Goal: Task Accomplishment & Management: Use online tool/utility

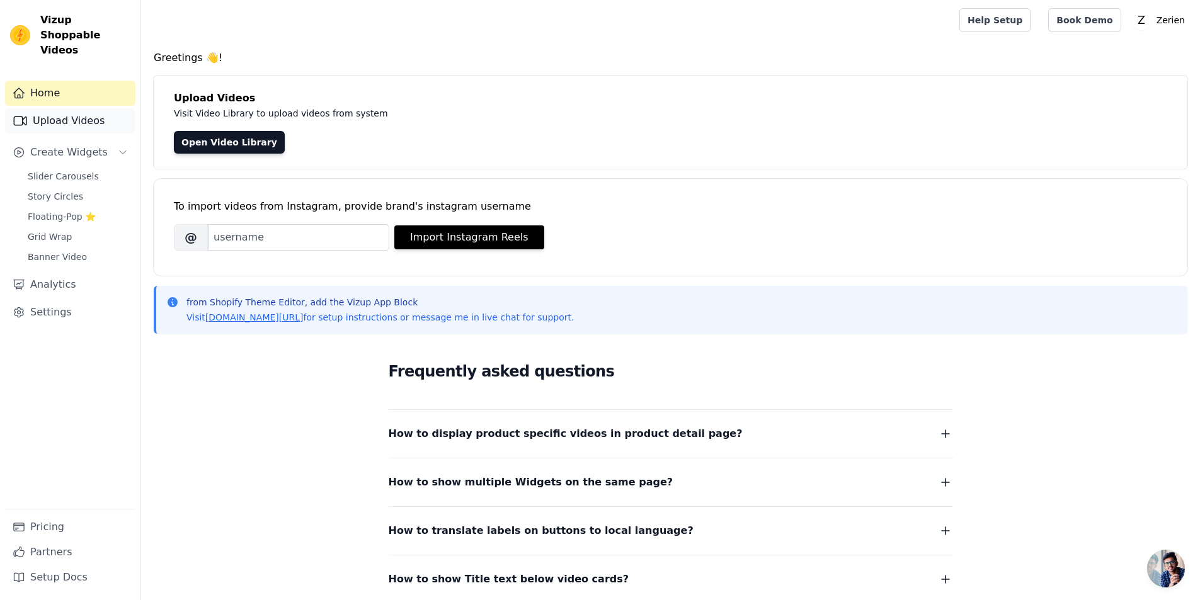
click at [42, 108] on link "Upload Videos" at bounding box center [70, 120] width 130 height 25
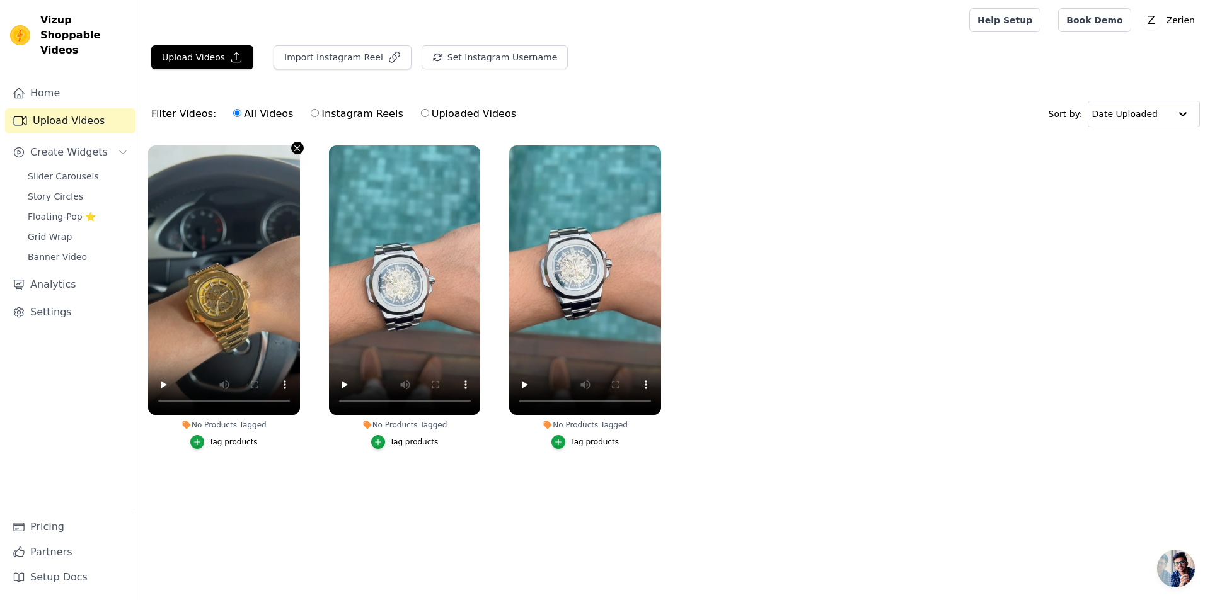
click at [296, 147] on icon "button" at bounding box center [296, 148] width 9 height 9
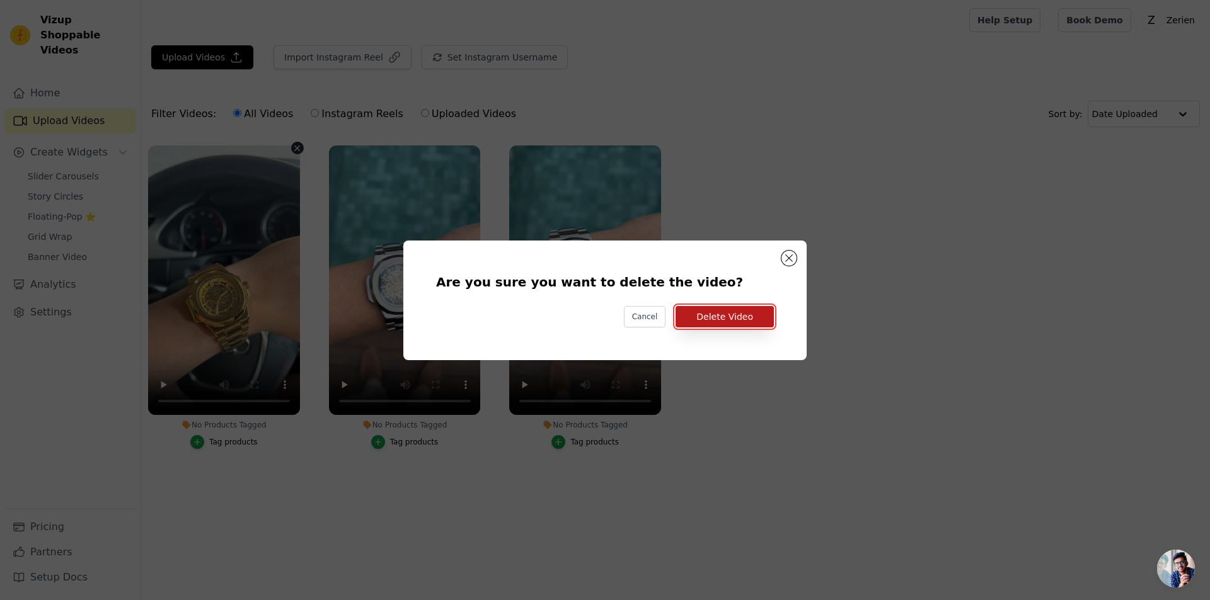
click at [745, 320] on button "Delete Video" at bounding box center [724, 316] width 98 height 21
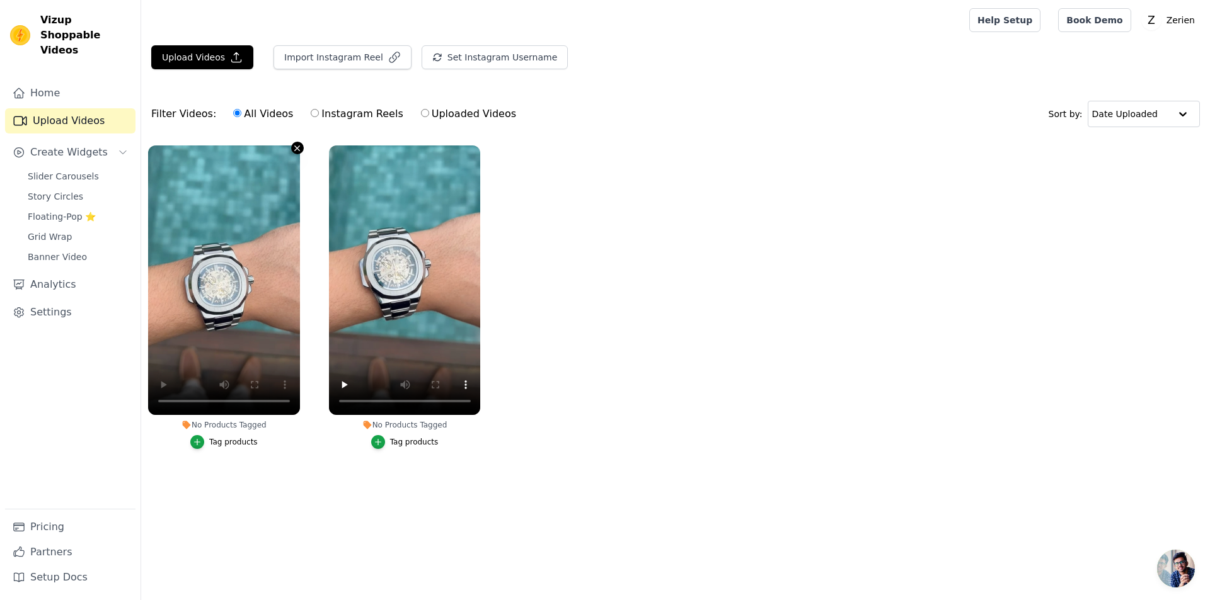
click at [299, 146] on icon "button" at bounding box center [297, 148] width 5 height 5
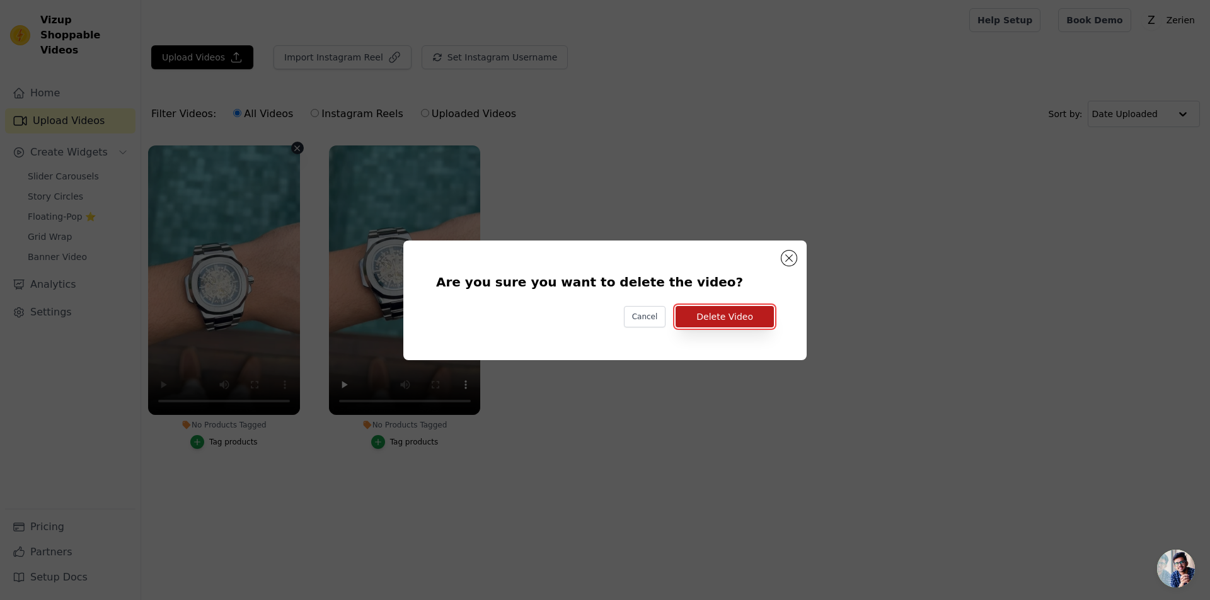
click at [712, 312] on button "Delete Video" at bounding box center [724, 316] width 98 height 21
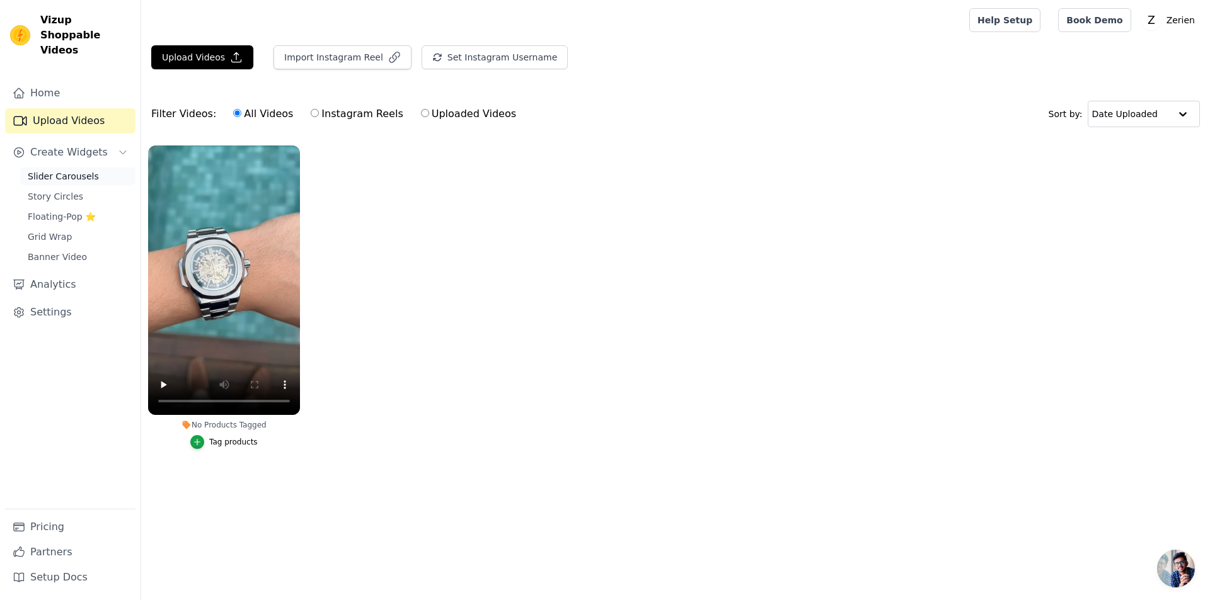
click at [54, 170] on span "Slider Carousels" at bounding box center [63, 176] width 71 height 13
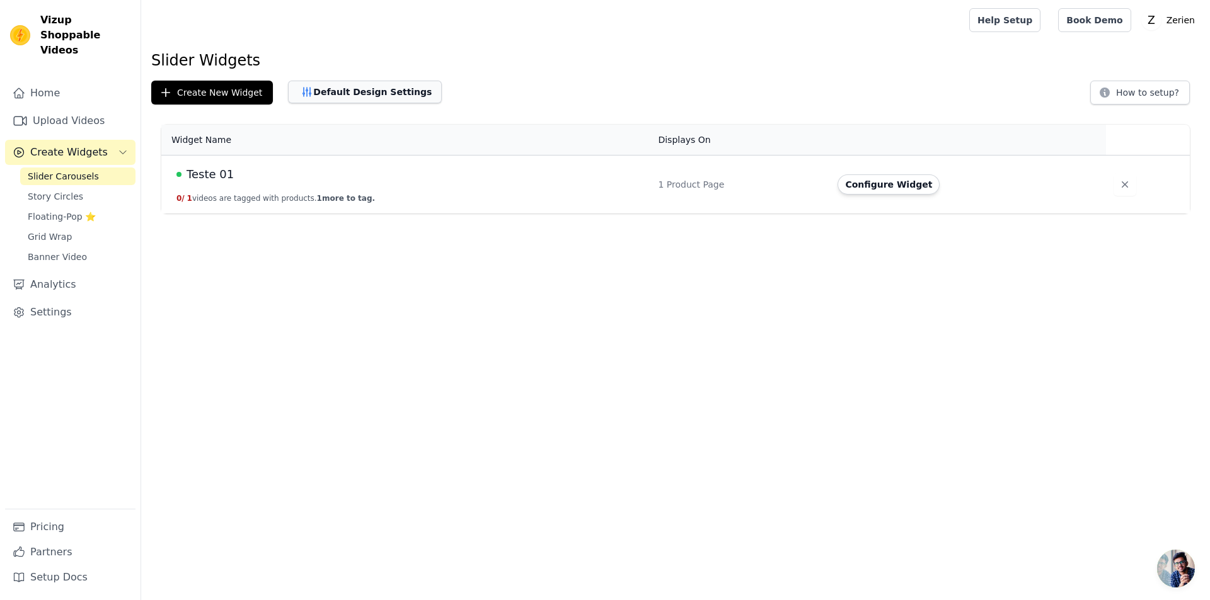
click at [335, 94] on button "Default Design Settings" at bounding box center [365, 92] width 154 height 23
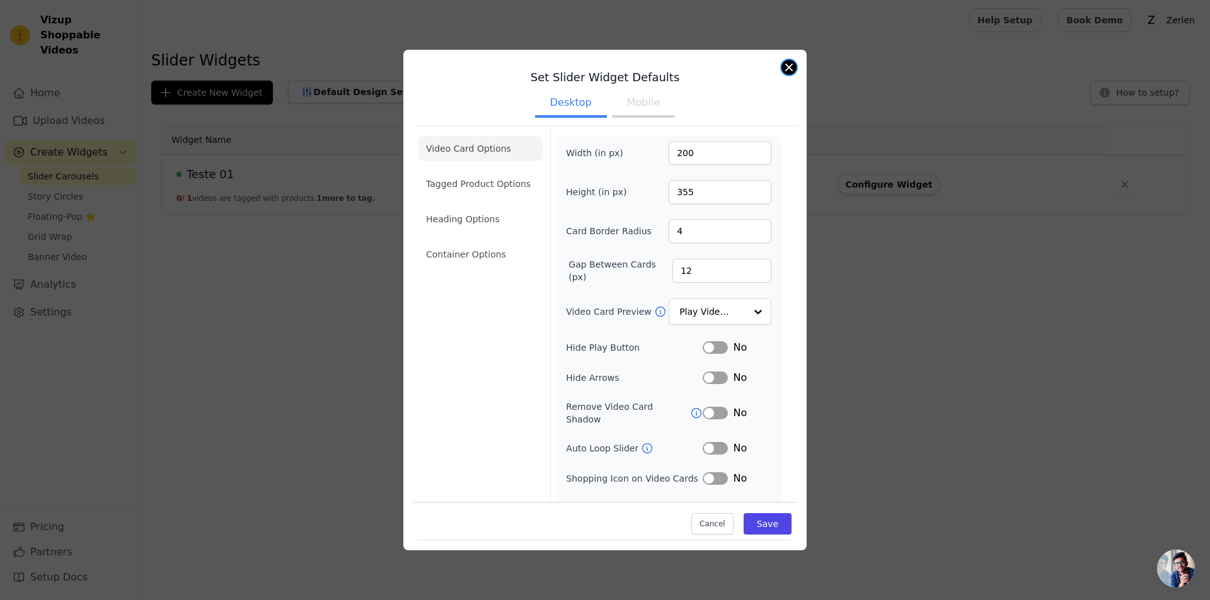
click at [791, 66] on button "Close modal" at bounding box center [788, 67] width 15 height 15
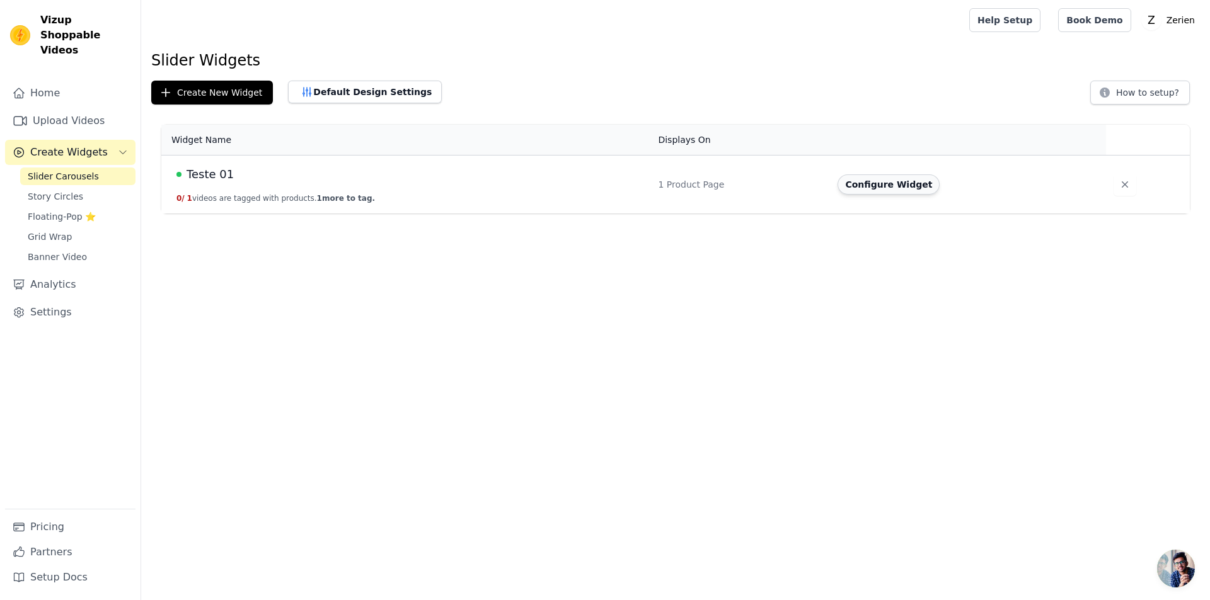
click at [881, 180] on button "Configure Widget" at bounding box center [888, 185] width 102 height 20
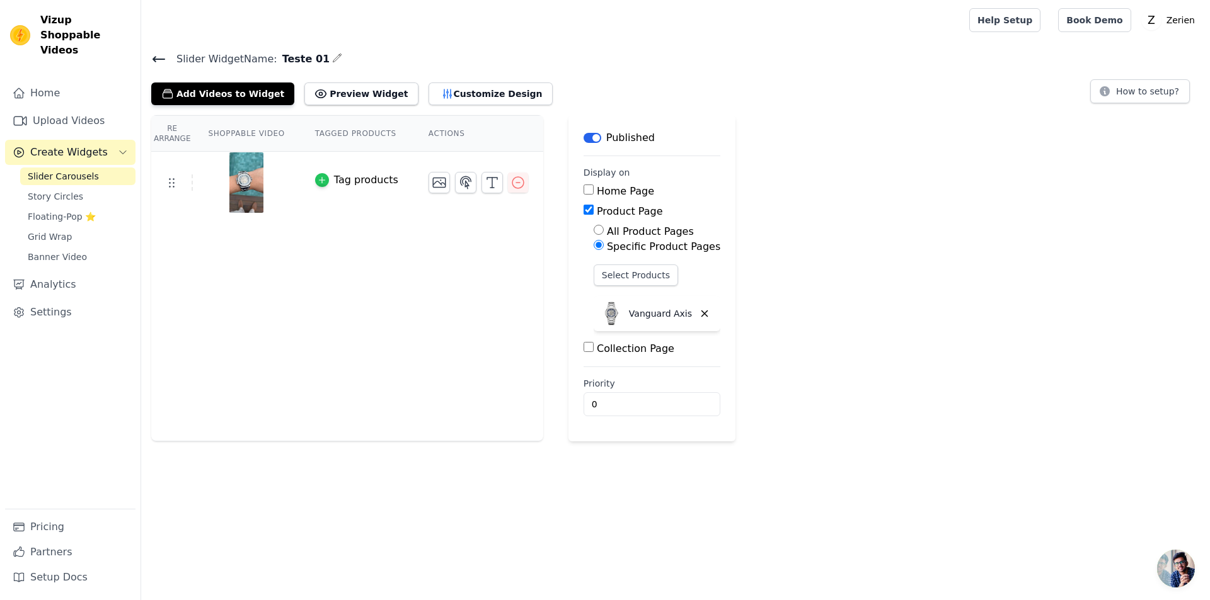
click at [318, 181] on icon "button" at bounding box center [322, 180] width 9 height 9
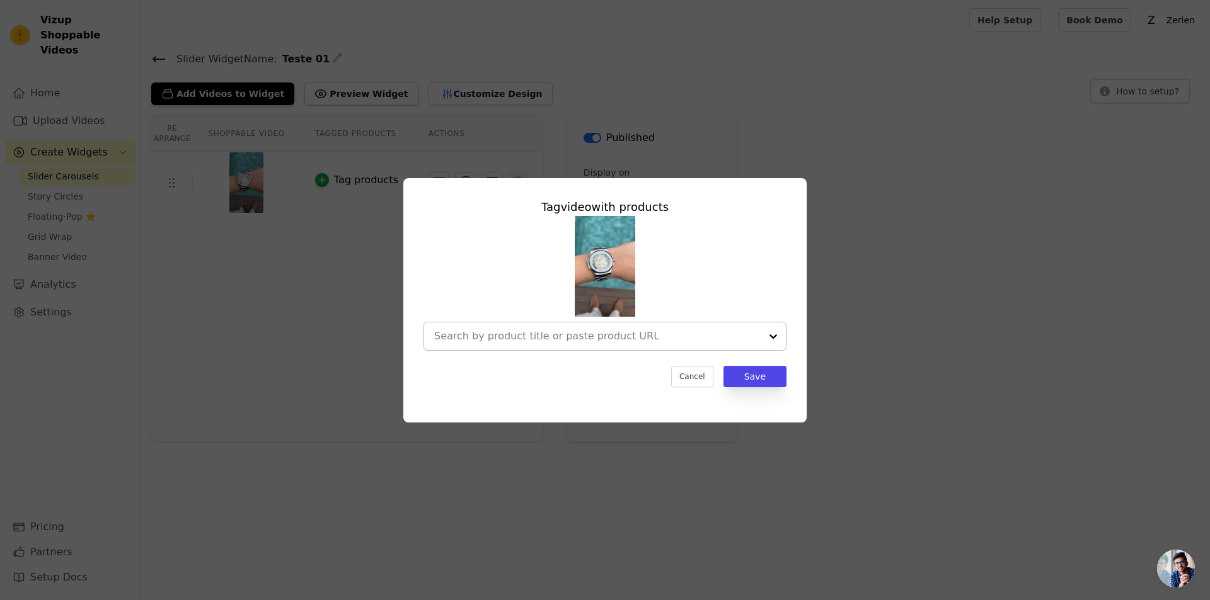
click at [672, 341] on input "text" at bounding box center [597, 336] width 326 height 15
click at [936, 308] on div "Tag video with products Cancel Save" at bounding box center [604, 300] width 1169 height 285
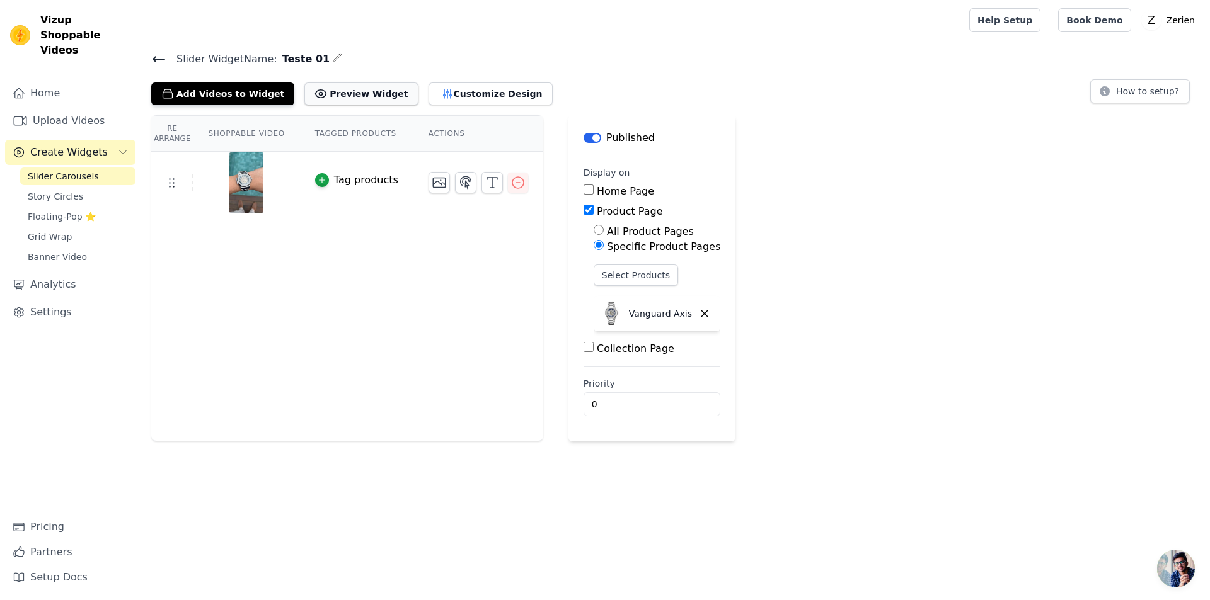
click at [321, 97] on button "Preview Widget" at bounding box center [360, 94] width 113 height 23
click at [428, 91] on button "Customize Design" at bounding box center [490, 94] width 124 height 23
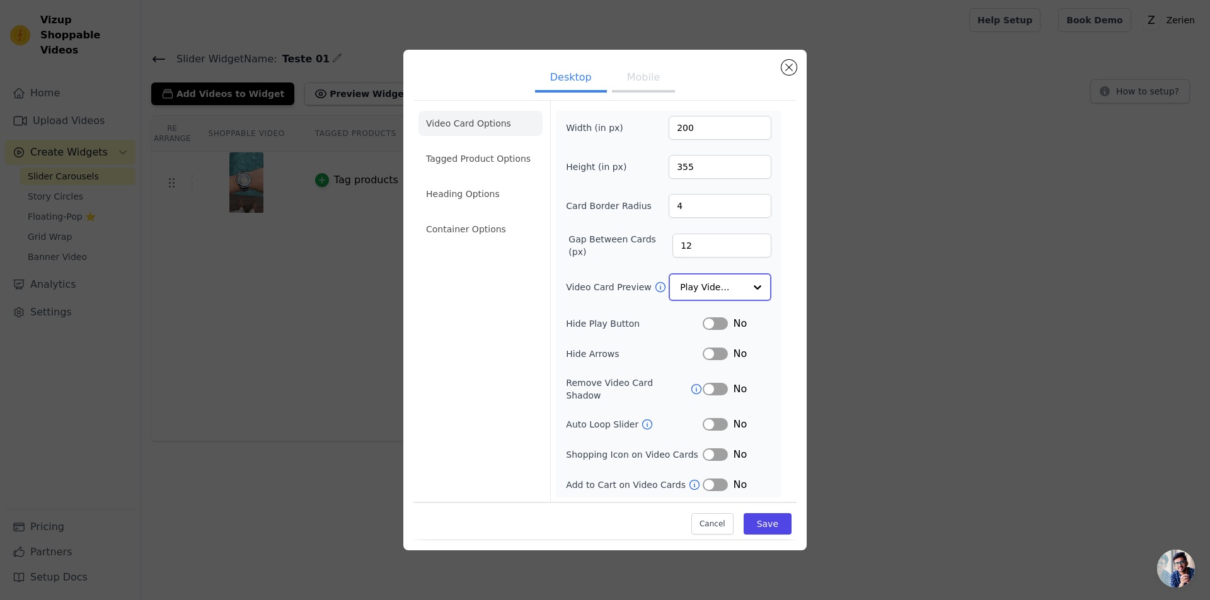
click at [712, 293] on input "Video Card Preview" at bounding box center [712, 287] width 65 height 25
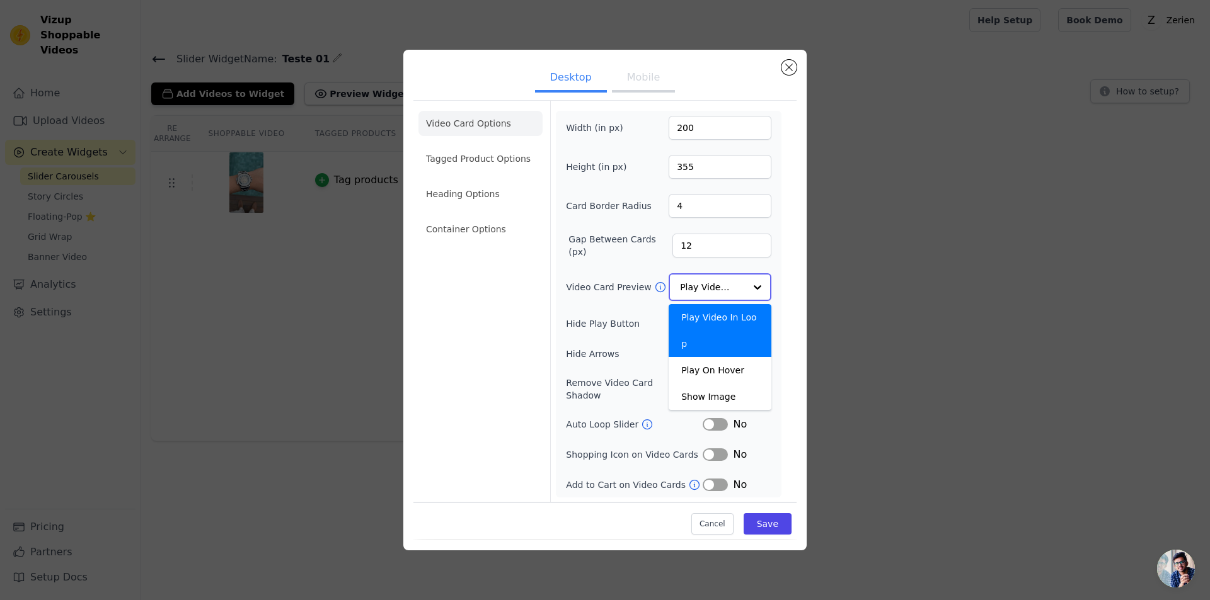
click at [712, 292] on input "Video Card Preview" at bounding box center [712, 287] width 65 height 25
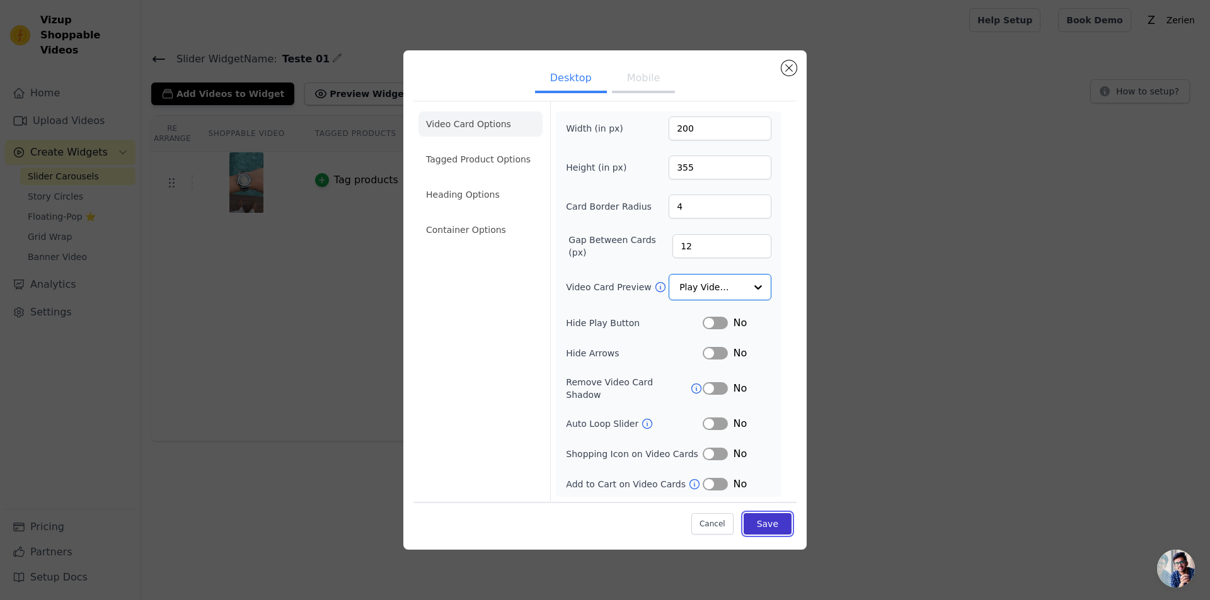
click at [782, 525] on button "Save" at bounding box center [767, 523] width 48 height 21
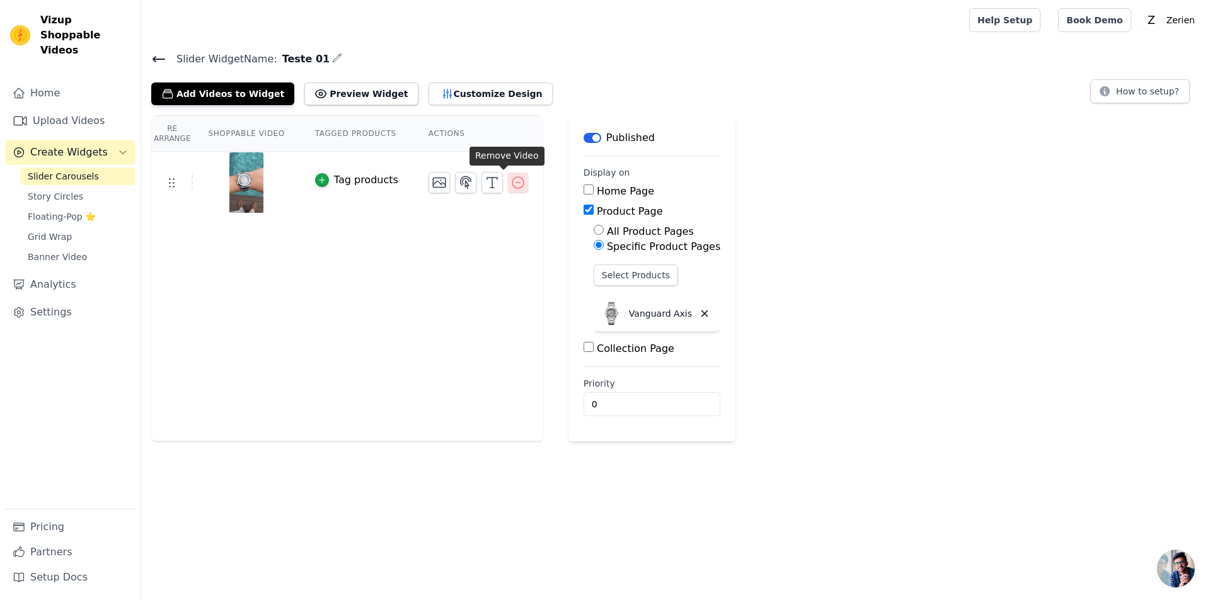
click at [510, 183] on icon "button" at bounding box center [517, 182] width 15 height 15
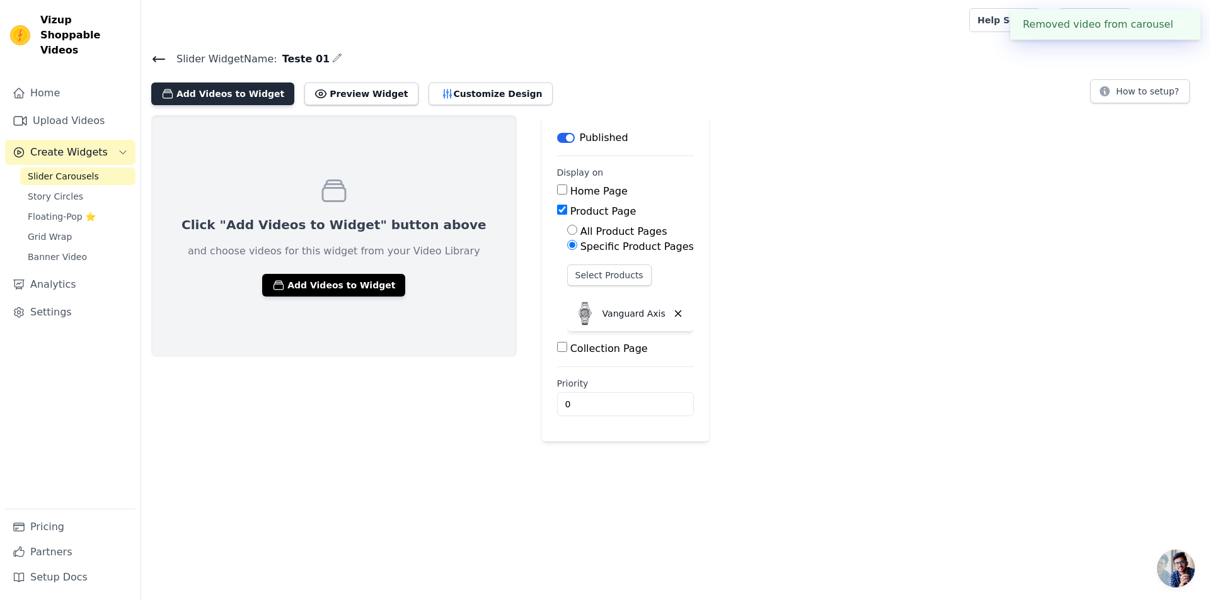
click at [201, 93] on button "Add Videos to Widget" at bounding box center [222, 94] width 143 height 23
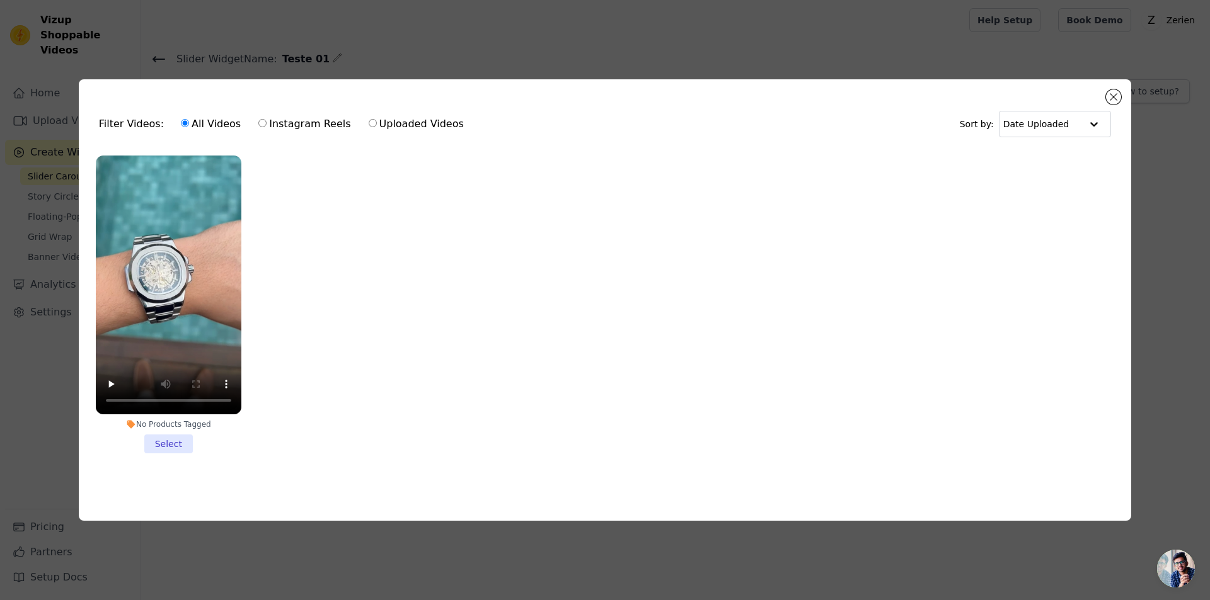
click at [369, 120] on input "Uploaded Videos" at bounding box center [373, 123] width 8 height 8
radio input "true"
click at [338, 365] on ul "No Products Tagged Select" at bounding box center [605, 315] width 1032 height 332
click at [1114, 90] on button "Close modal" at bounding box center [1113, 96] width 15 height 15
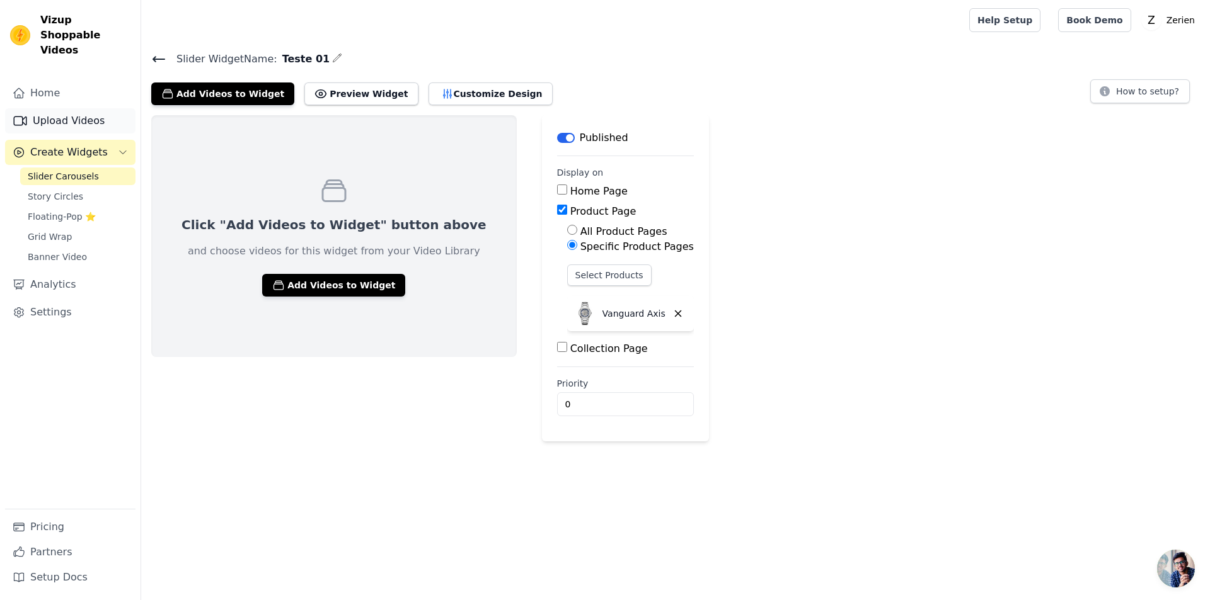
click at [71, 108] on link "Upload Videos" at bounding box center [70, 120] width 130 height 25
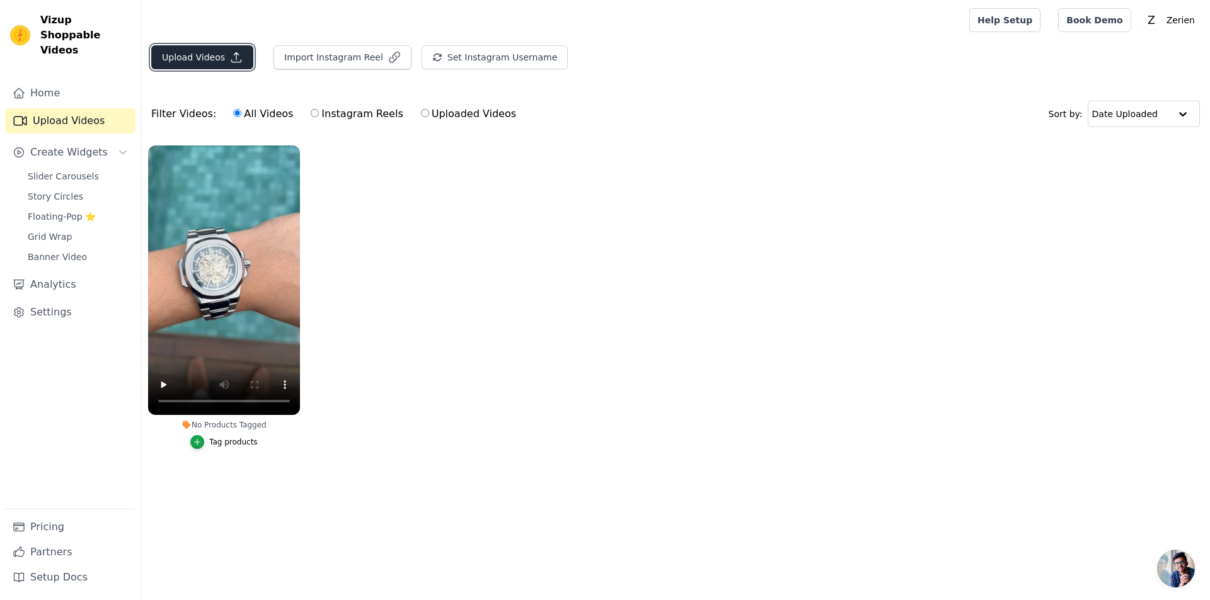
click at [189, 54] on button "Upload Videos" at bounding box center [202, 57] width 102 height 24
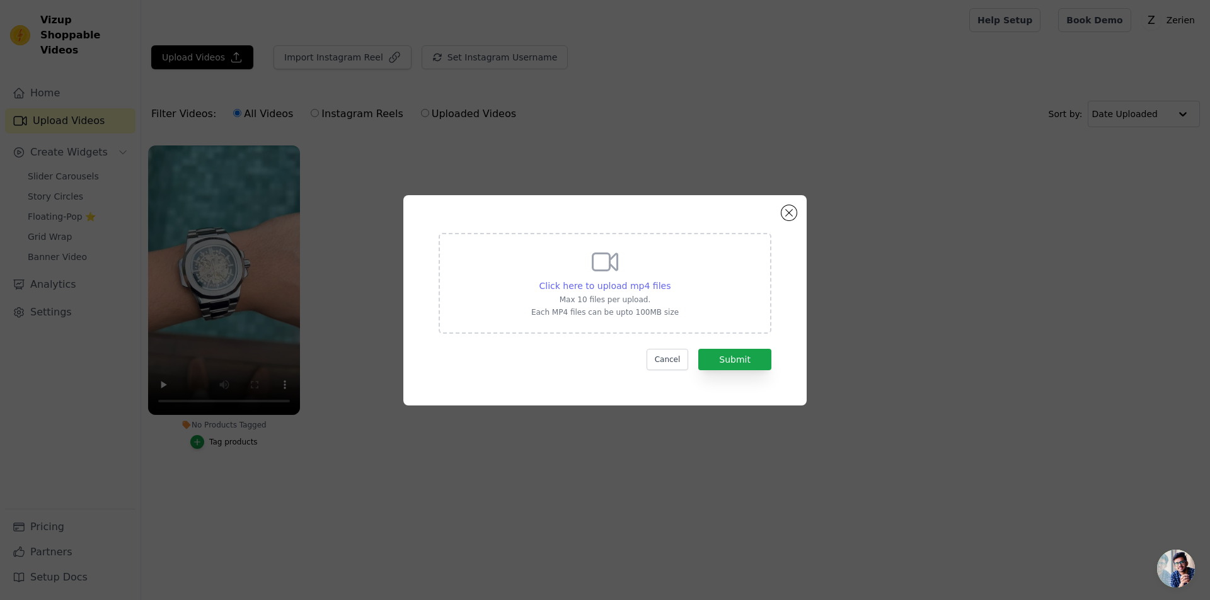
click at [620, 282] on span "Click here to upload mp4 files" at bounding box center [605, 286] width 132 height 10
click at [670, 280] on input "Click here to upload mp4 files Max 10 files per upload. Each MP4 files can be u…" at bounding box center [670, 279] width 1 height 1
type input "C:\fakepath\copy_8FD79C4A-F30B-4255-AED9-B7BDF8CB410B.mov"
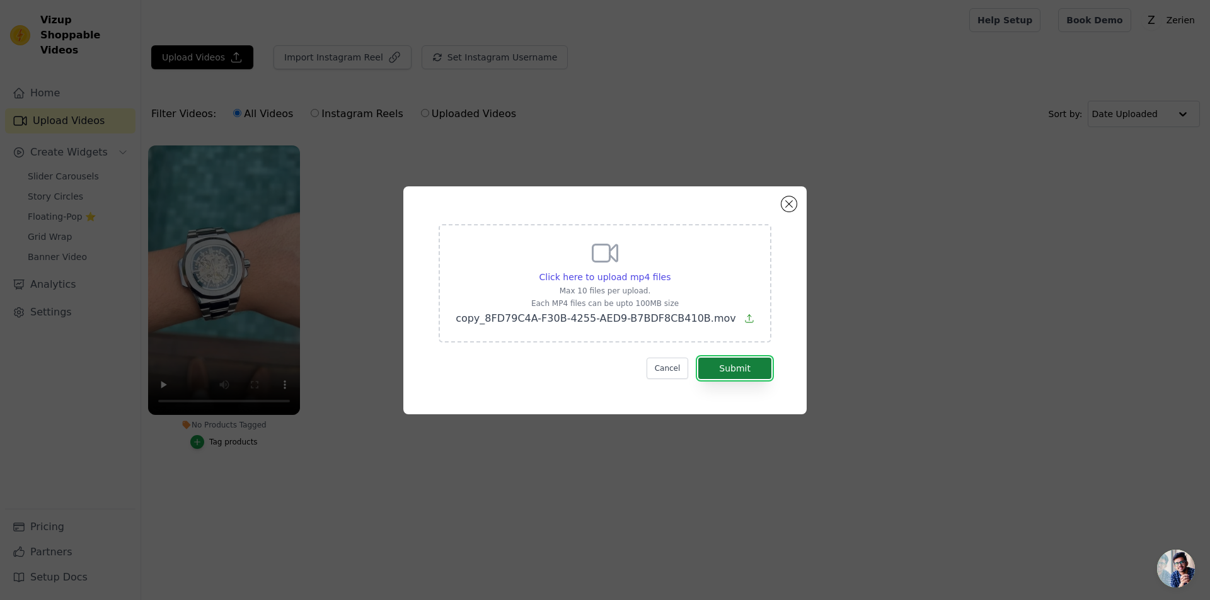
click at [732, 369] on button "Submit" at bounding box center [734, 368] width 73 height 21
click at [673, 374] on button "Cancel" at bounding box center [667, 368] width 42 height 21
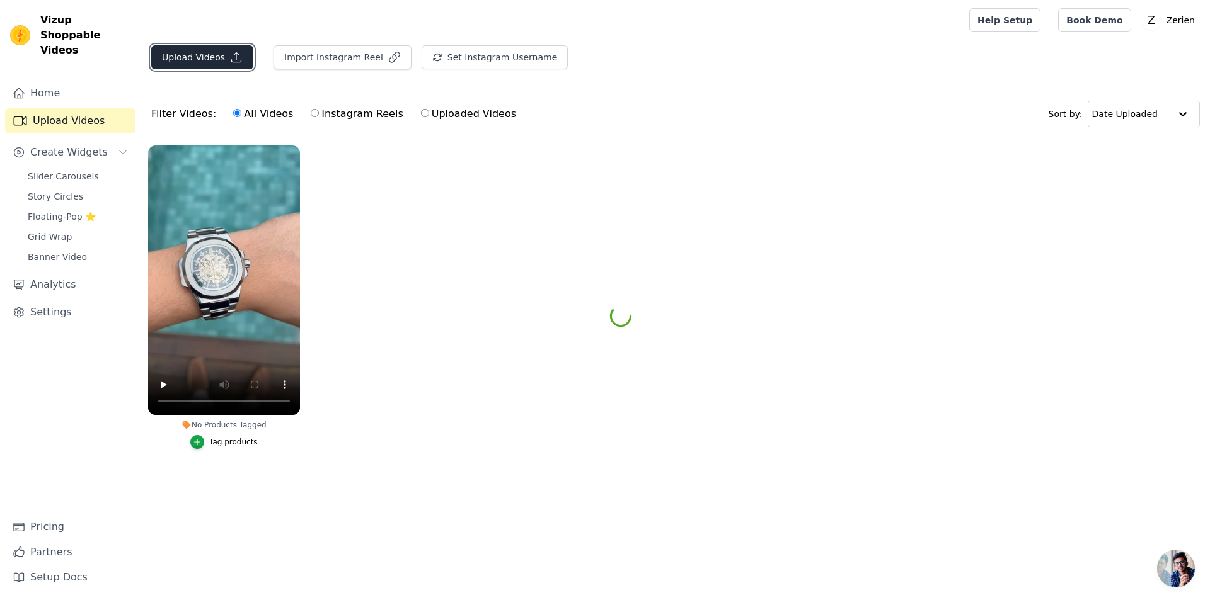
click at [188, 57] on button "Upload Videos" at bounding box center [202, 57] width 102 height 24
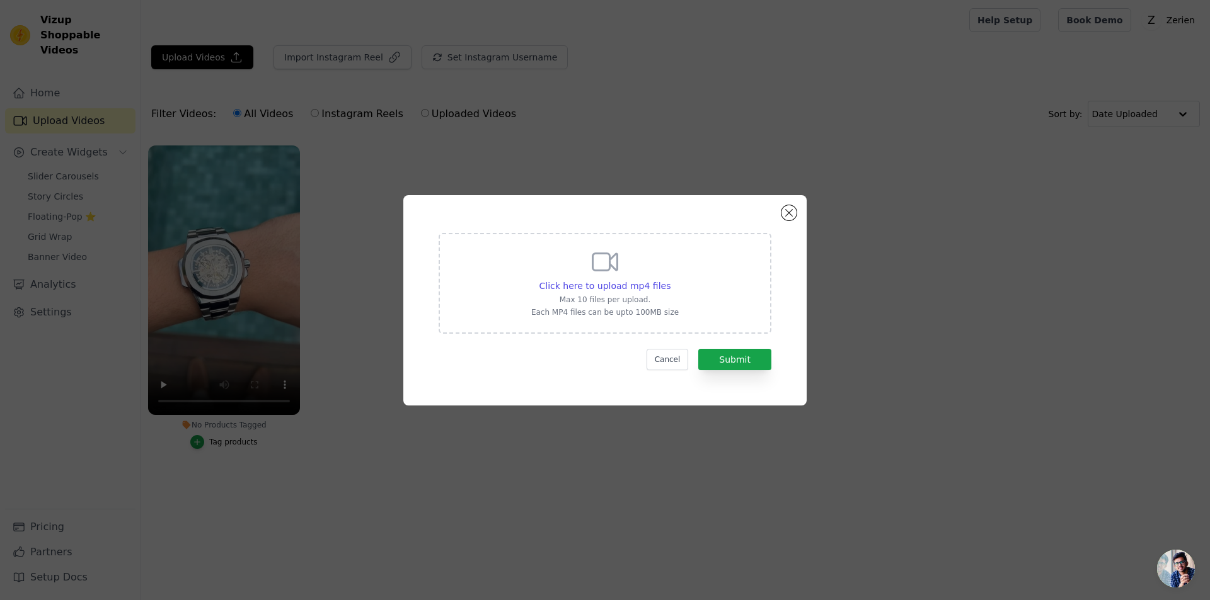
click at [591, 270] on icon at bounding box center [605, 262] width 30 height 30
click at [670, 279] on input "Click here to upload mp4 files Max 10 files per upload. Each MP4 files can be u…" at bounding box center [670, 279] width 1 height 1
type input "C:\fakepath\vd01.mp4"
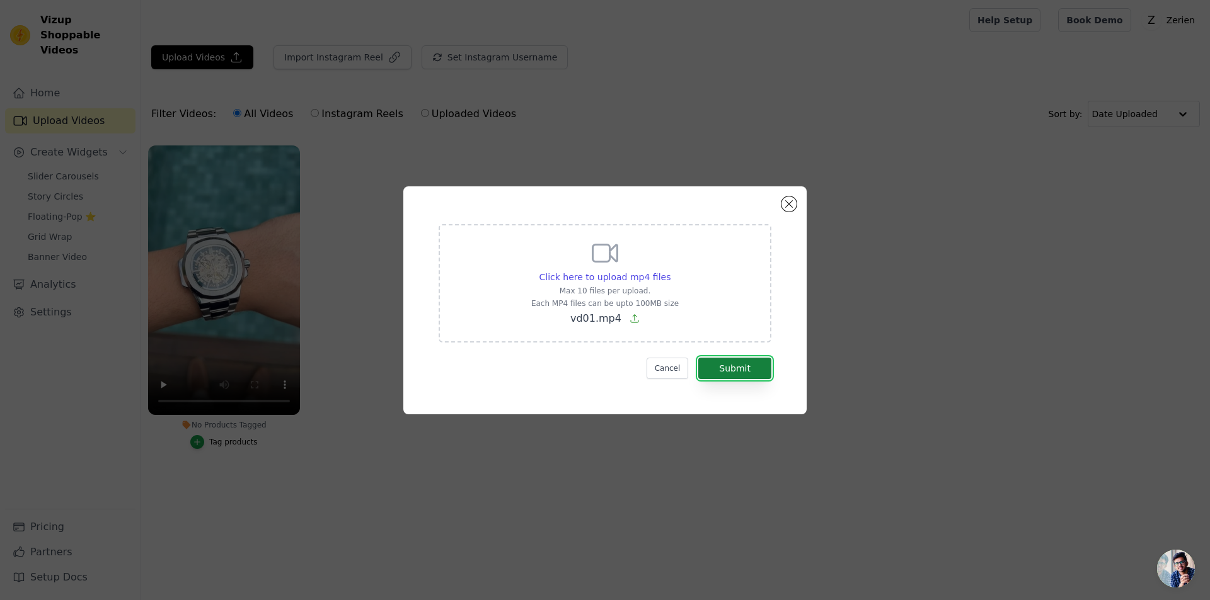
click at [733, 362] on button "Submit" at bounding box center [734, 368] width 73 height 21
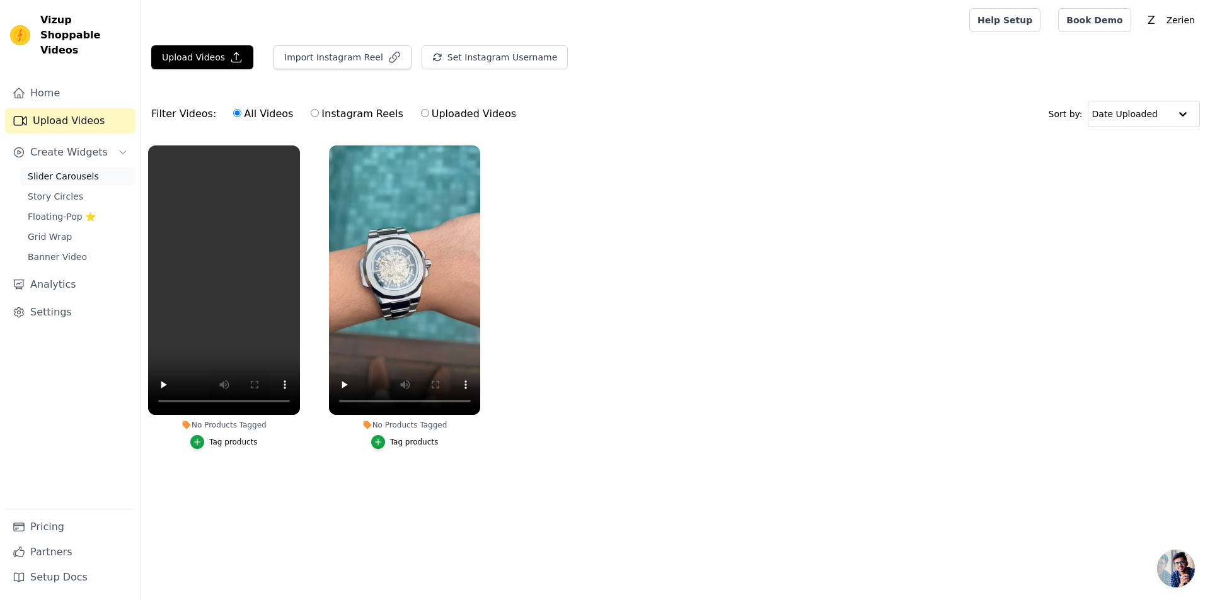
click at [45, 170] on span "Slider Carousels" at bounding box center [63, 176] width 71 height 13
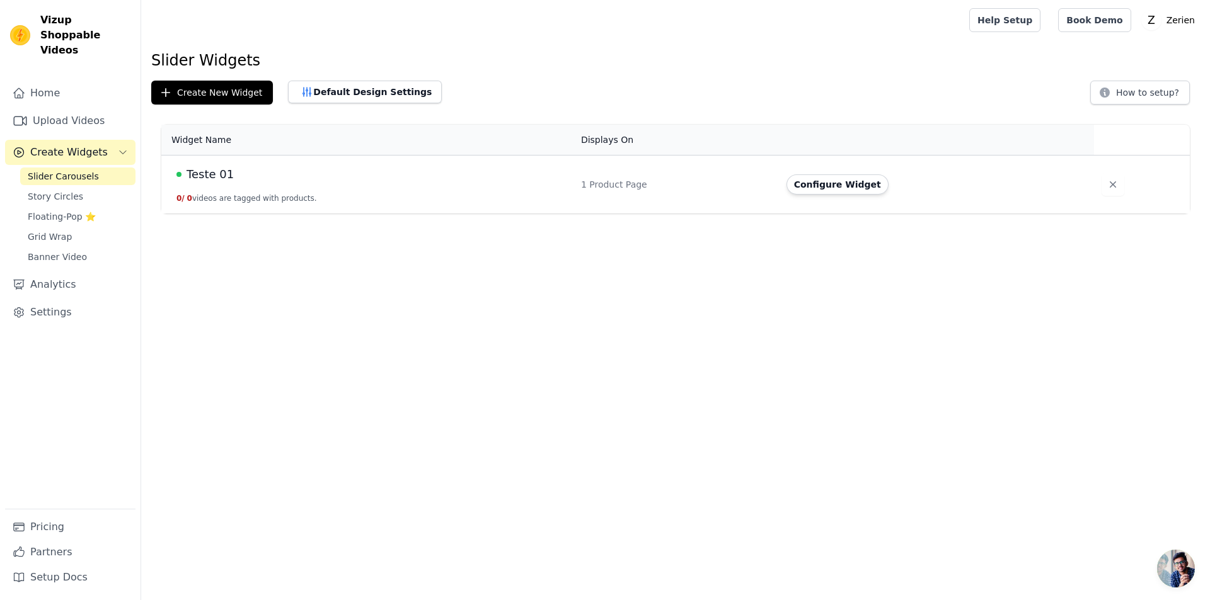
click at [203, 175] on span "Teste 01" at bounding box center [209, 175] width 47 height 18
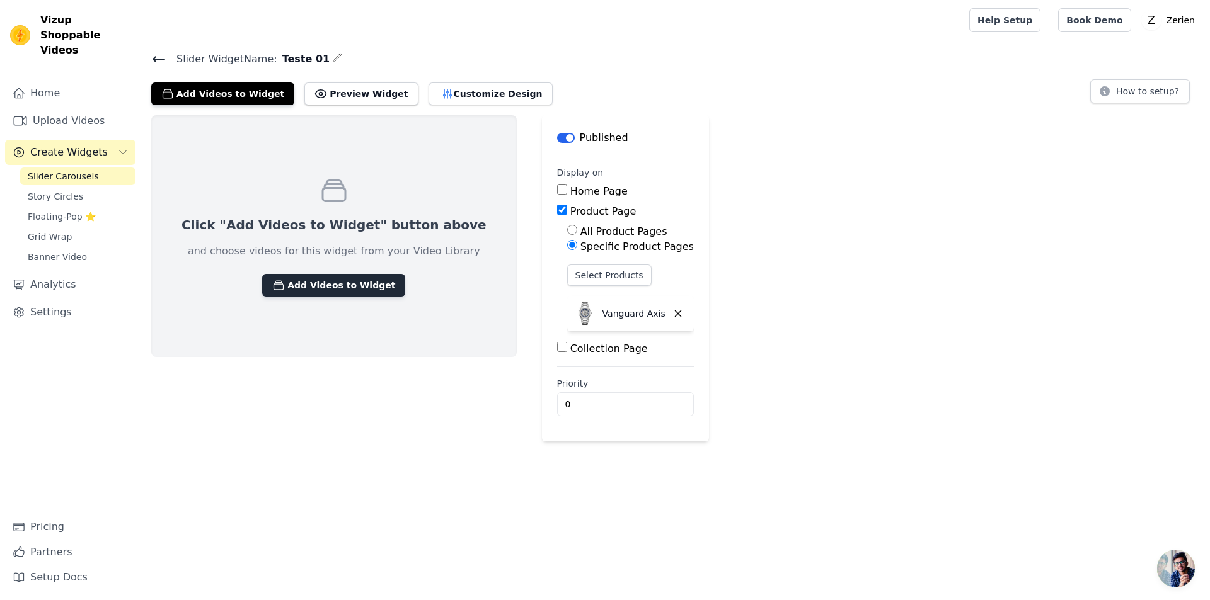
click at [280, 290] on button "Add Videos to Widget" at bounding box center [333, 285] width 143 height 23
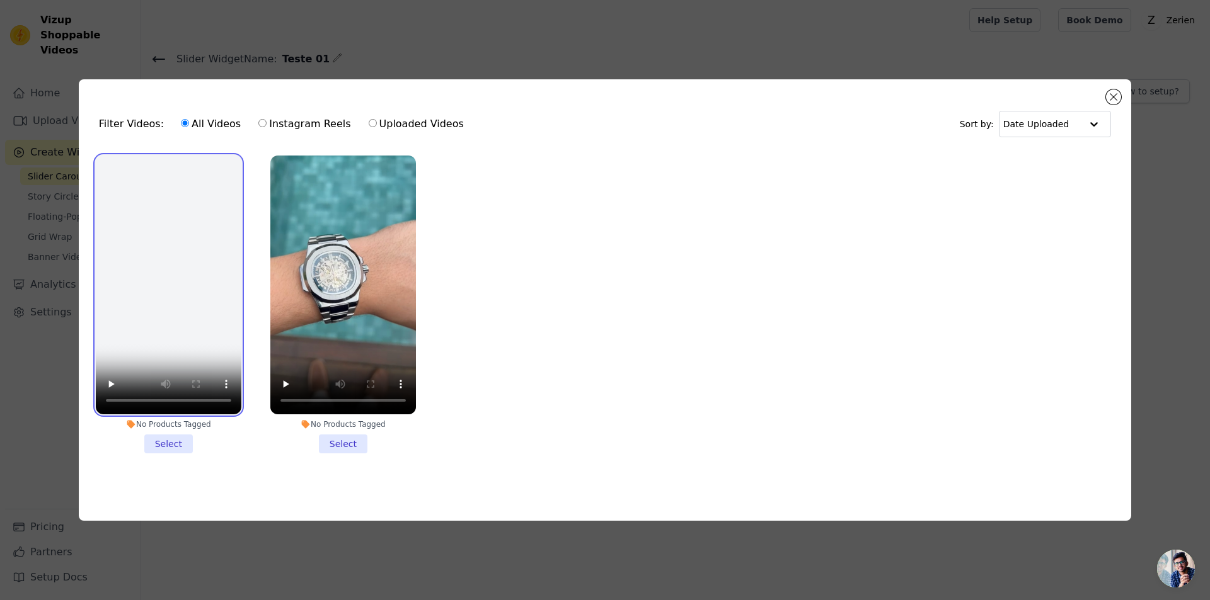
click at [139, 232] on video at bounding box center [169, 285] width 146 height 259
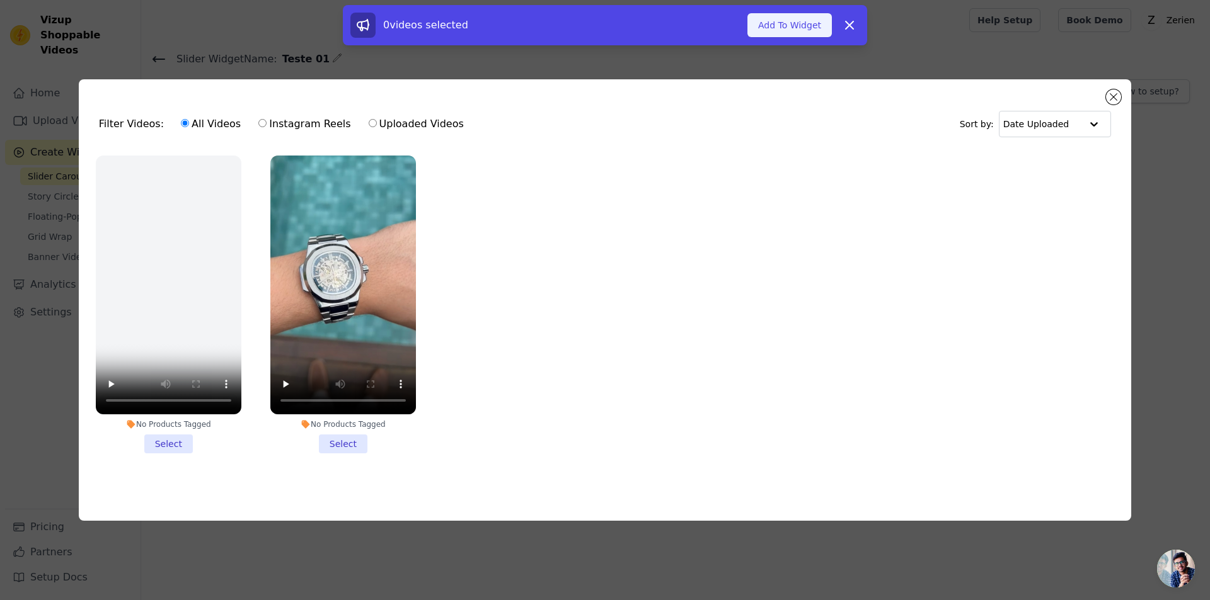
click at [786, 33] on button "Add To Widget" at bounding box center [789, 25] width 84 height 24
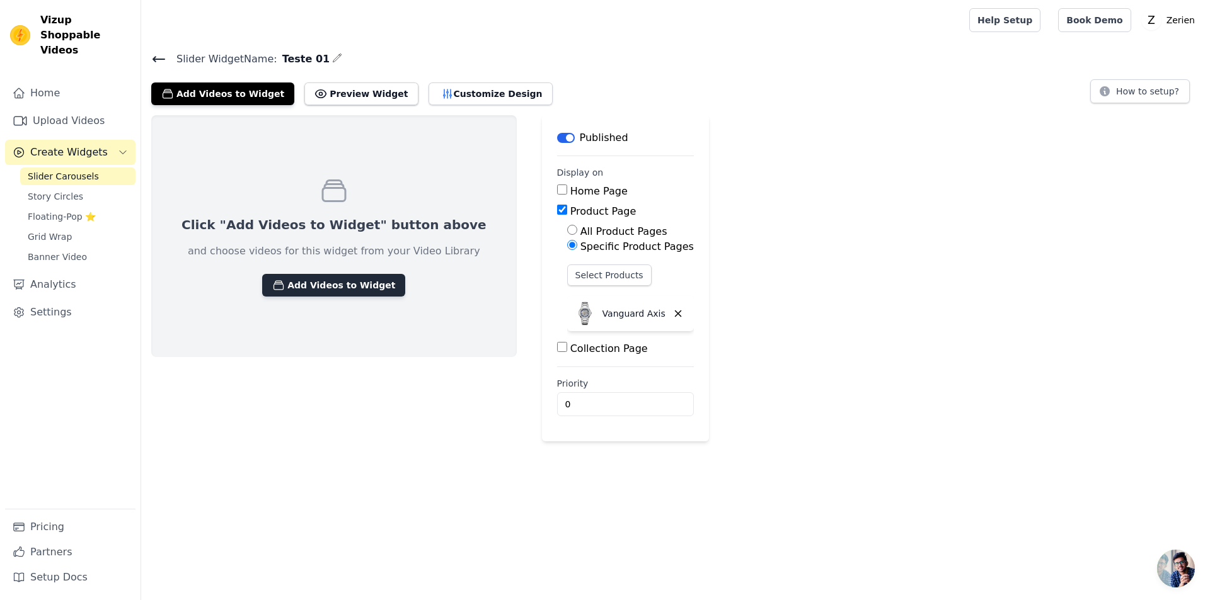
click at [310, 289] on button "Add Videos to Widget" at bounding box center [333, 285] width 143 height 23
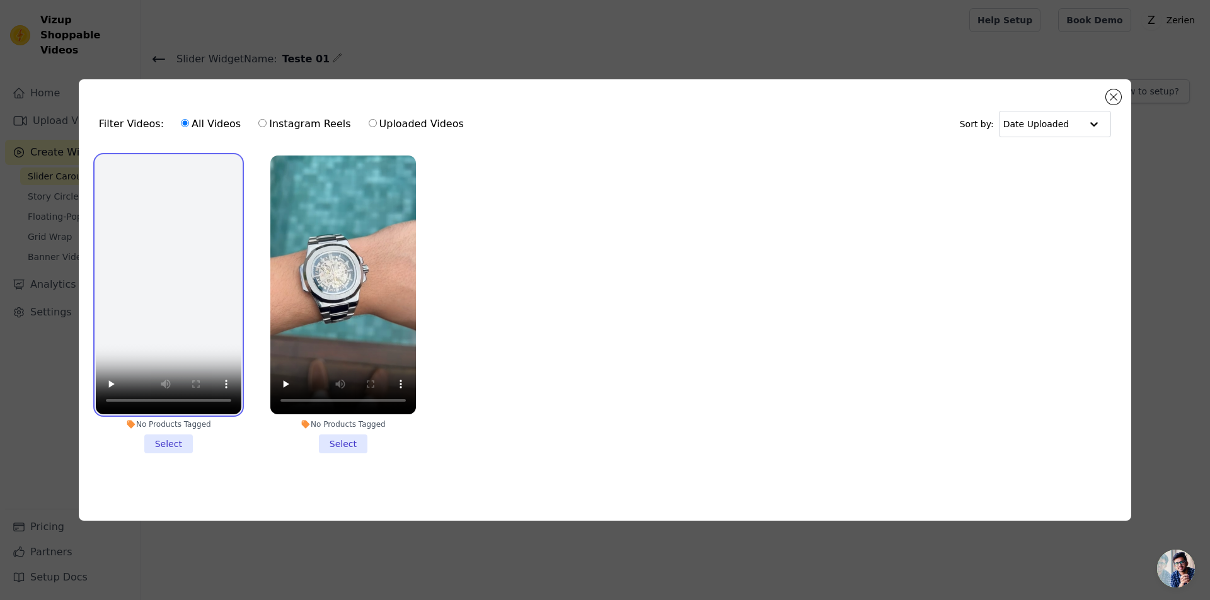
click at [153, 192] on video at bounding box center [169, 285] width 146 height 259
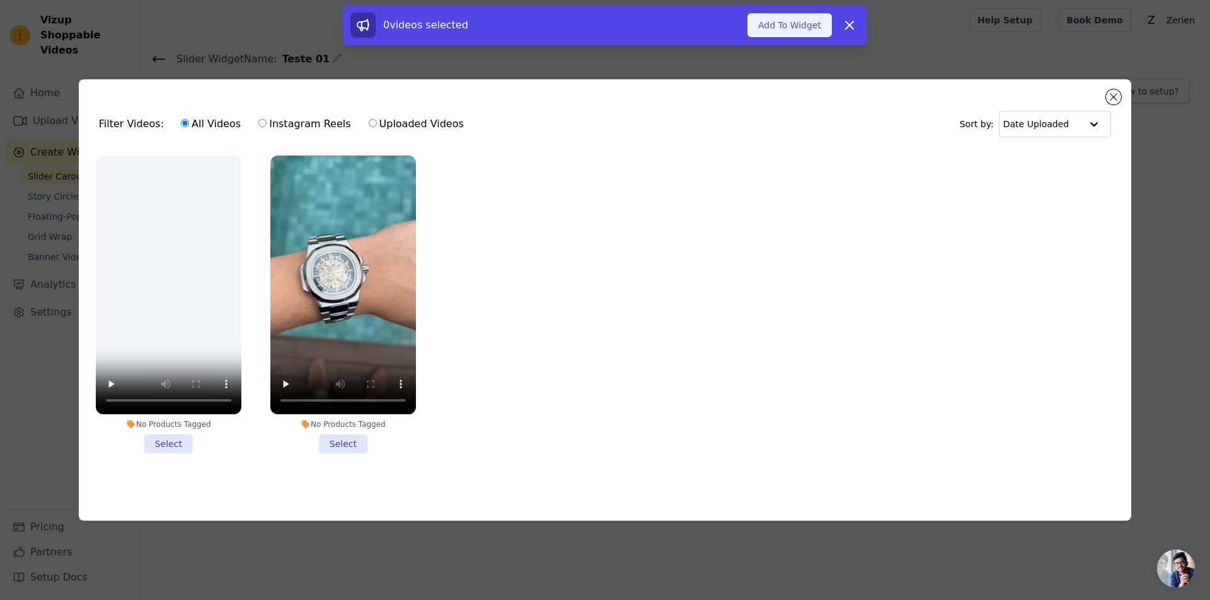
click at [791, 22] on button "Add To Widget" at bounding box center [789, 25] width 84 height 24
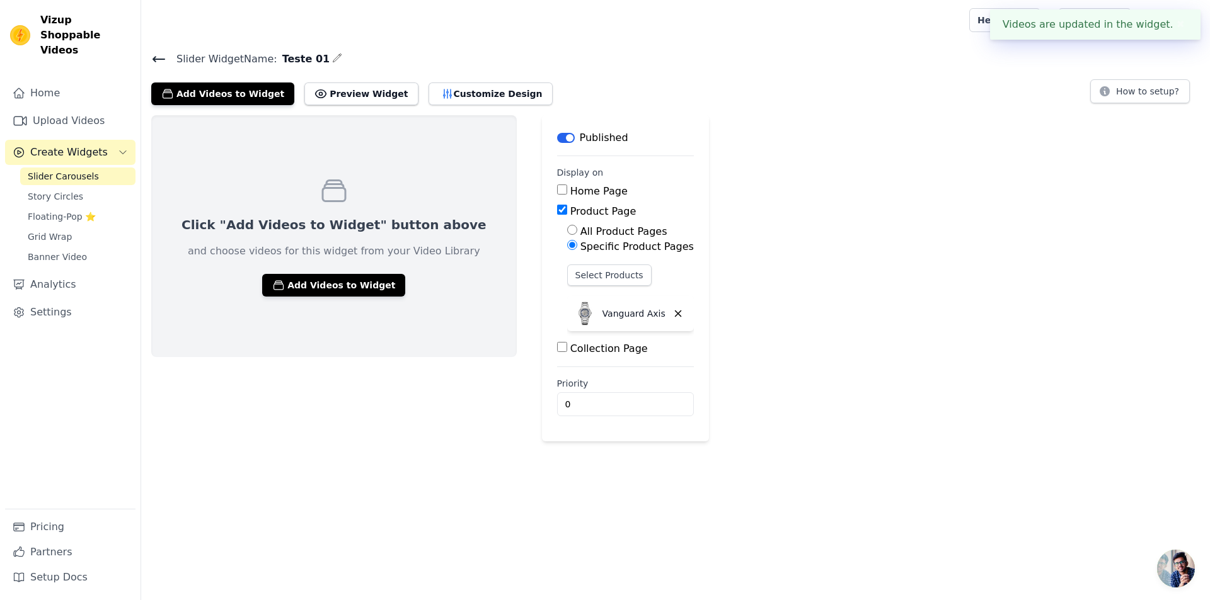
click at [1176, 25] on button "✖" at bounding box center [1180, 24] width 14 height 15
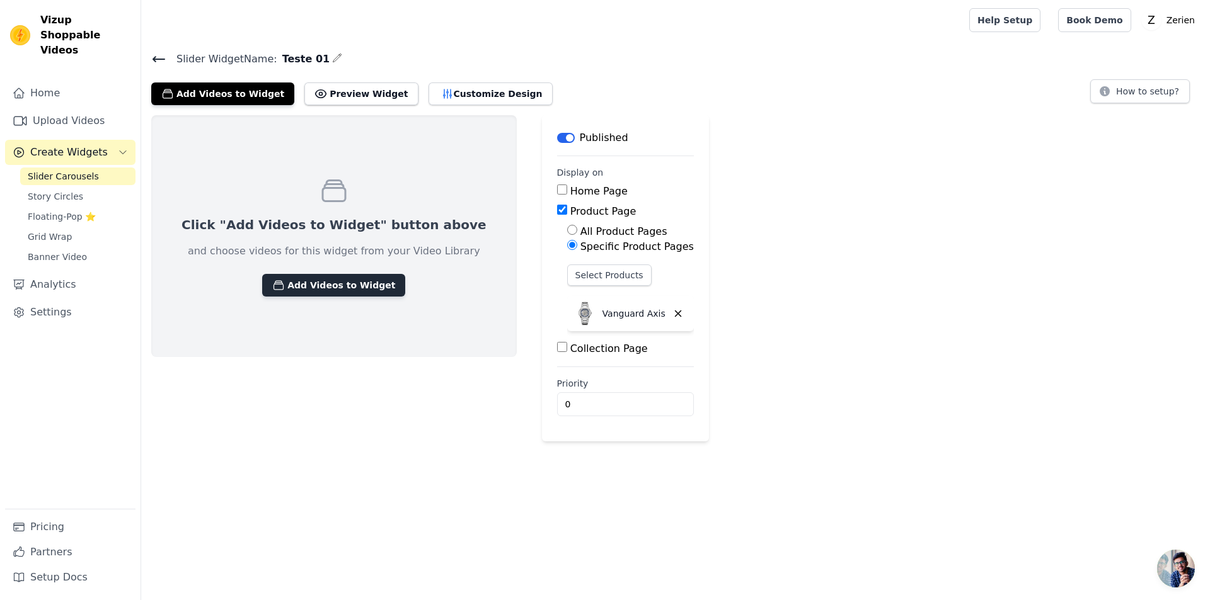
click at [299, 283] on button "Add Videos to Widget" at bounding box center [333, 285] width 143 height 23
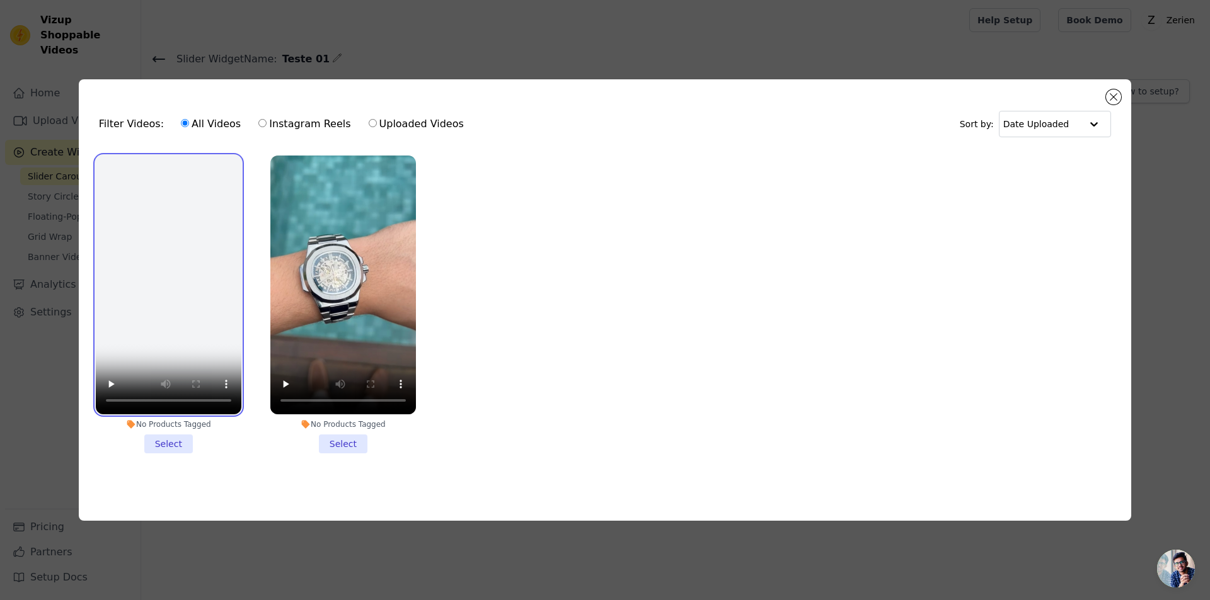
click at [186, 229] on video at bounding box center [169, 285] width 146 height 259
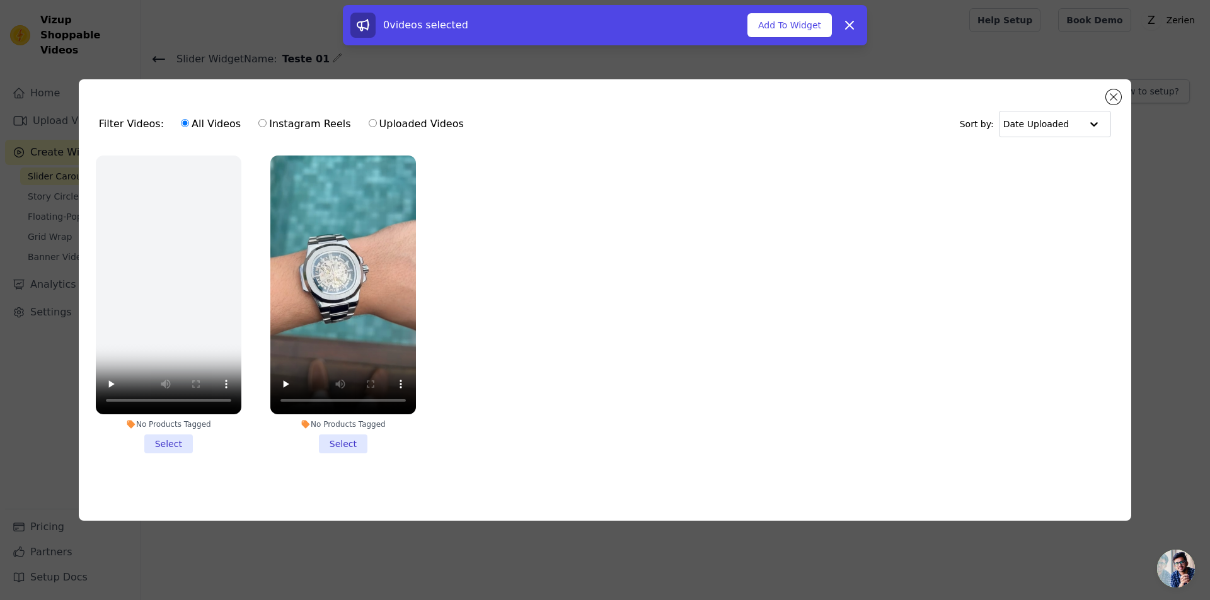
click at [368, 119] on label "Uploaded Videos" at bounding box center [416, 124] width 96 height 16
click at [369, 119] on input "Uploaded Videos" at bounding box center [373, 123] width 8 height 8
radio input "true"
click at [187, 122] on label "All Videos" at bounding box center [210, 124] width 61 height 16
click at [187, 122] on input "All Videos" at bounding box center [185, 123] width 8 height 8
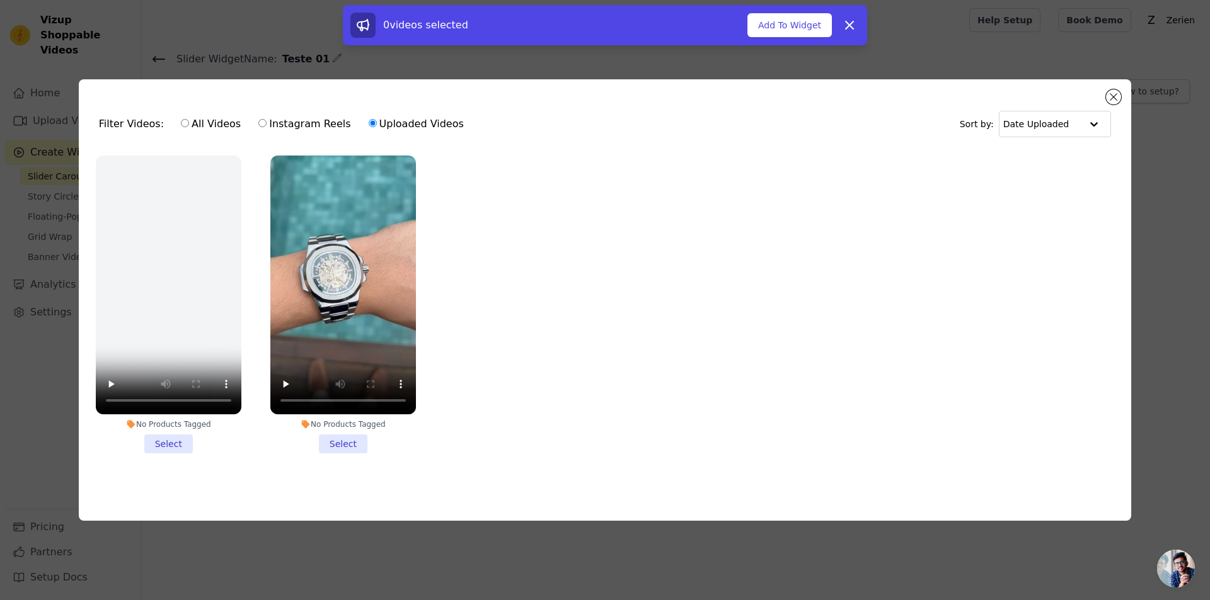
radio input "true"
click at [170, 188] on video at bounding box center [169, 285] width 146 height 259
click at [768, 22] on button "Add To Widget" at bounding box center [789, 25] width 84 height 24
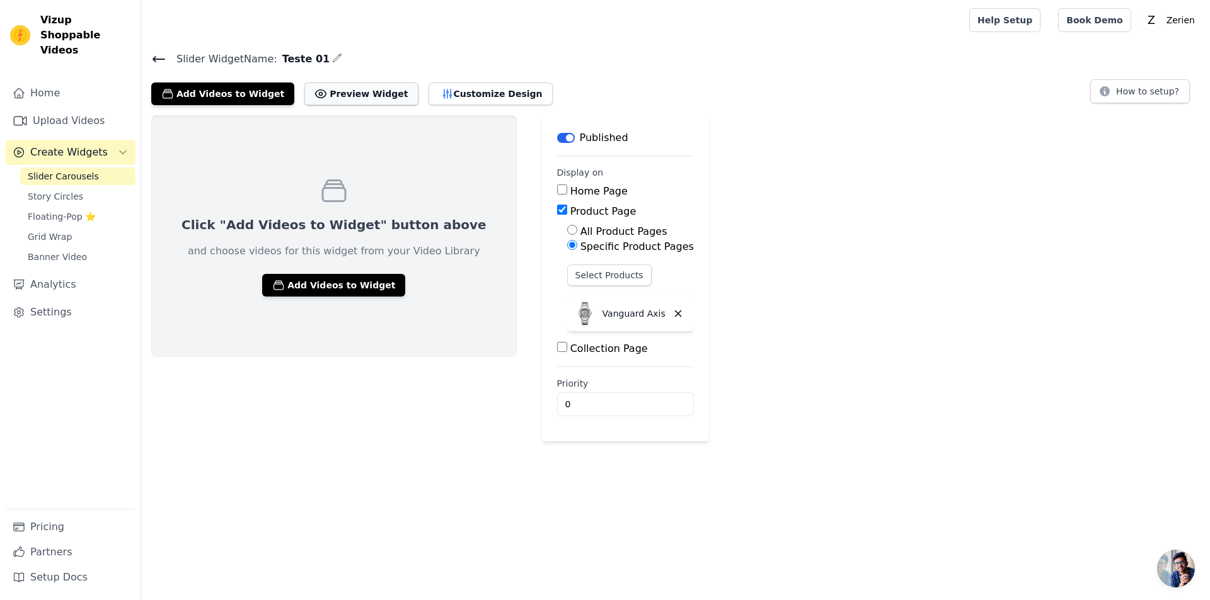
click at [327, 94] on button "Preview Widget" at bounding box center [360, 94] width 113 height 23
click at [303, 289] on button "Add Videos to Widget" at bounding box center [333, 285] width 143 height 23
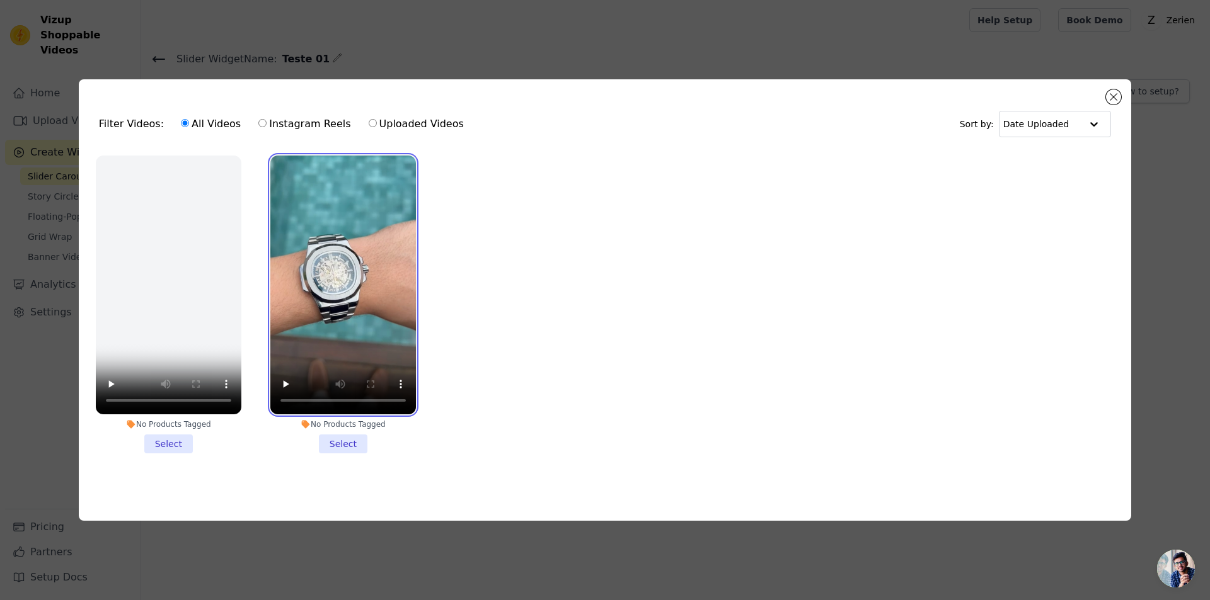
click at [341, 215] on video at bounding box center [343, 285] width 146 height 259
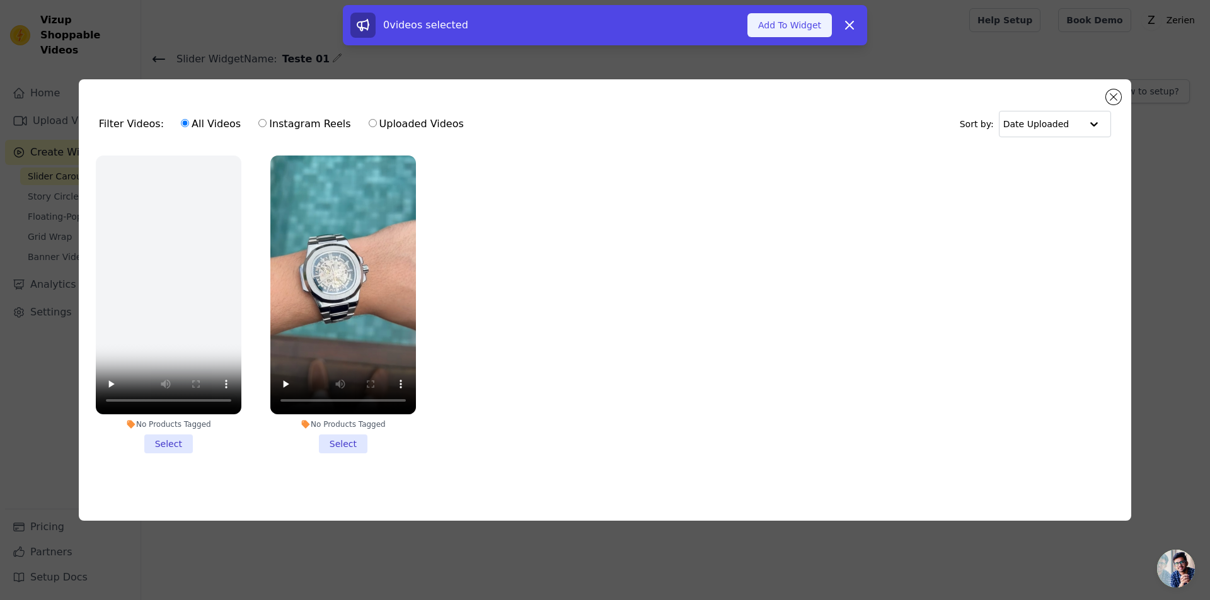
click at [782, 25] on button "Add To Widget" at bounding box center [789, 25] width 84 height 24
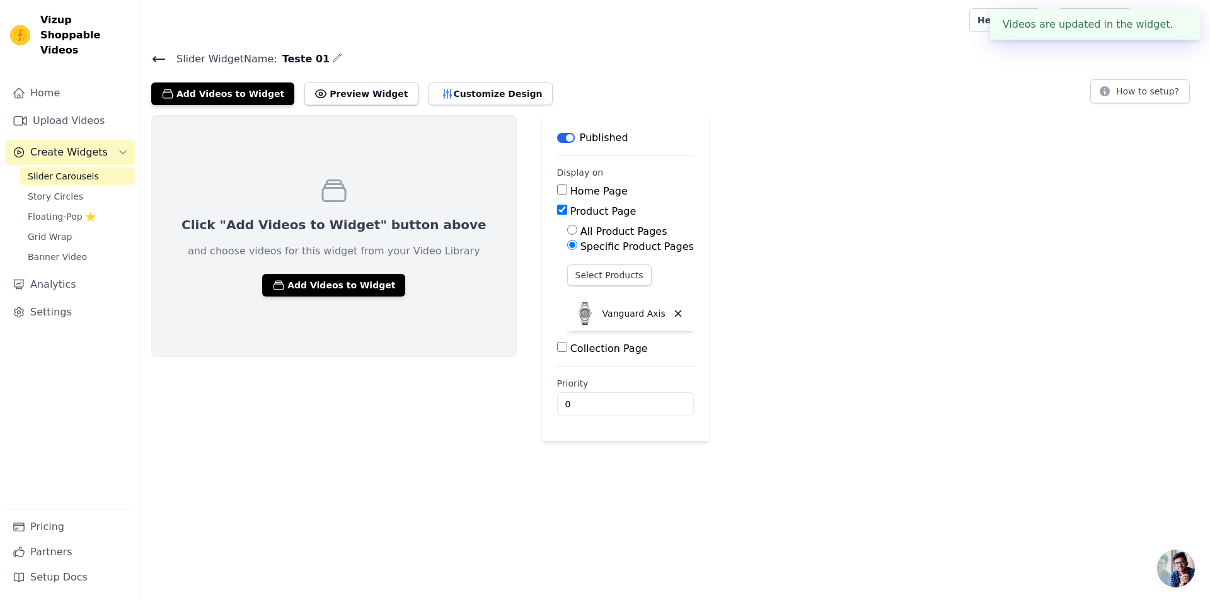
click at [1176, 20] on button "✖" at bounding box center [1180, 24] width 14 height 15
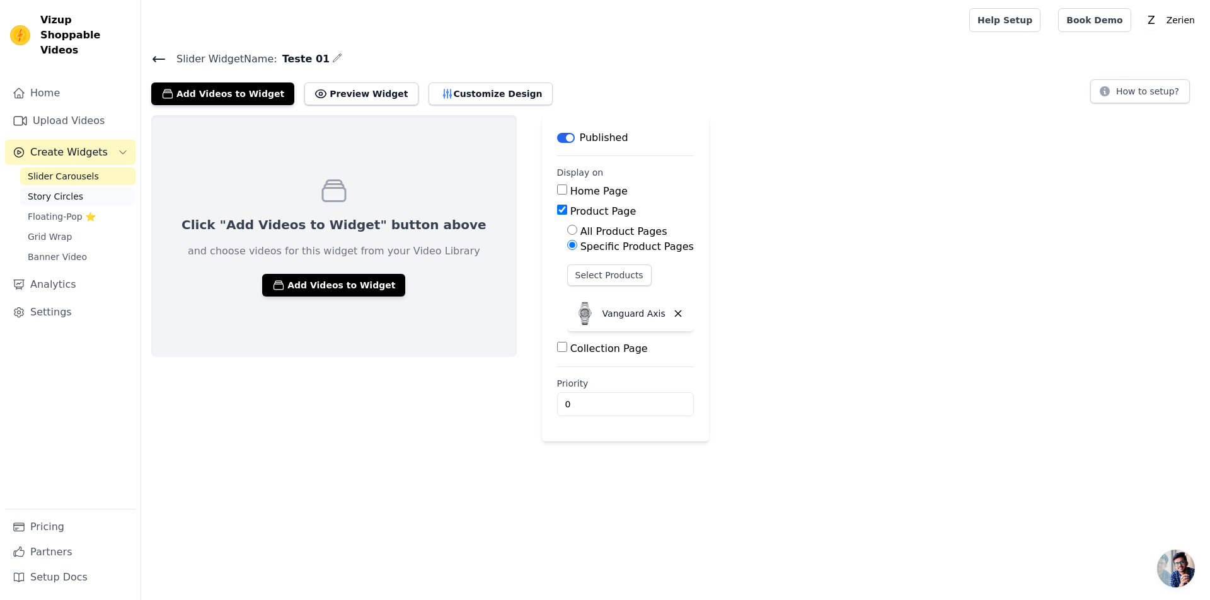
click at [57, 190] on span "Story Circles" at bounding box center [55, 196] width 55 height 13
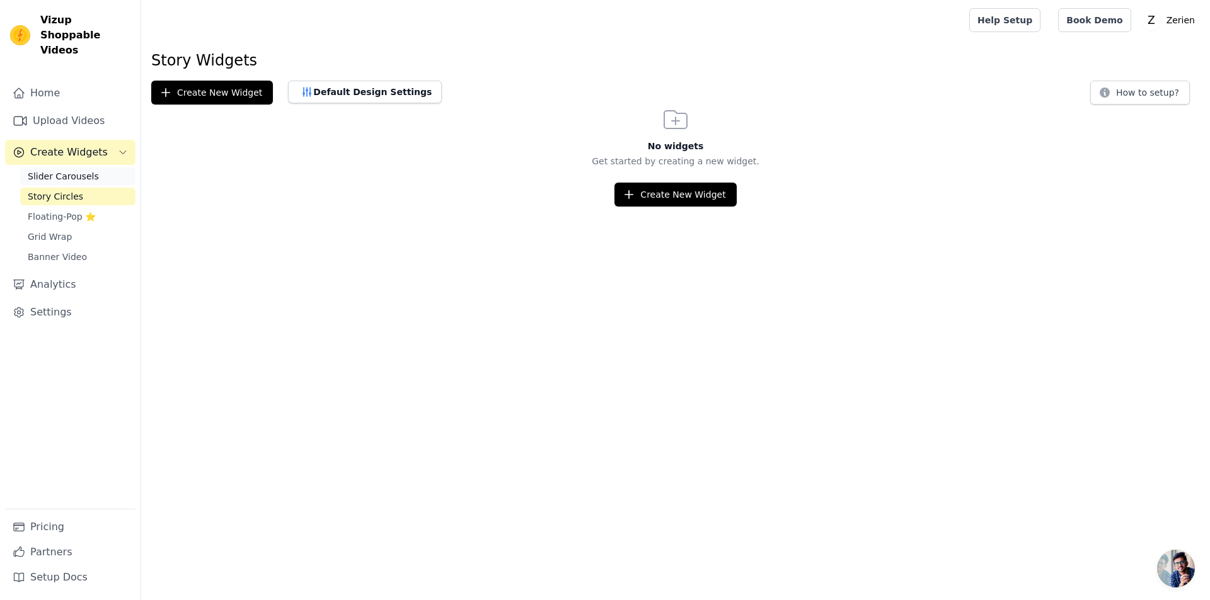
click at [54, 170] on span "Slider Carousels" at bounding box center [63, 176] width 71 height 13
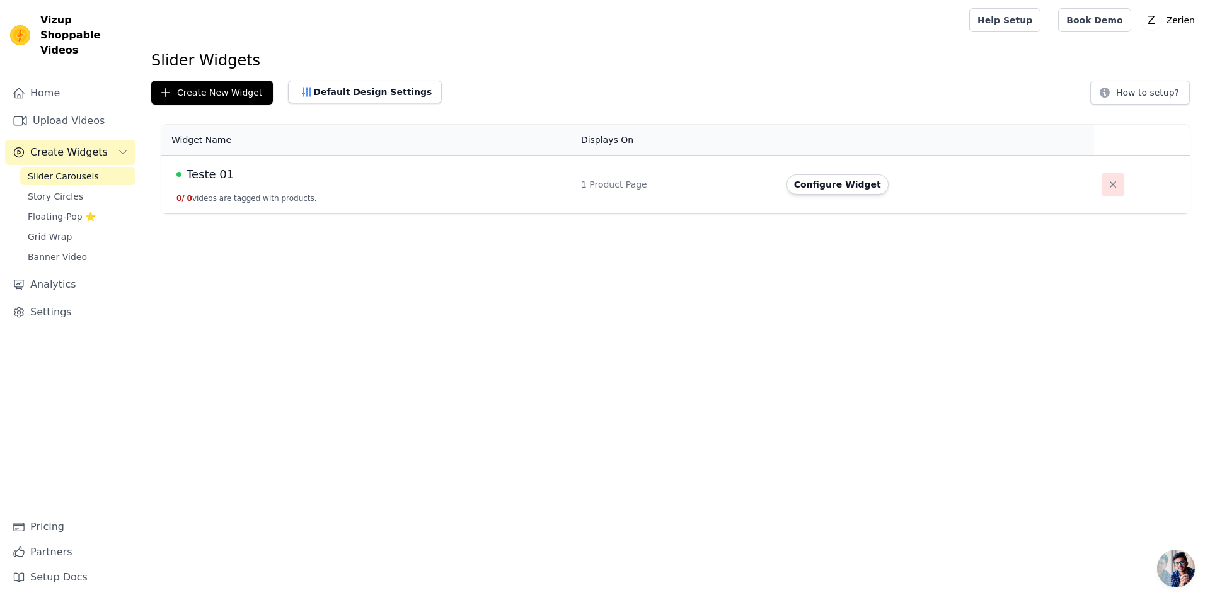
click at [1107, 188] on icon "button" at bounding box center [1112, 184] width 13 height 13
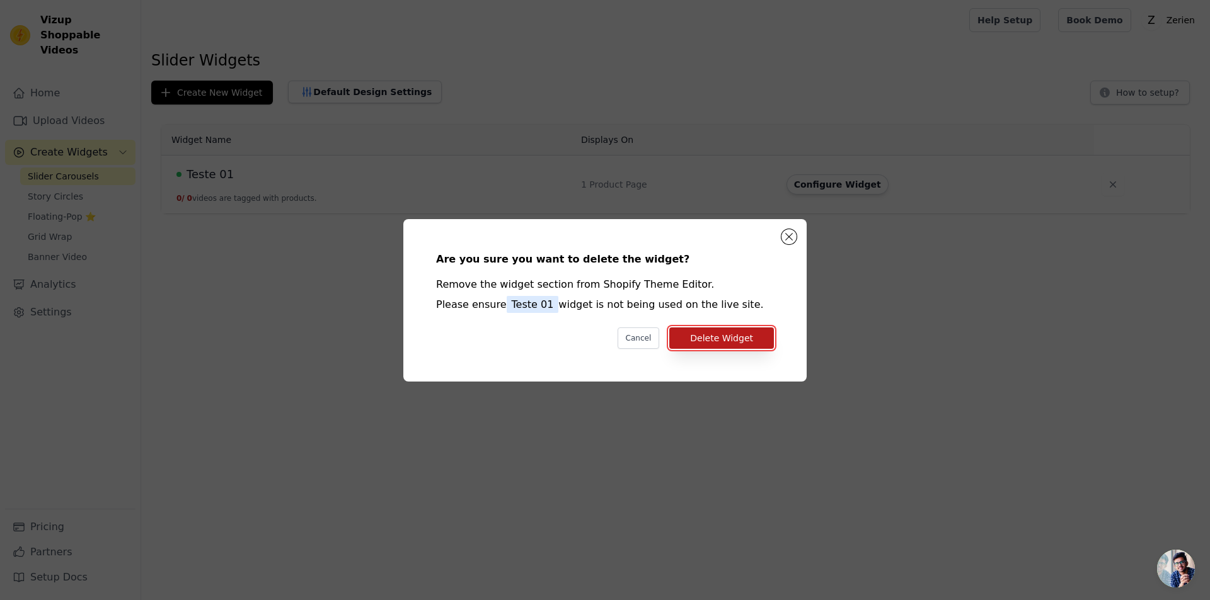
click at [716, 342] on button "Delete Widget" at bounding box center [721, 338] width 105 height 21
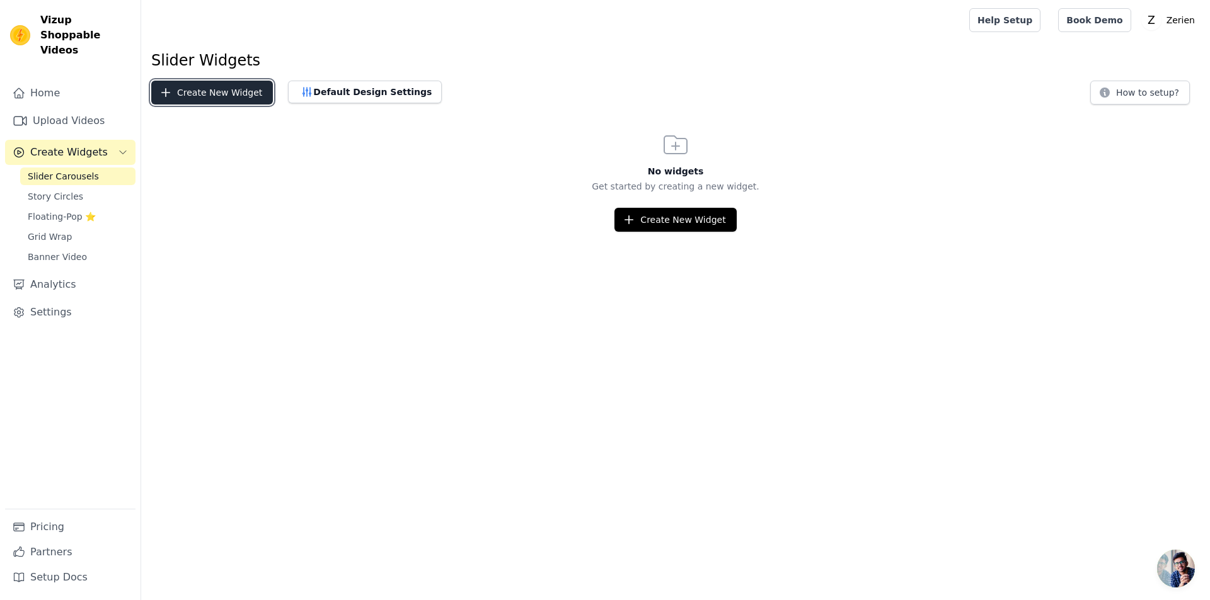
click at [190, 92] on button "Create New Widget" at bounding box center [212, 93] width 122 height 24
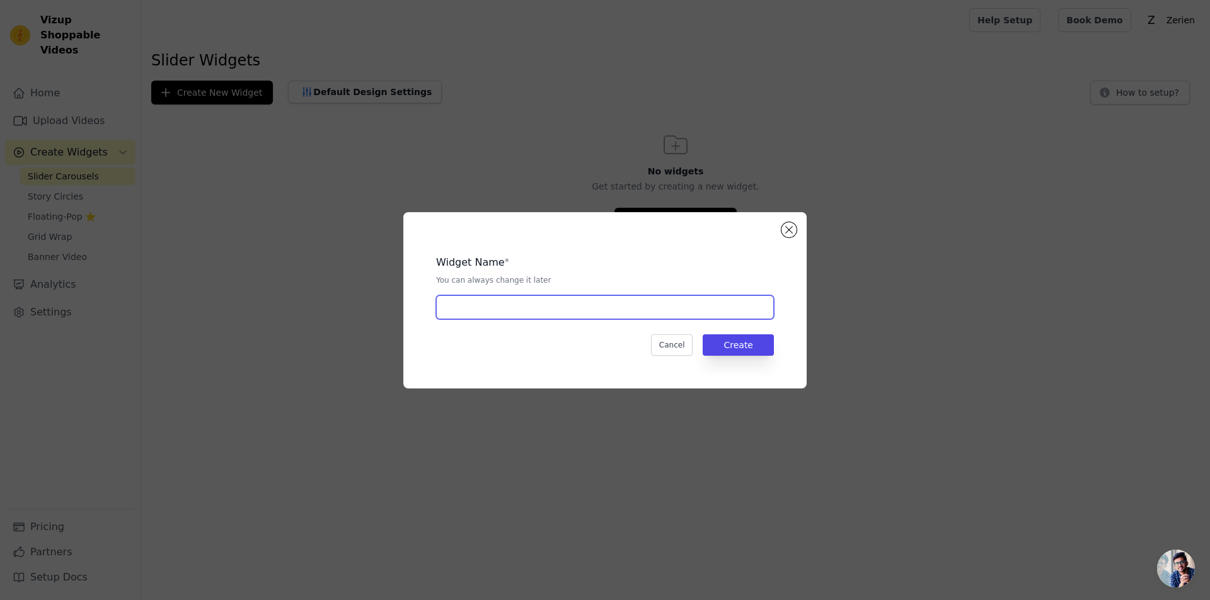
click at [467, 309] on input "text" at bounding box center [605, 307] width 338 height 24
type input "teste1"
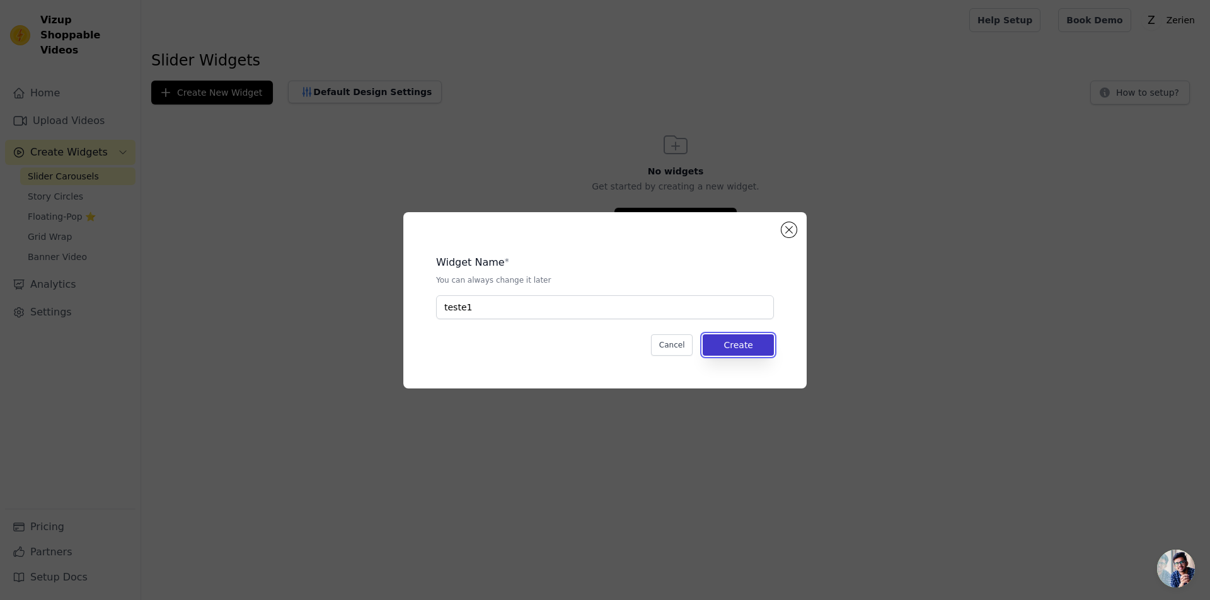
click at [738, 343] on button "Create" at bounding box center [737, 345] width 71 height 21
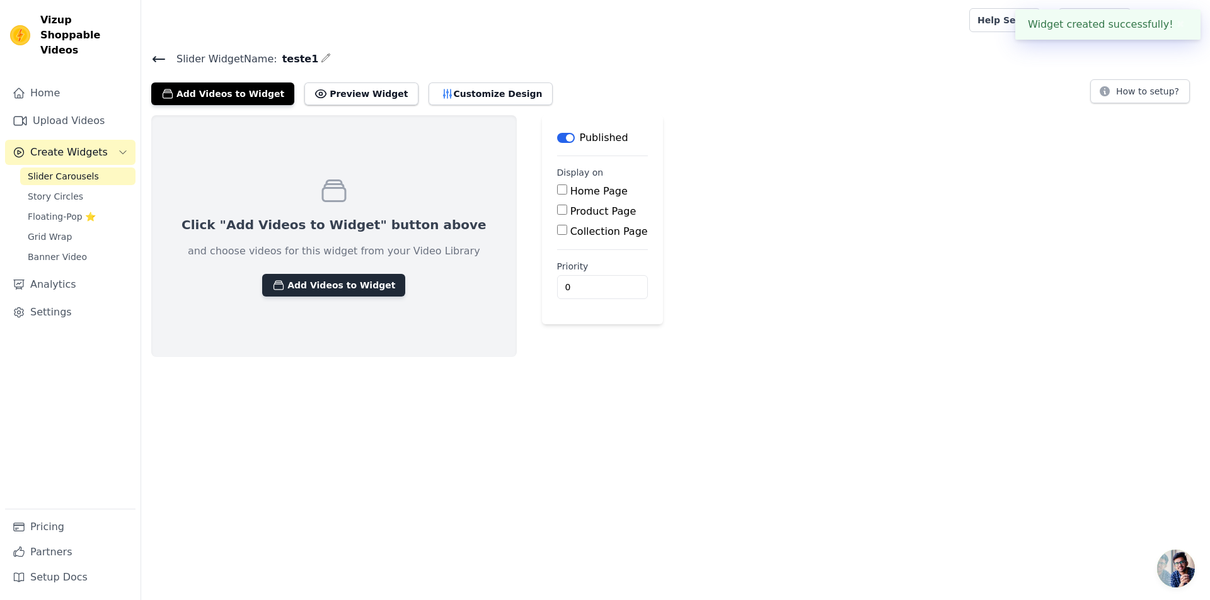
click at [312, 289] on button "Add Videos to Widget" at bounding box center [333, 285] width 143 height 23
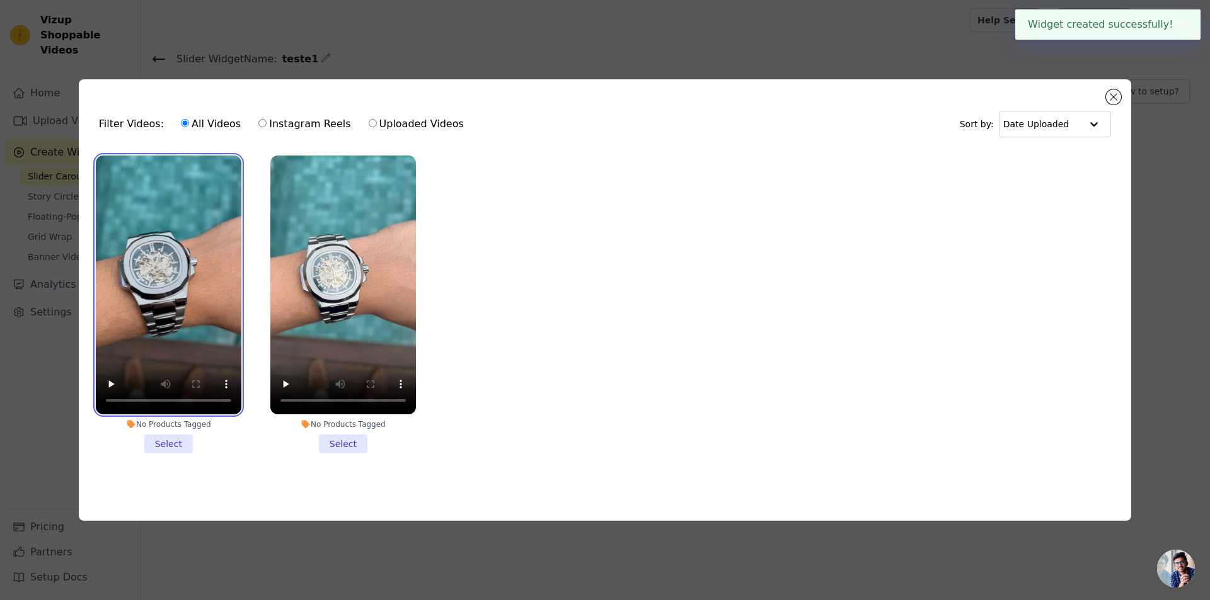
click at [182, 258] on video at bounding box center [169, 285] width 146 height 259
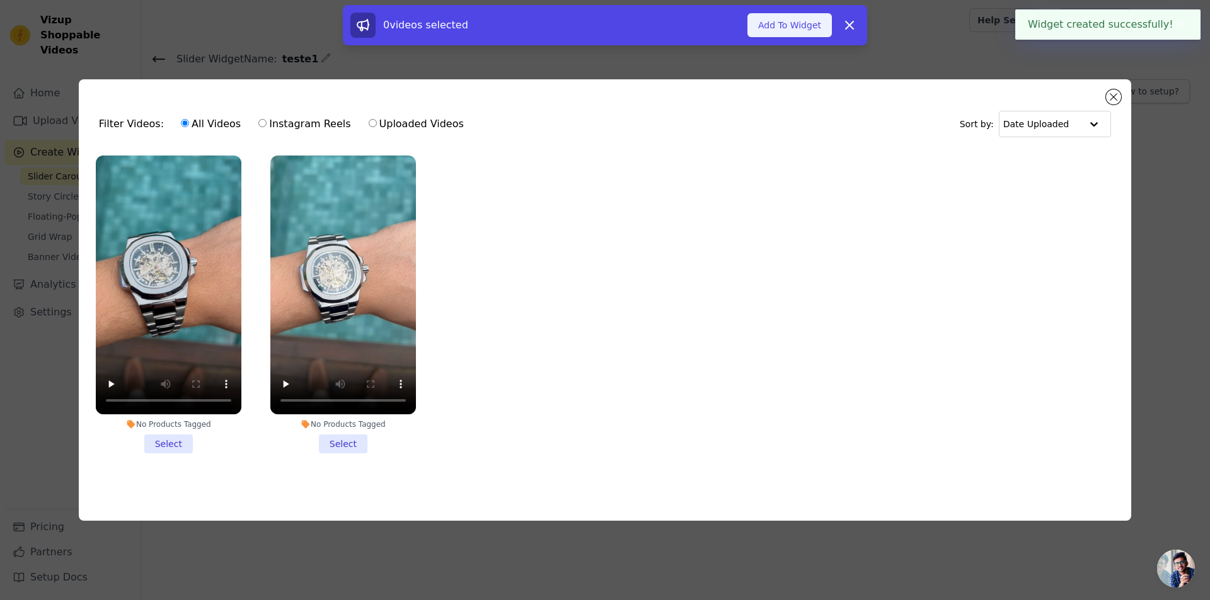
click at [794, 20] on button "Add To Widget" at bounding box center [789, 25] width 84 height 24
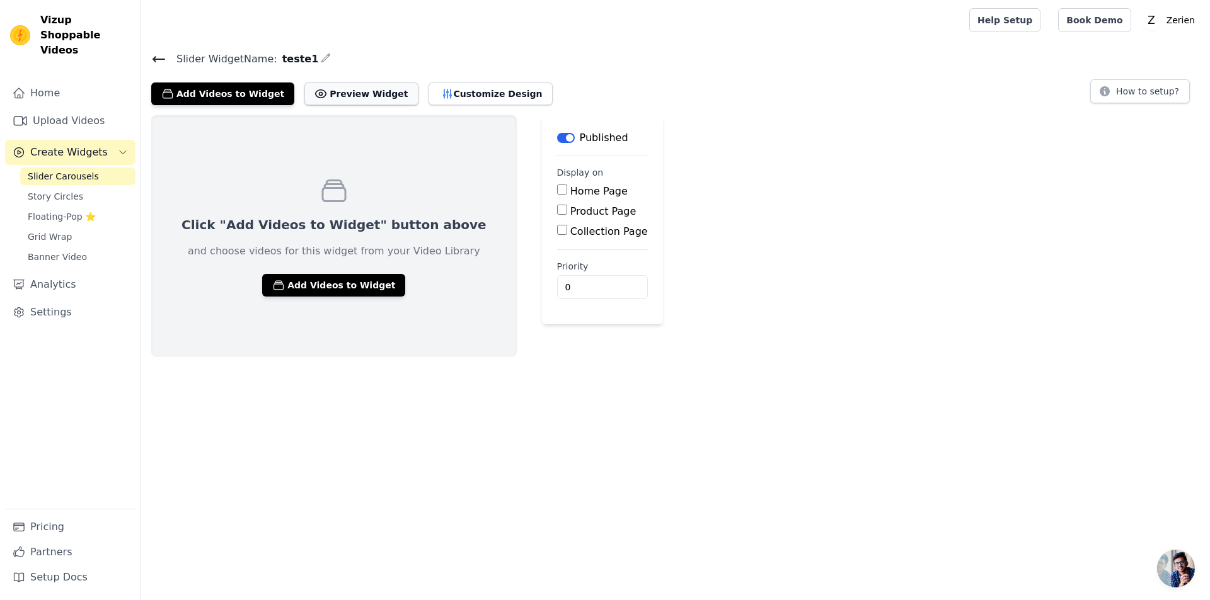
click at [338, 96] on button "Preview Widget" at bounding box center [360, 94] width 113 height 23
click at [317, 298] on div "Click "Add Videos to Widget" button above and choose videos for this widget fro…" at bounding box center [333, 236] width 365 height 242
click at [317, 287] on button "Add Videos to Widget" at bounding box center [333, 285] width 143 height 23
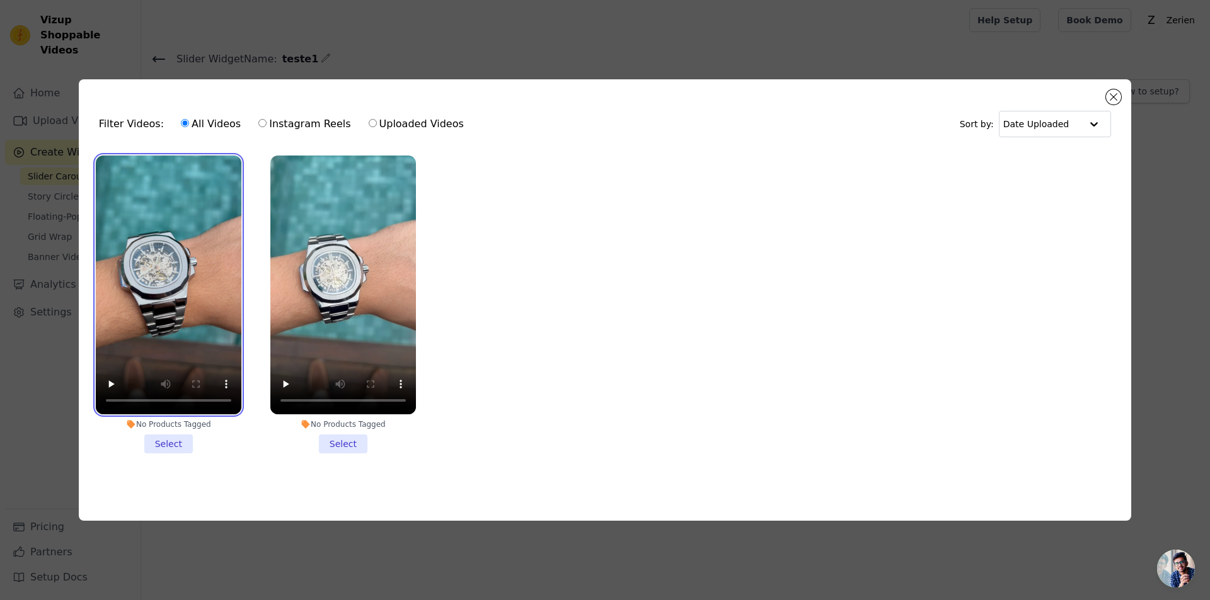
click at [208, 273] on video at bounding box center [169, 285] width 146 height 259
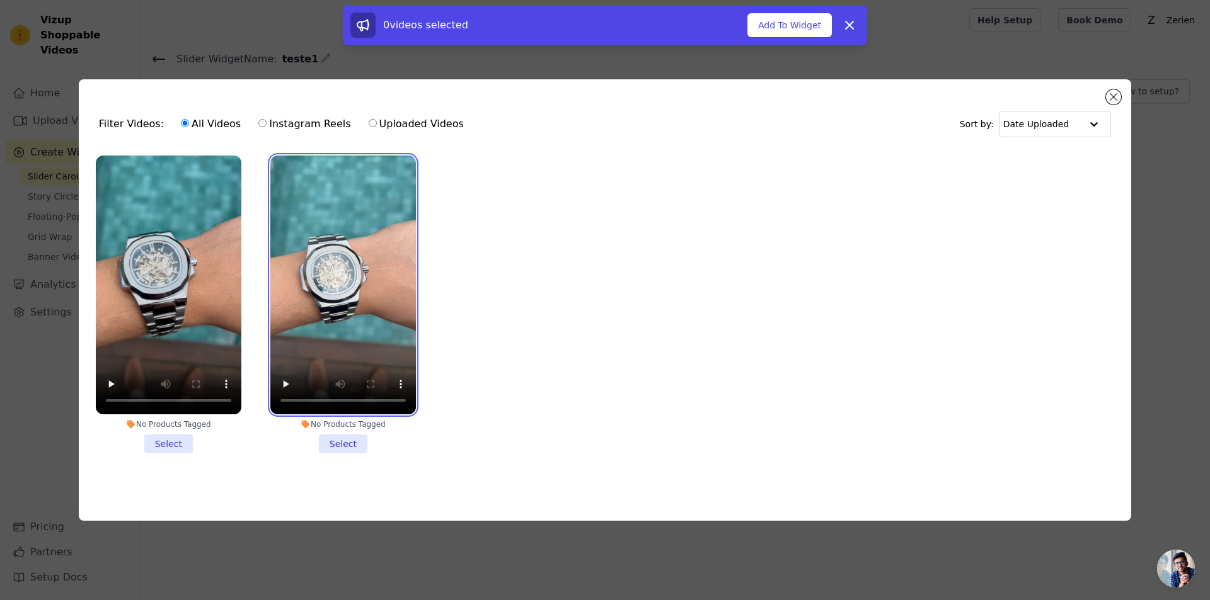
click at [346, 212] on video at bounding box center [343, 285] width 146 height 259
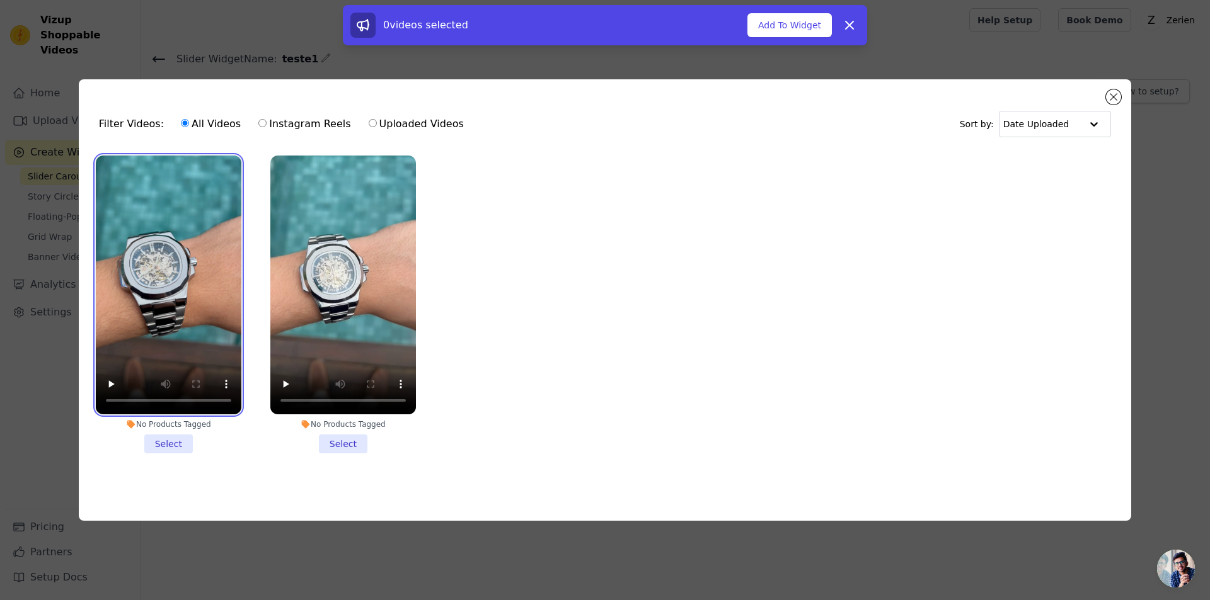
click at [234, 211] on video at bounding box center [169, 285] width 146 height 259
click at [171, 436] on li "No Products Tagged Select" at bounding box center [169, 305] width 146 height 298
click at [0, 0] on input "No Products Tagged Select" at bounding box center [0, 0] width 0 height 0
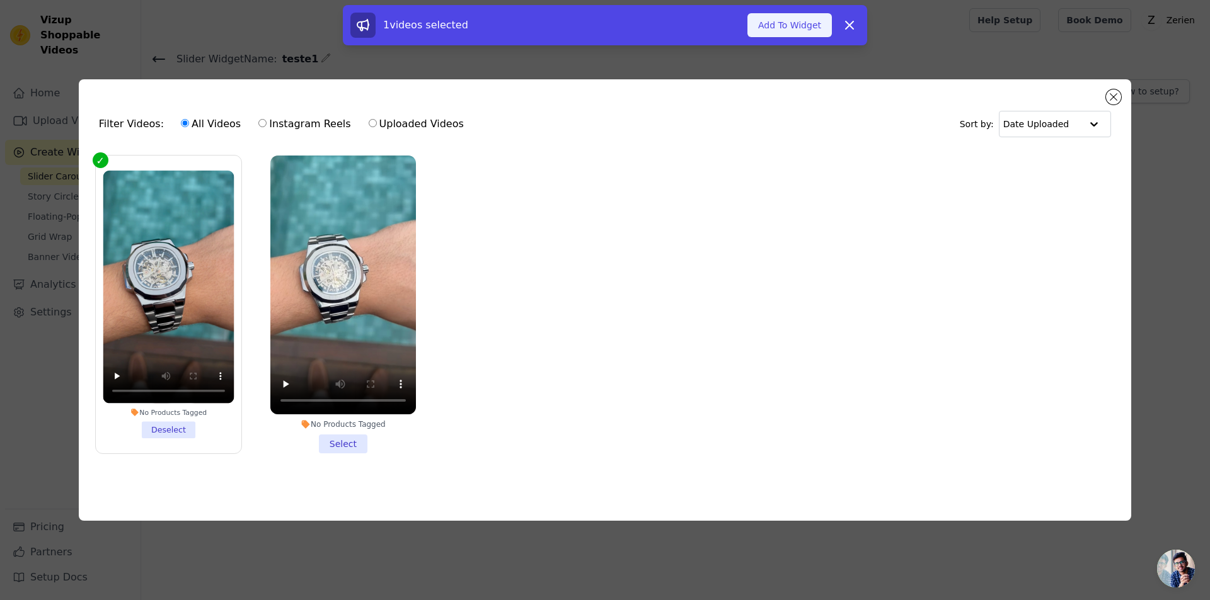
click at [790, 20] on button "Add To Widget" at bounding box center [789, 25] width 84 height 24
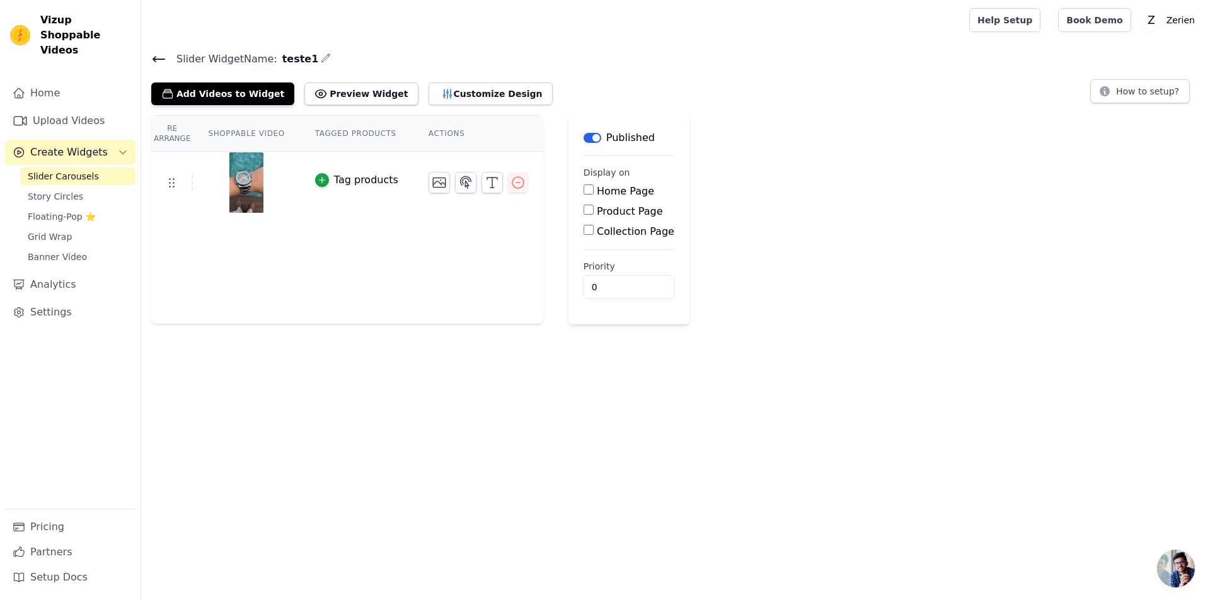
click at [583, 212] on input "Product Page" at bounding box center [588, 210] width 10 height 10
checkbox input "true"
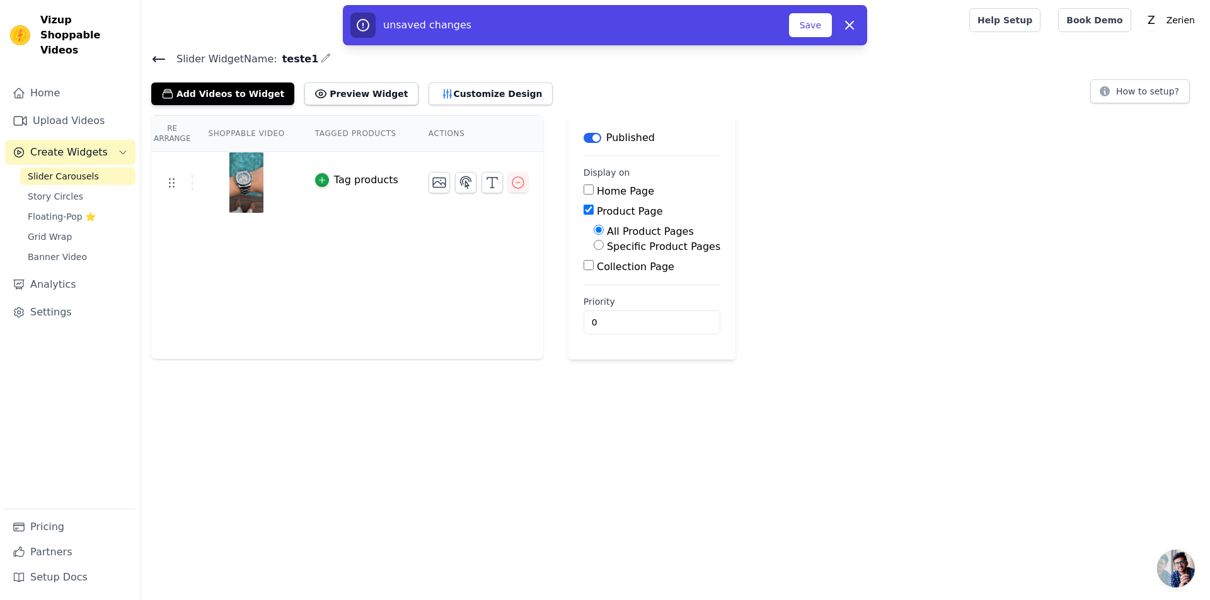
click at [593, 245] on input "Specific Product Pages" at bounding box center [598, 245] width 10 height 10
radio input "true"
click at [603, 284] on button "Select Products" at bounding box center [635, 275] width 84 height 21
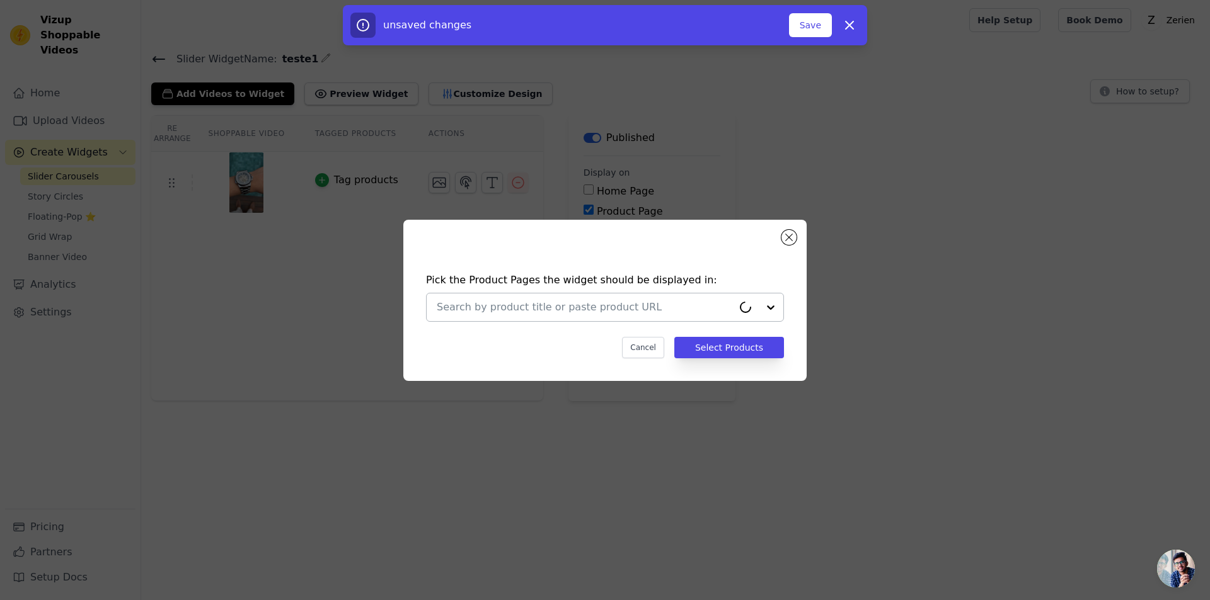
click at [541, 297] on div at bounding box center [585, 308] width 296 height 28
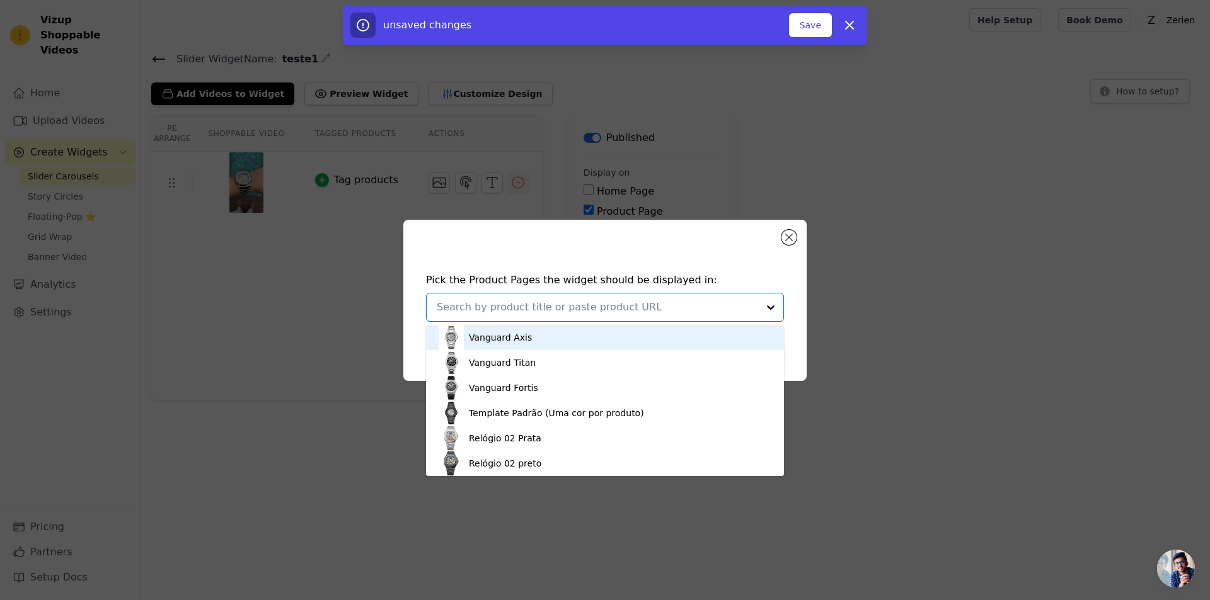
click at [485, 336] on div "Vanguard Axis" at bounding box center [500, 337] width 63 height 13
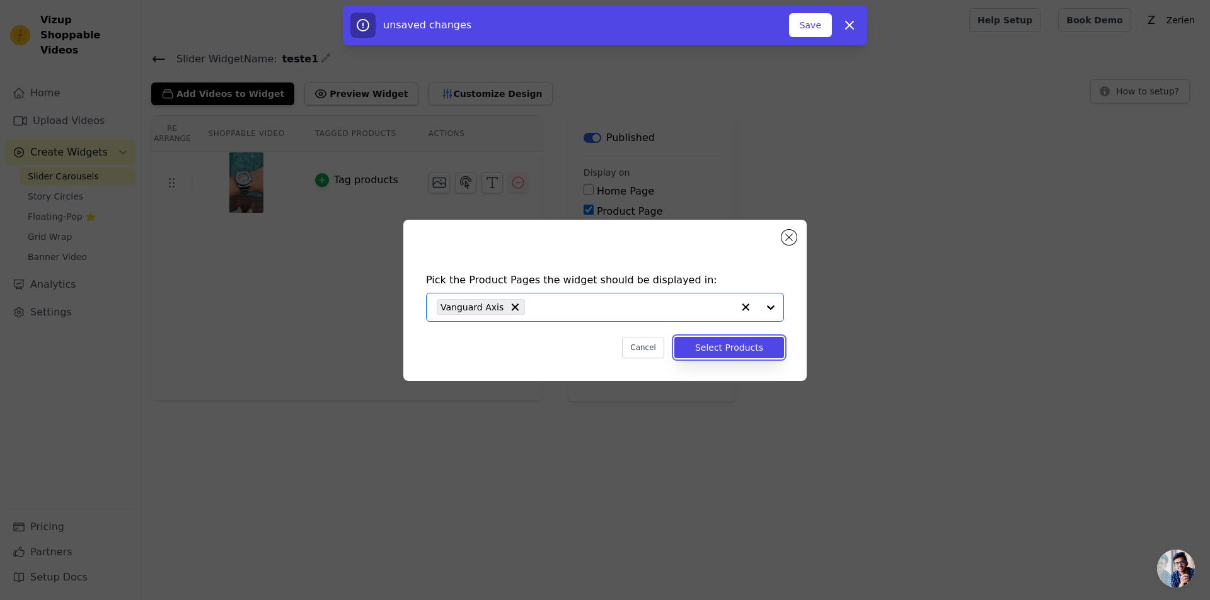
click at [752, 350] on button "Select Products" at bounding box center [729, 347] width 110 height 21
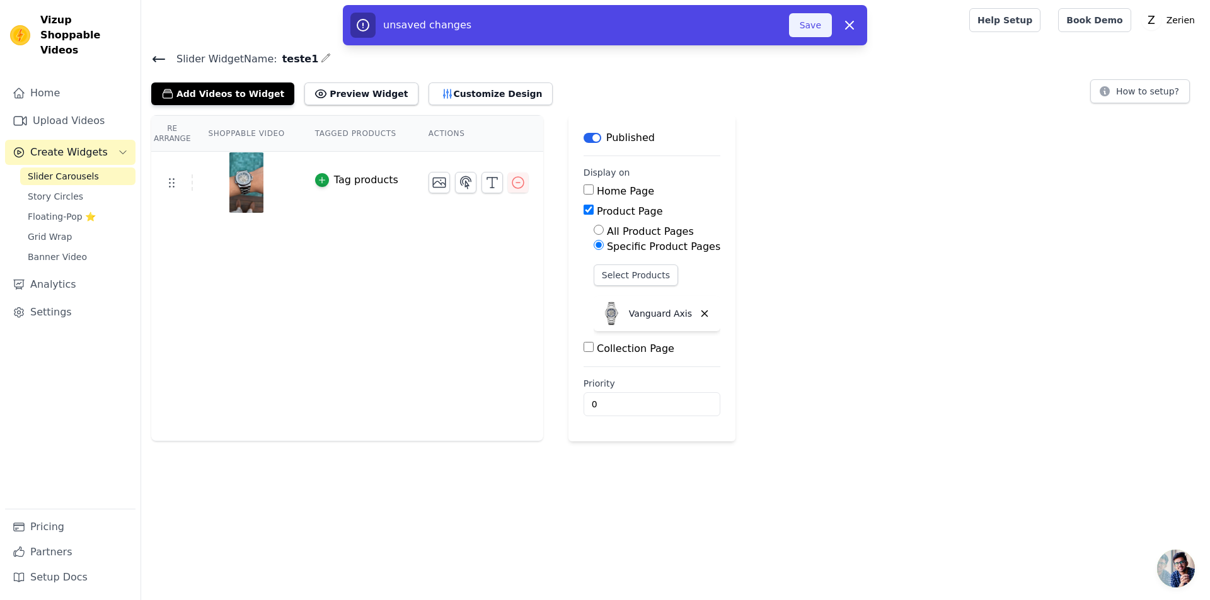
click at [810, 25] on button "Save" at bounding box center [810, 25] width 43 height 24
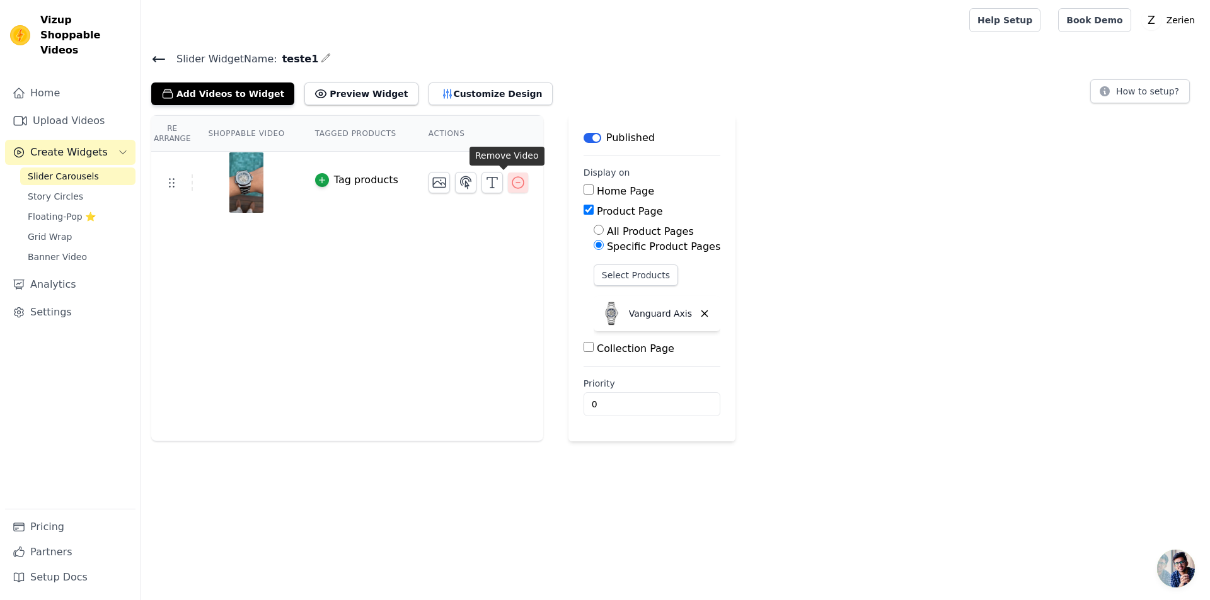
click at [510, 183] on icon "button" at bounding box center [517, 182] width 15 height 15
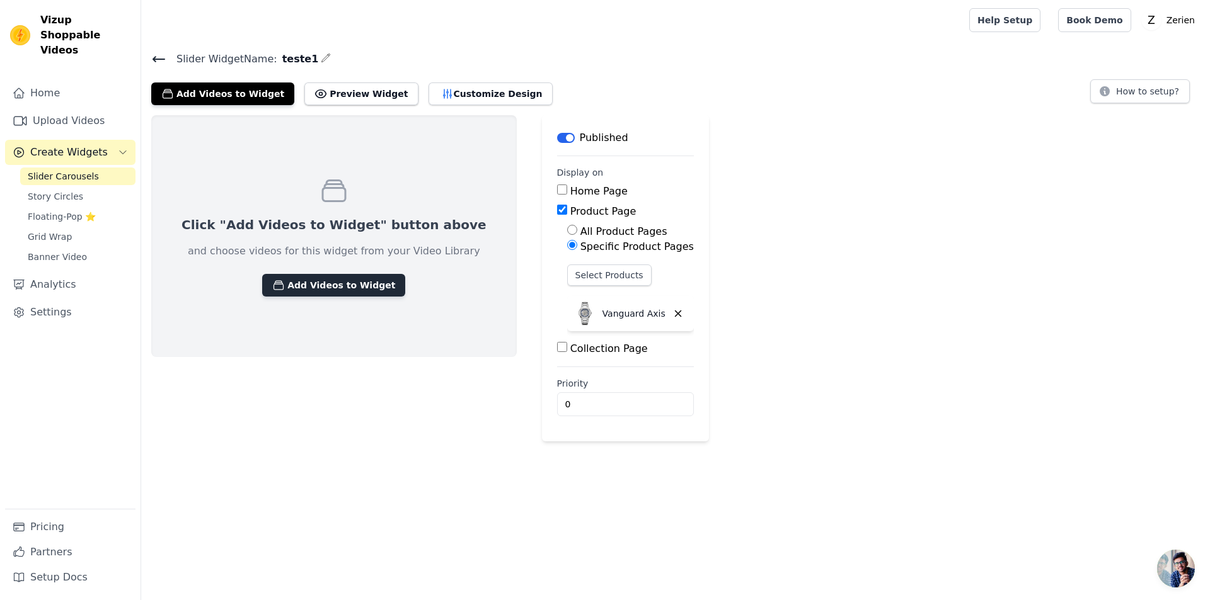
click at [300, 280] on button "Add Videos to Widget" at bounding box center [333, 285] width 143 height 23
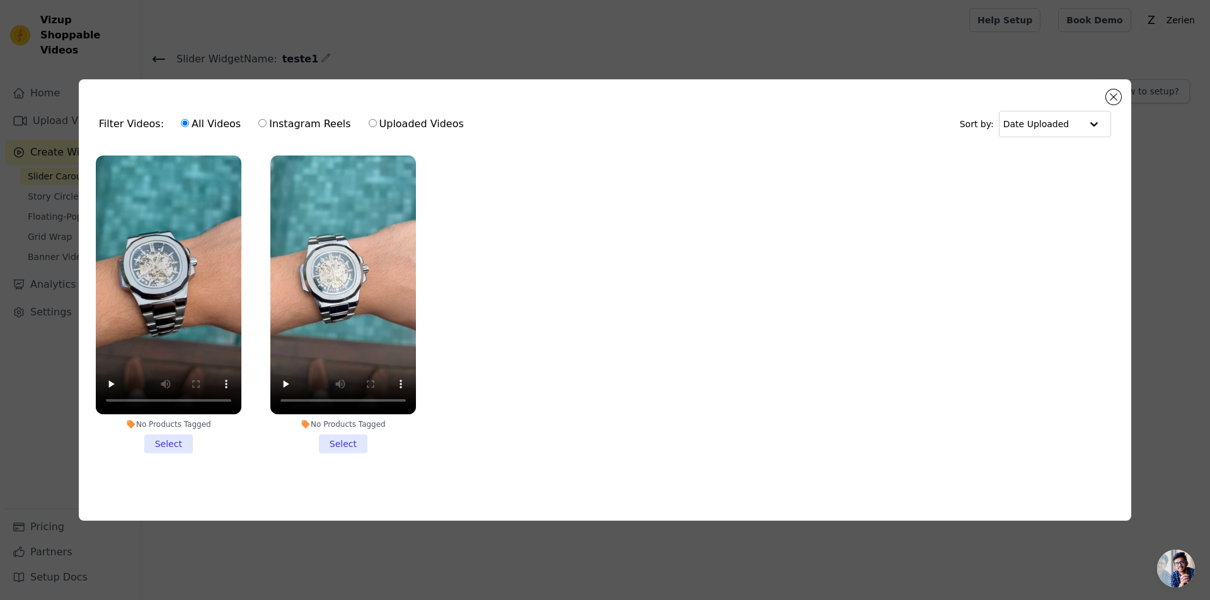
click at [369, 121] on input "Uploaded Videos" at bounding box center [373, 123] width 8 height 8
radio input "true"
click at [1120, 88] on div "Filter Videos: All Videos Instagram Reels Uploaded Videos Sort by: Date Uploade…" at bounding box center [605, 300] width 1052 height 442
click at [1112, 89] on button "Close modal" at bounding box center [1113, 96] width 15 height 15
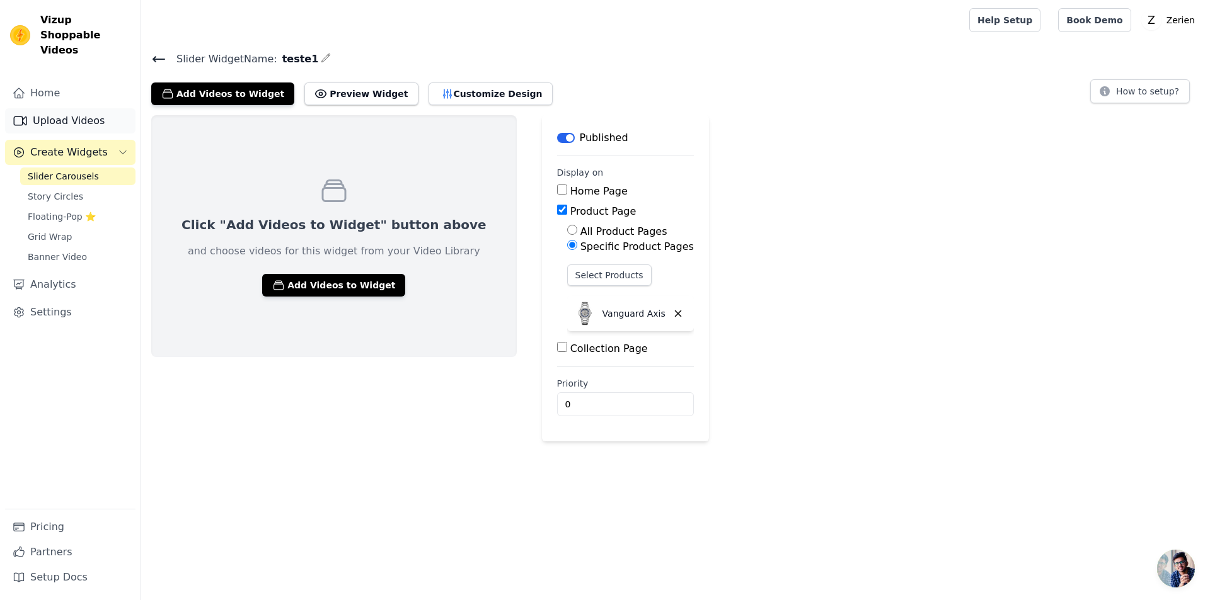
click at [46, 108] on link "Upload Videos" at bounding box center [70, 120] width 130 height 25
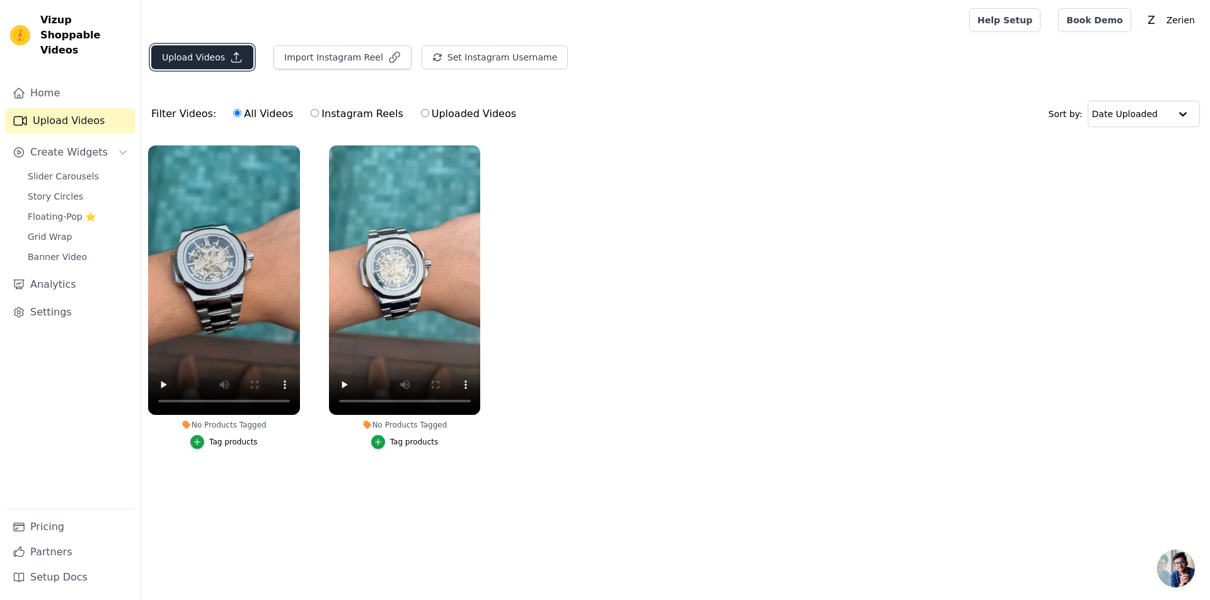
click at [197, 58] on button "Upload Videos" at bounding box center [202, 57] width 102 height 24
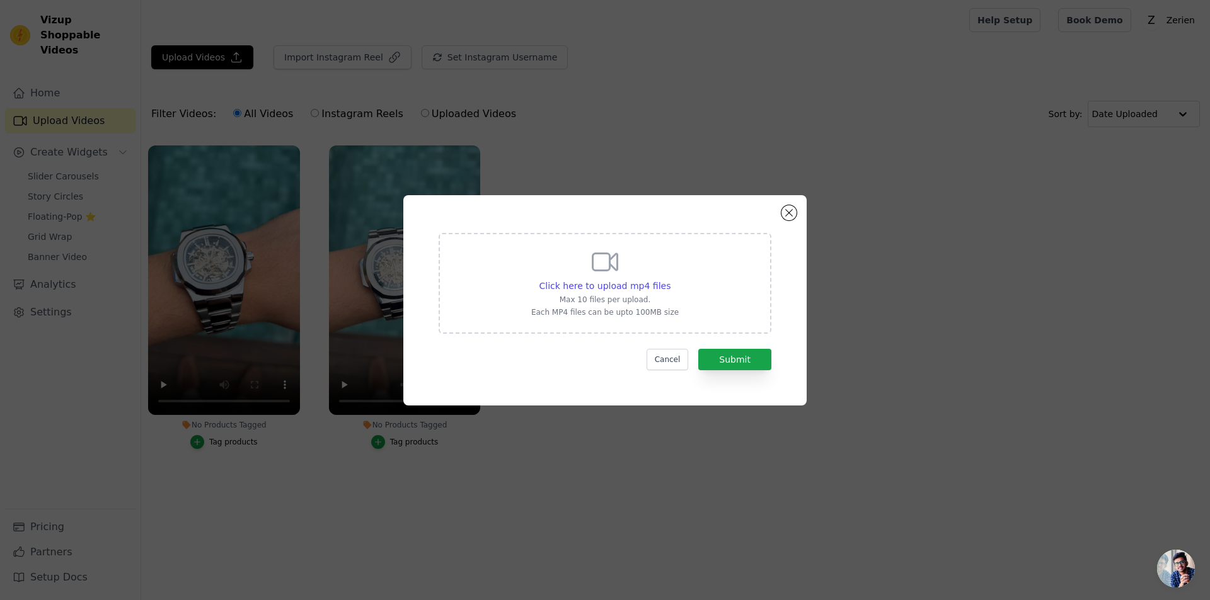
click at [622, 277] on div "Click here to upload mp4 files Max 10 files per upload. Each MP4 files can be u…" at bounding box center [604, 282] width 147 height 71
click at [670, 279] on input "Click here to upload mp4 files Max 10 files per upload. Each MP4 files can be u…" at bounding box center [670, 279] width 1 height 1
type input "C:\fakepath\vd011.mp4"
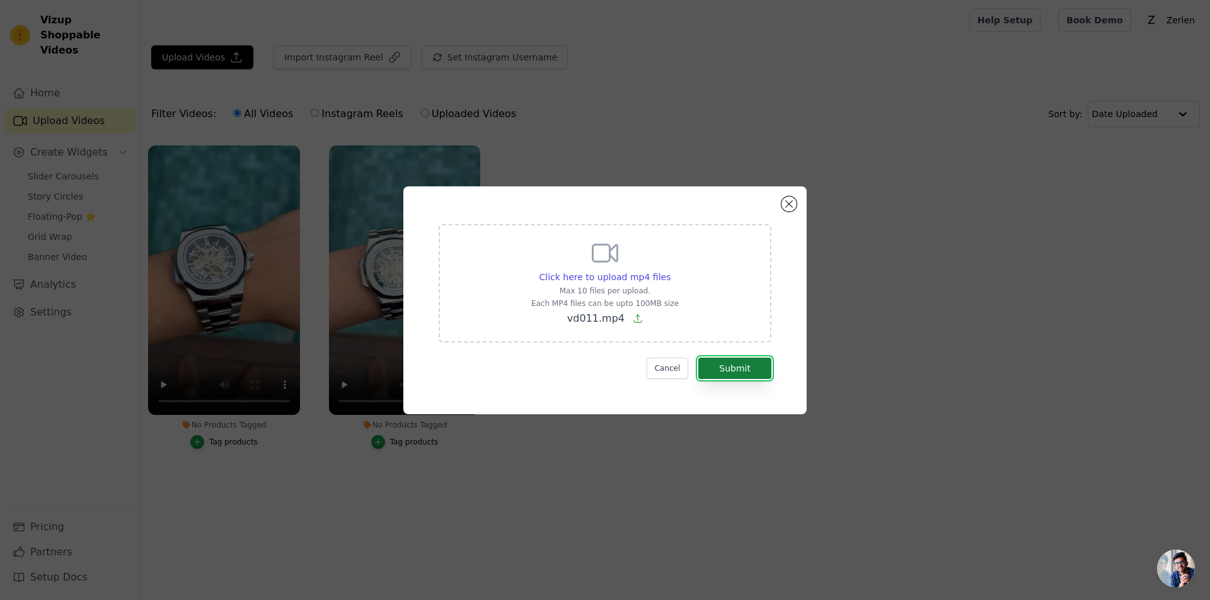
click at [726, 361] on button "Submit" at bounding box center [734, 368] width 73 height 21
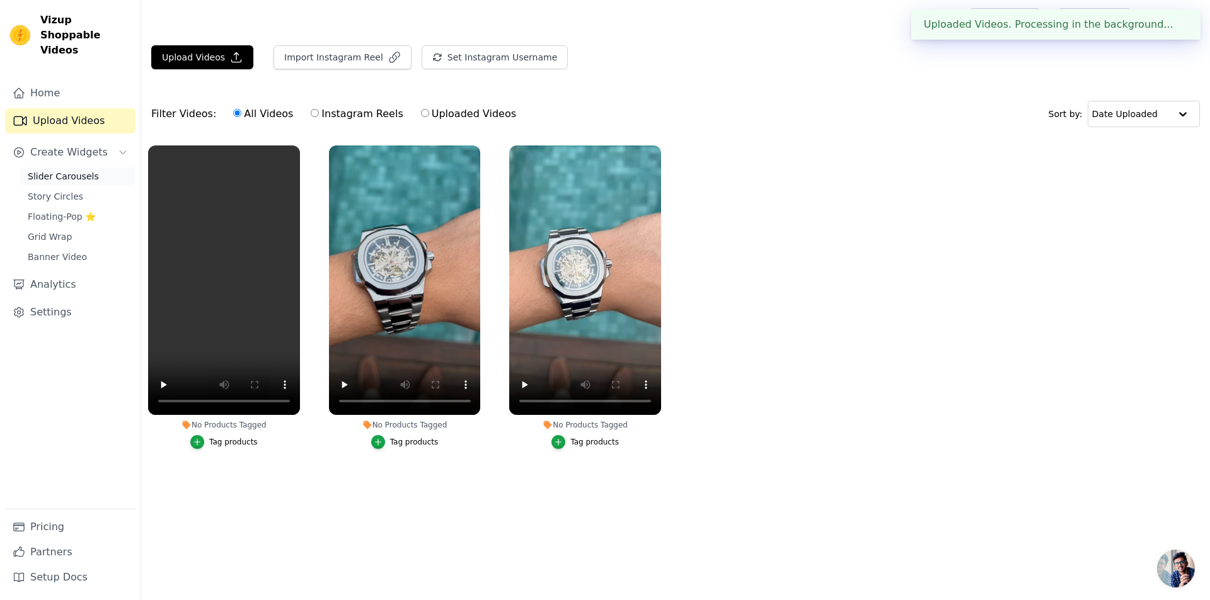
click at [42, 170] on span "Slider Carousels" at bounding box center [63, 176] width 71 height 13
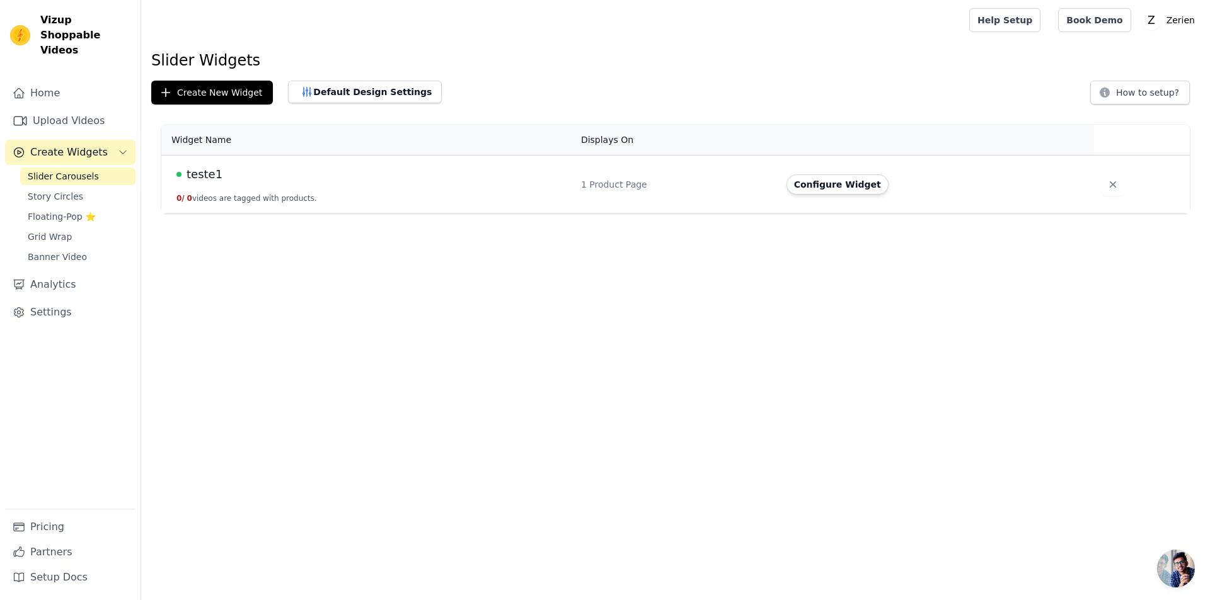
click at [198, 175] on span "teste1" at bounding box center [204, 175] width 36 height 18
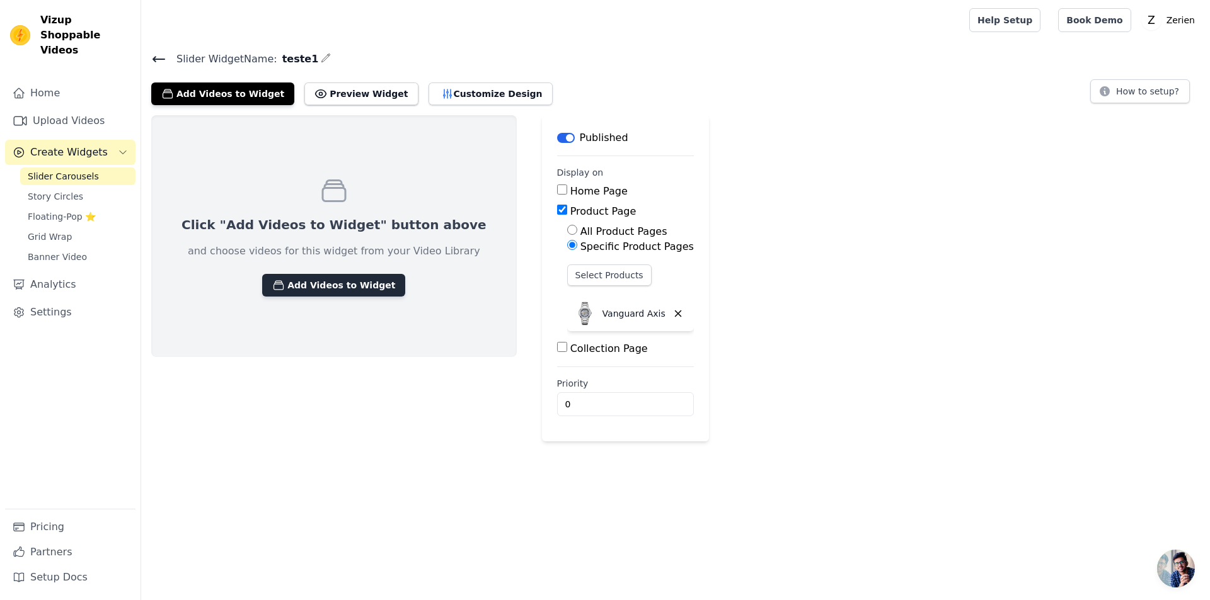
click at [295, 283] on button "Add Videos to Widget" at bounding box center [333, 285] width 143 height 23
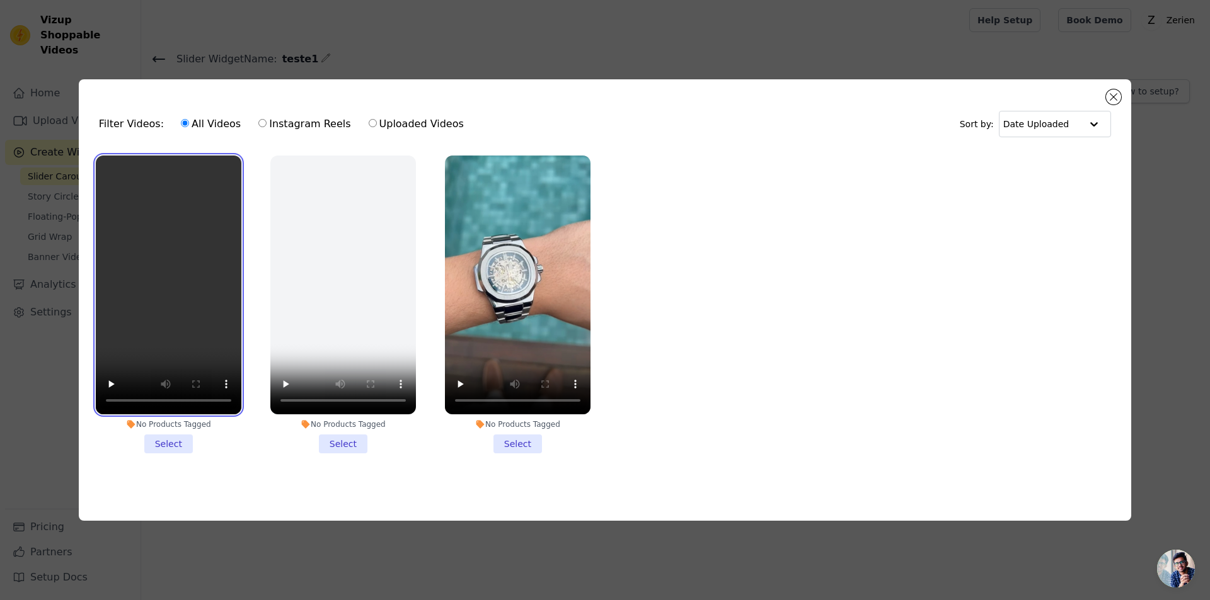
click at [164, 229] on video at bounding box center [169, 285] width 146 height 259
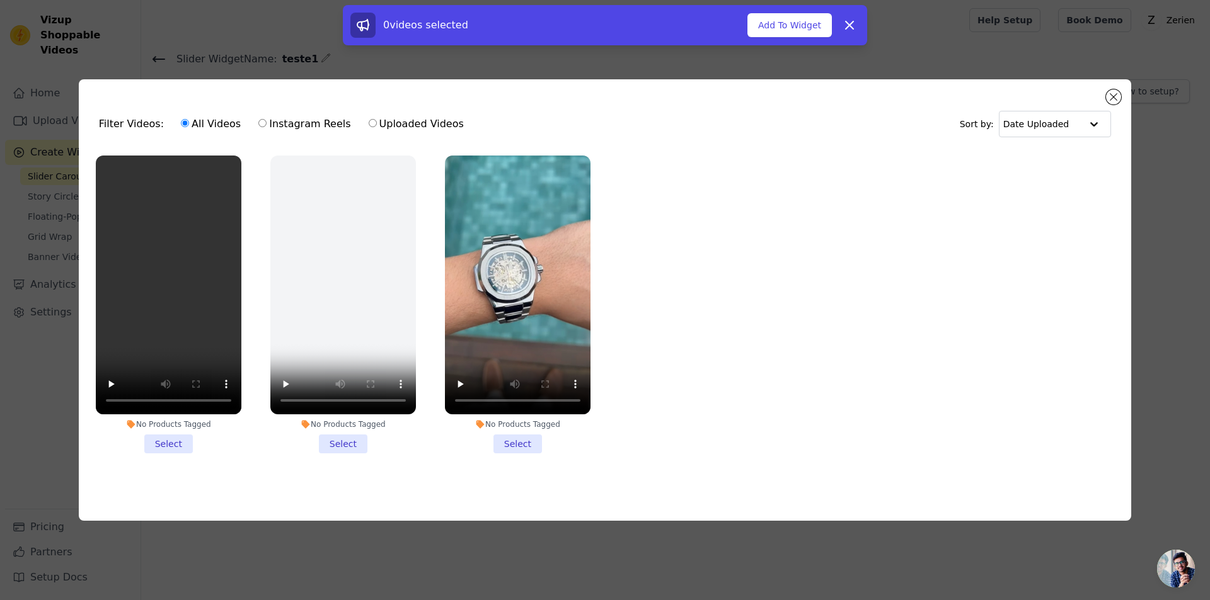
click at [163, 440] on li "No Products Tagged Select" at bounding box center [169, 305] width 146 height 298
click at [0, 0] on input "No Products Tagged Select" at bounding box center [0, 0] width 0 height 0
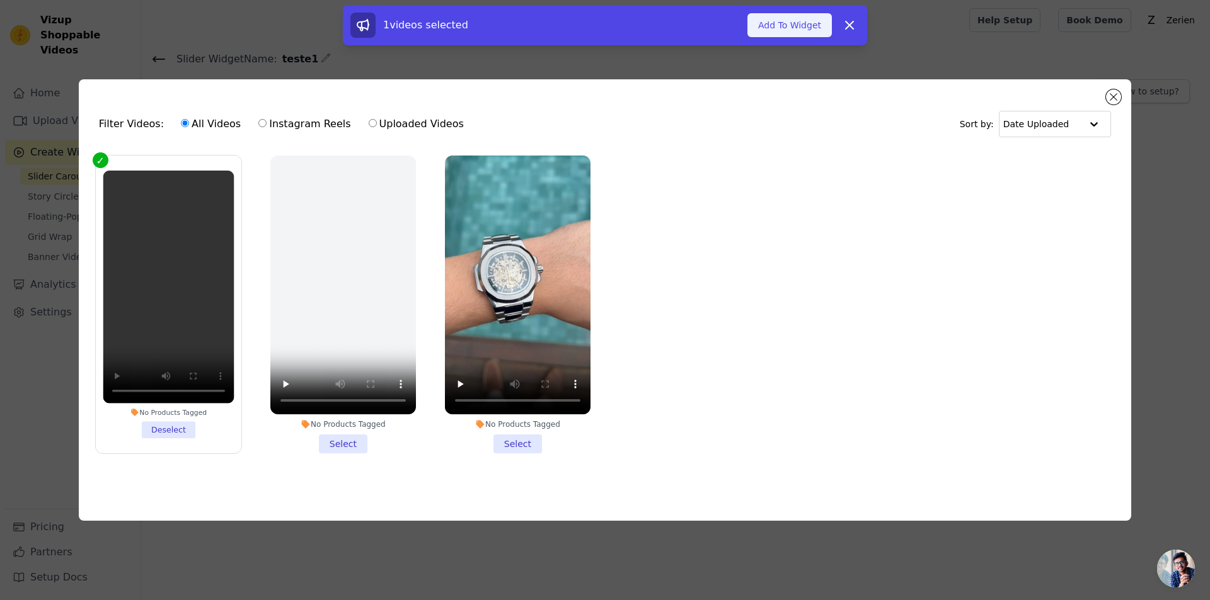
click at [780, 26] on button "Add To Widget" at bounding box center [789, 25] width 84 height 24
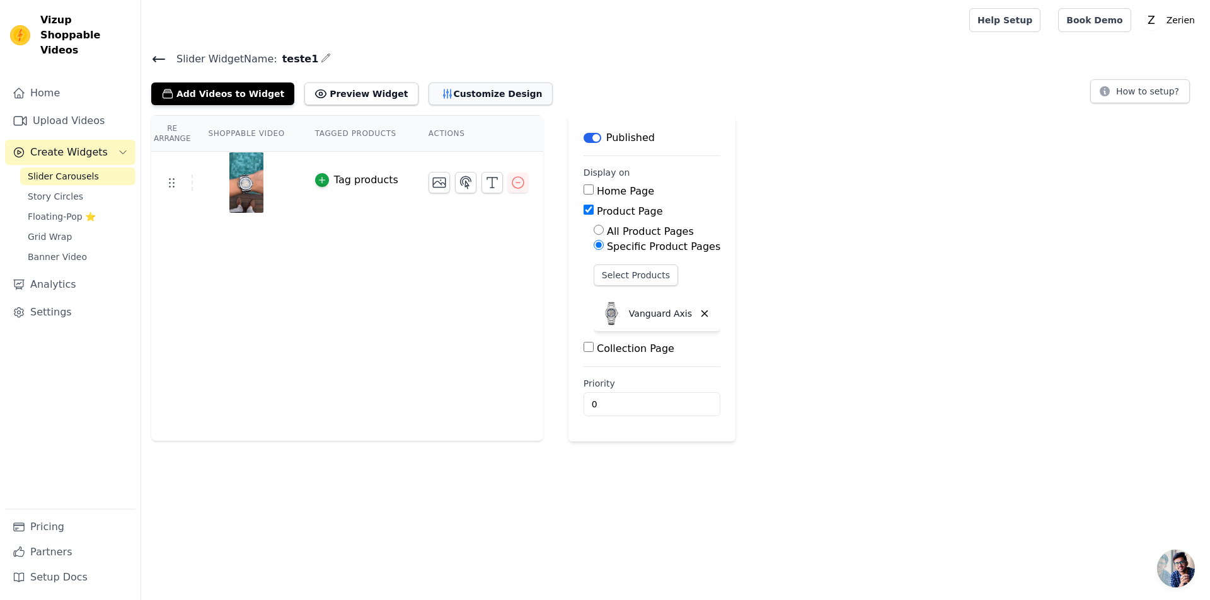
click at [469, 89] on button "Customize Design" at bounding box center [490, 94] width 124 height 23
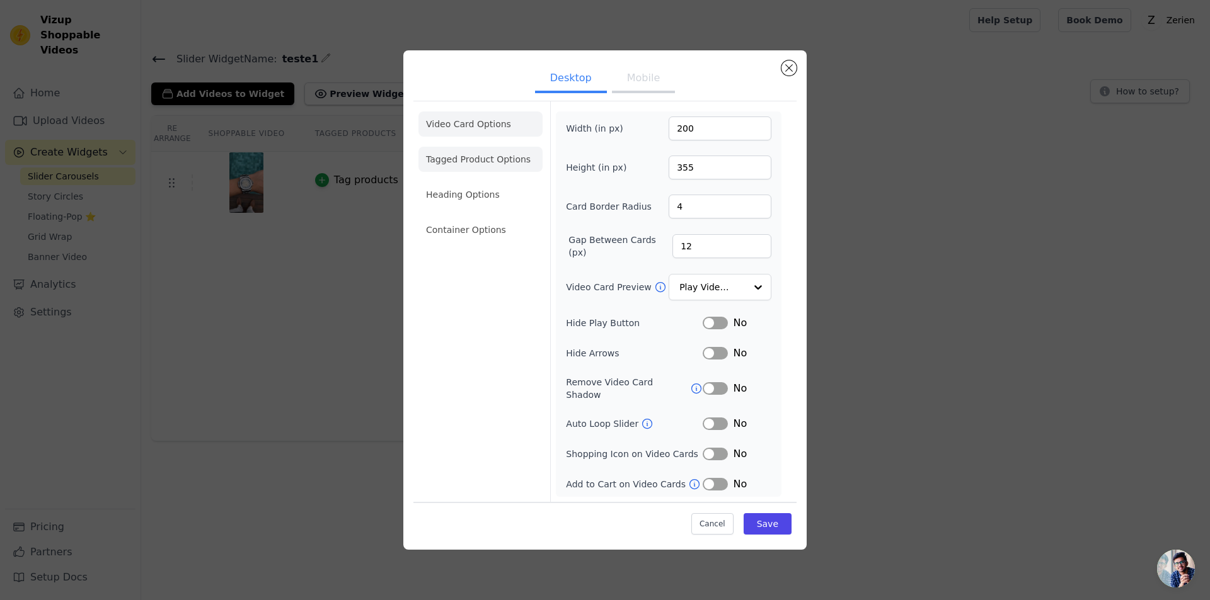
click at [471, 160] on li "Tagged Product Options" at bounding box center [480, 159] width 124 height 25
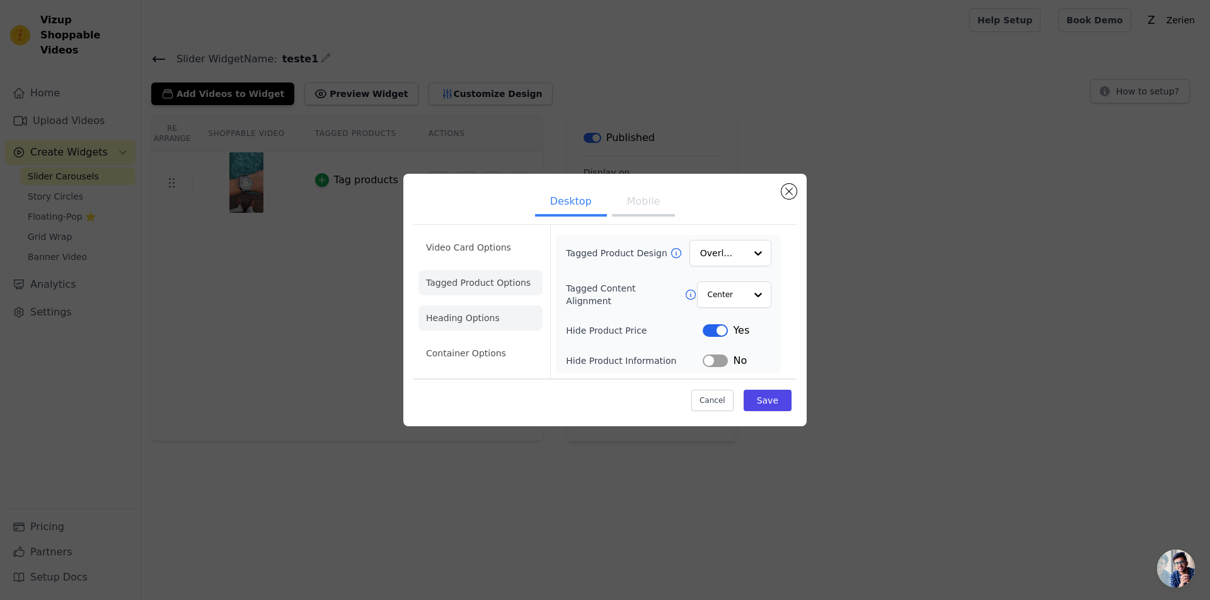
click at [447, 324] on li "Heading Options" at bounding box center [480, 318] width 124 height 25
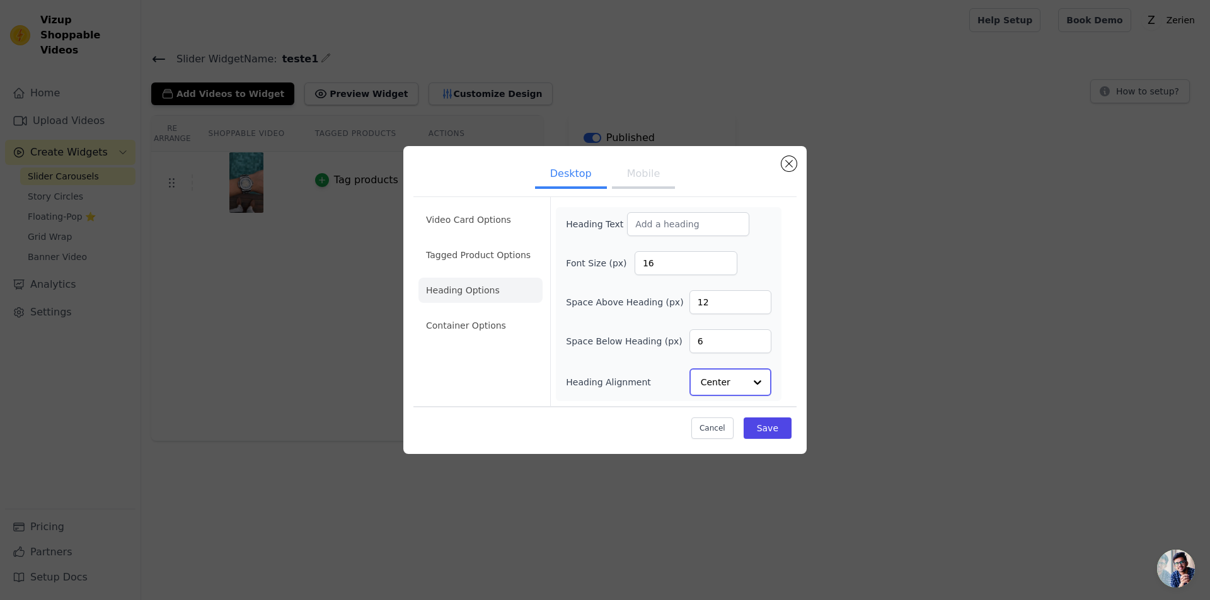
click at [737, 383] on input "Heading Alignment" at bounding box center [723, 382] width 44 height 25
click at [718, 351] on div "Left" at bounding box center [728, 352] width 78 height 26
click at [765, 428] on button "Save" at bounding box center [767, 427] width 48 height 21
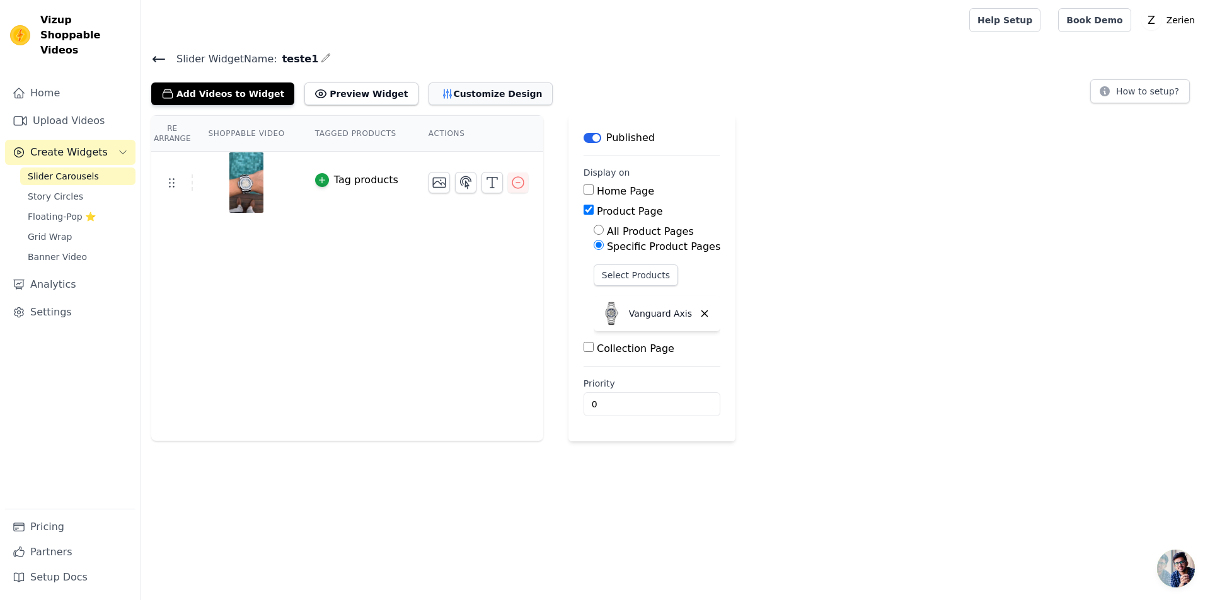
click at [445, 93] on button "Customize Design" at bounding box center [490, 94] width 124 height 23
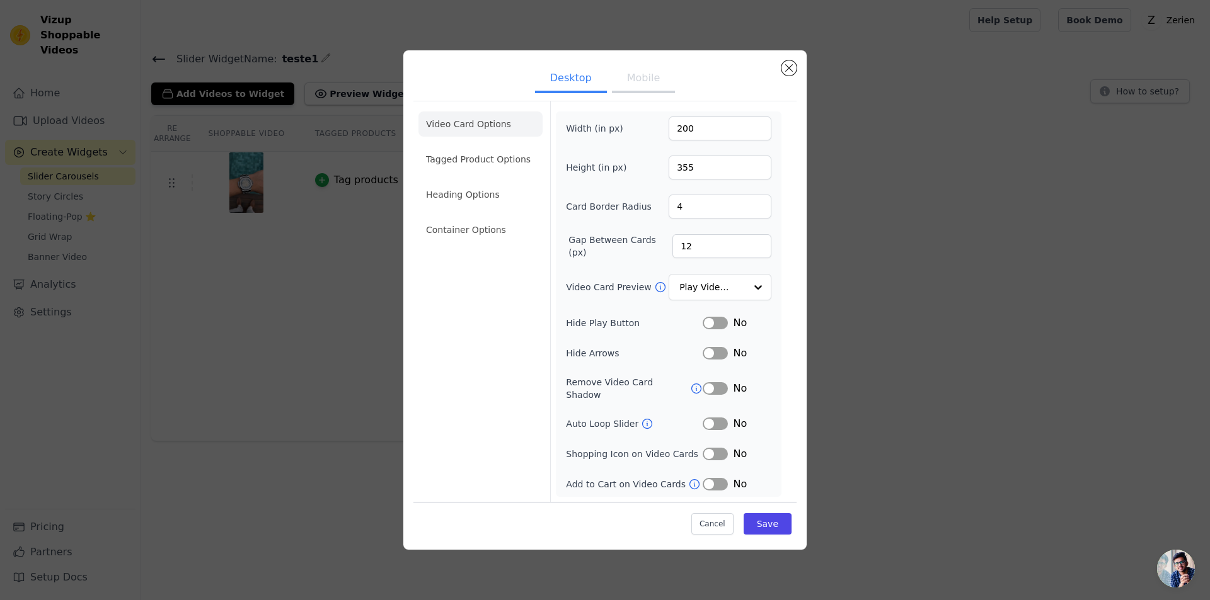
click at [450, 198] on li "Heading Options" at bounding box center [480, 194] width 124 height 25
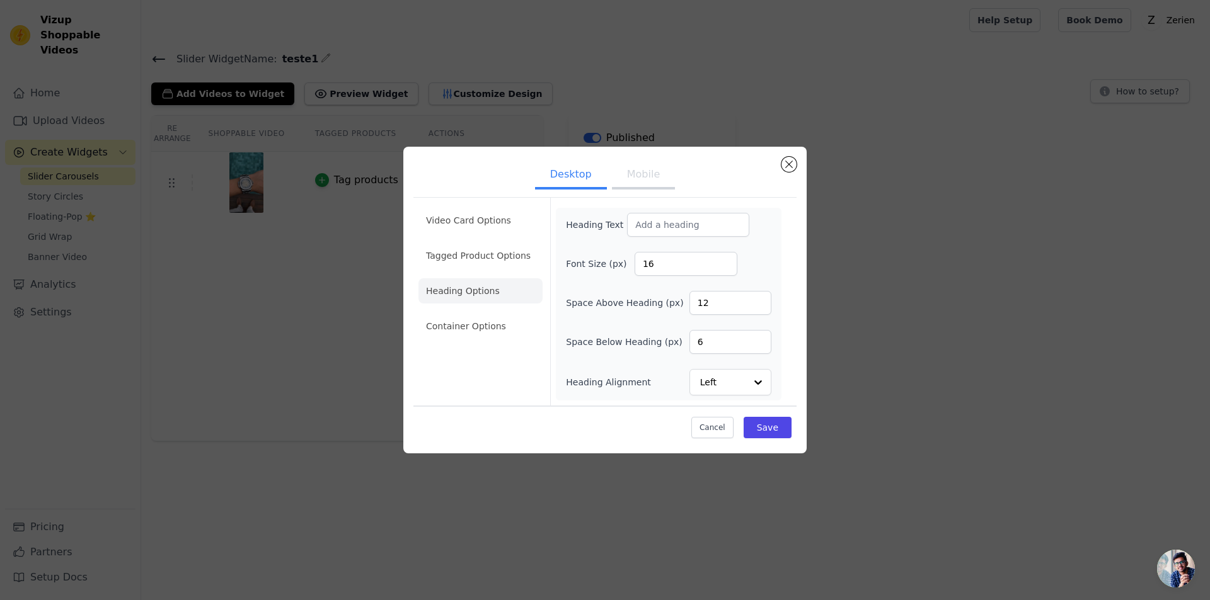
click at [635, 184] on button "Mobile" at bounding box center [643, 176] width 63 height 28
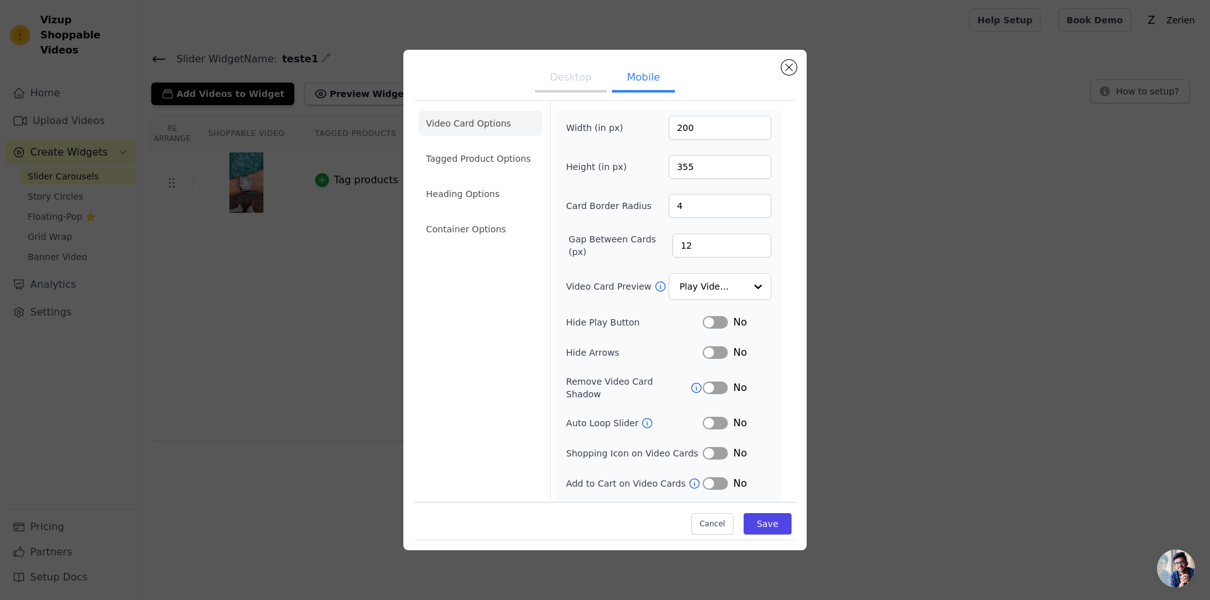
click at [576, 80] on button "Desktop" at bounding box center [571, 79] width 72 height 28
click at [456, 166] on li "Tagged Product Options" at bounding box center [480, 159] width 124 height 25
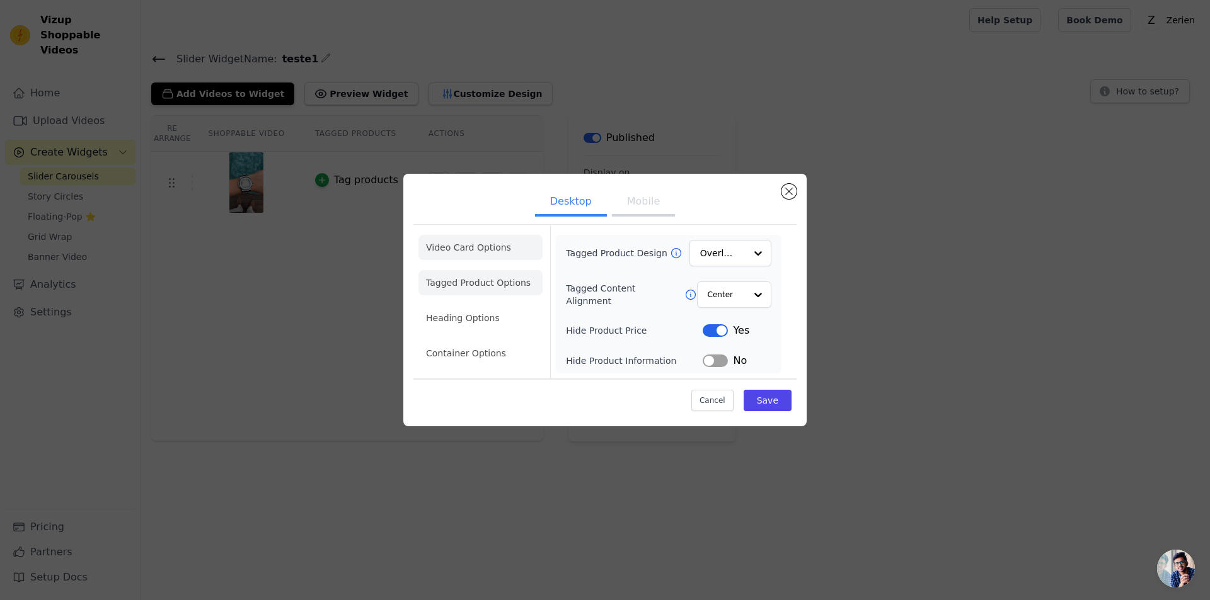
click at [440, 249] on li "Video Card Options" at bounding box center [480, 247] width 124 height 25
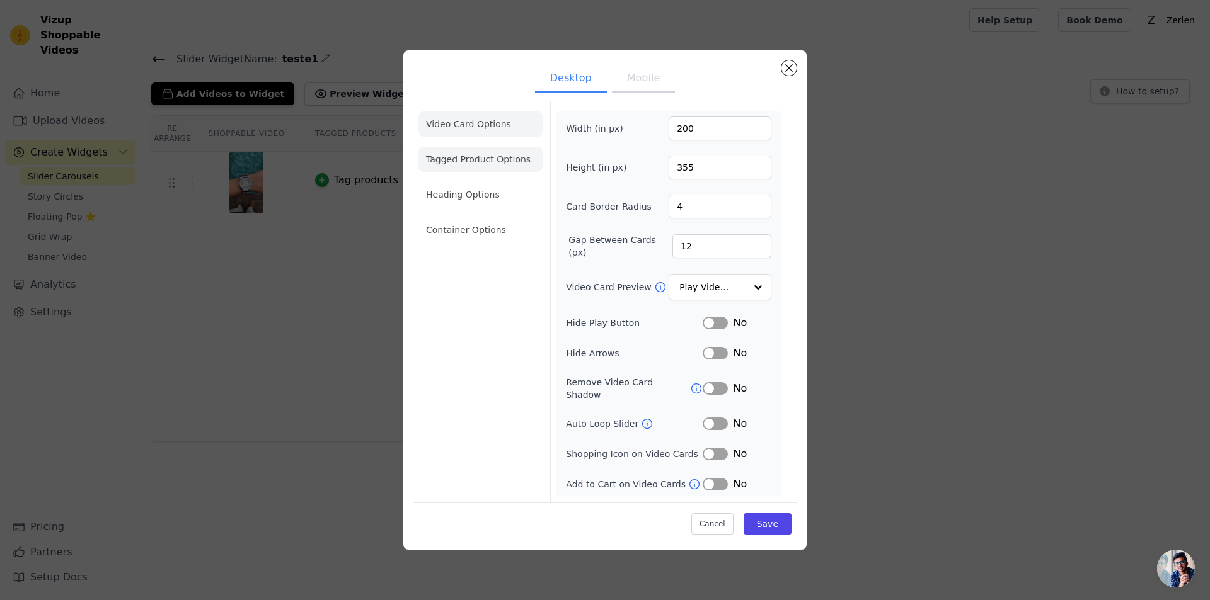
click at [437, 168] on li "Tagged Product Options" at bounding box center [480, 159] width 124 height 25
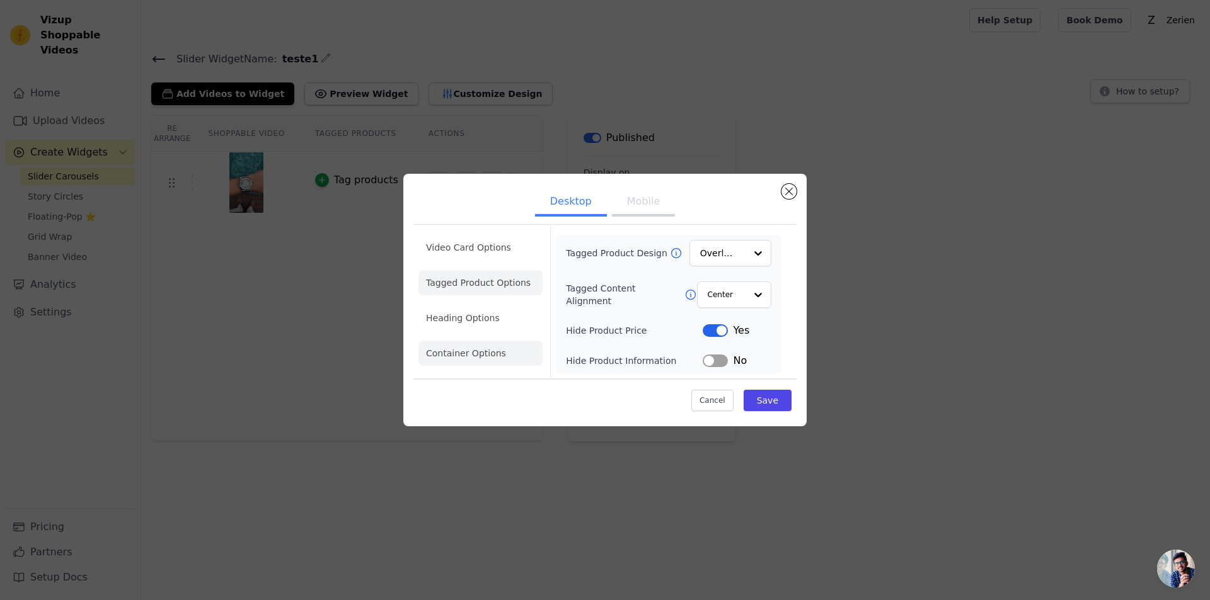
click at [440, 319] on li "Heading Options" at bounding box center [480, 318] width 124 height 25
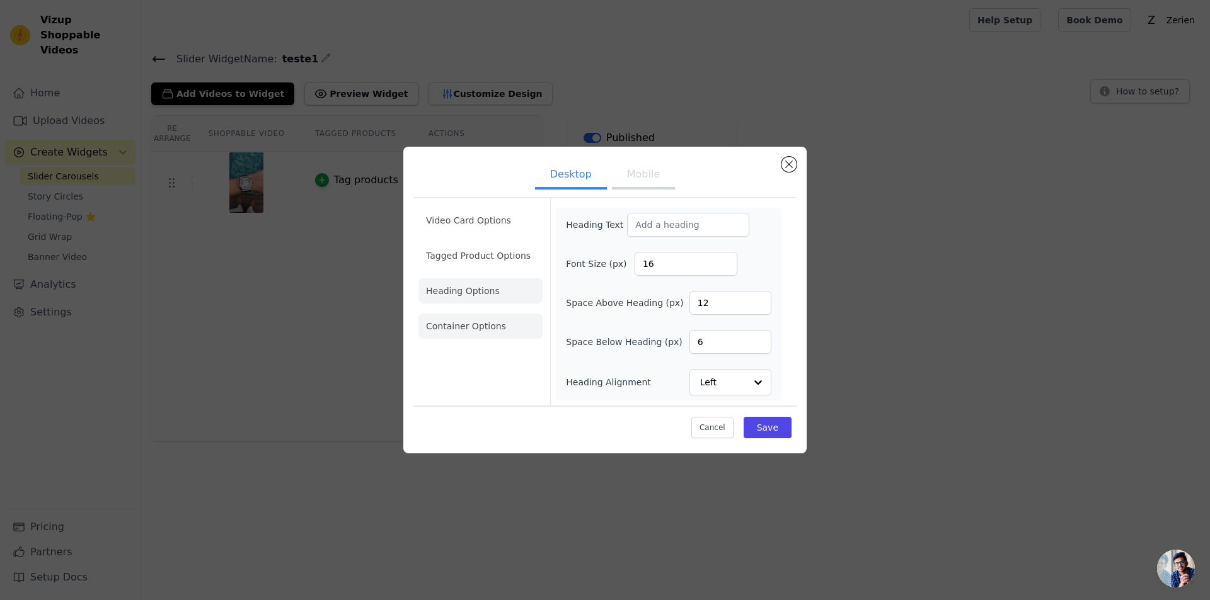
click at [457, 327] on li "Container Options" at bounding box center [480, 326] width 124 height 25
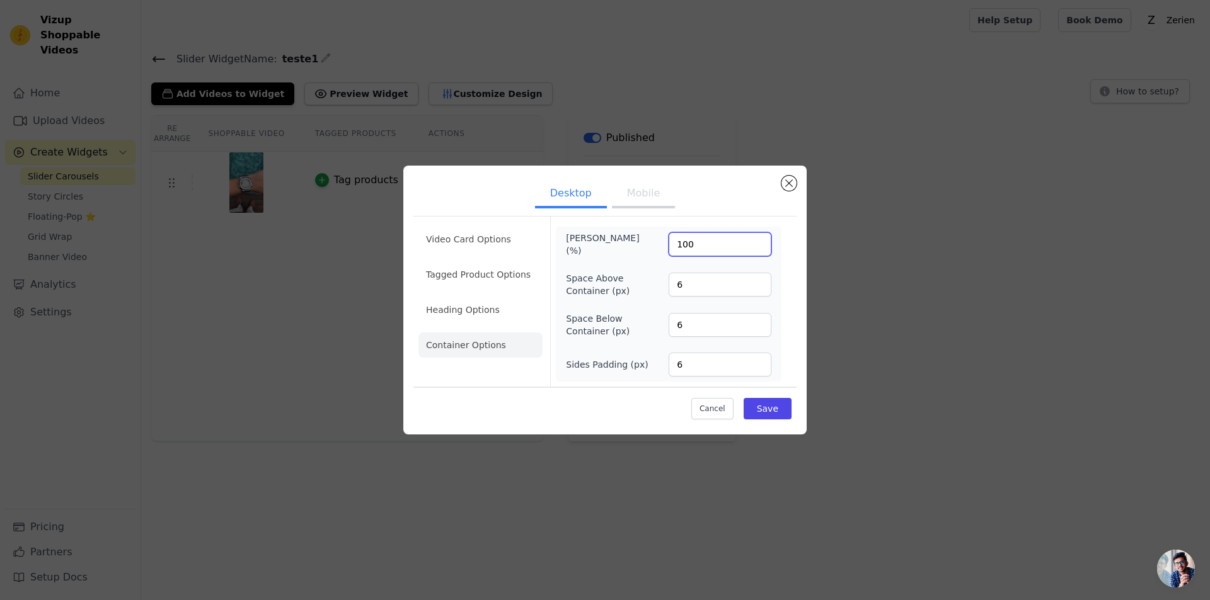
drag, startPoint x: 686, startPoint y: 246, endPoint x: 667, endPoint y: 246, distance: 18.9
click at [667, 246] on div "[PERSON_NAME] (%) 100" at bounding box center [668, 244] width 205 height 25
type input "50"
click at [763, 409] on button "Save" at bounding box center [767, 408] width 48 height 21
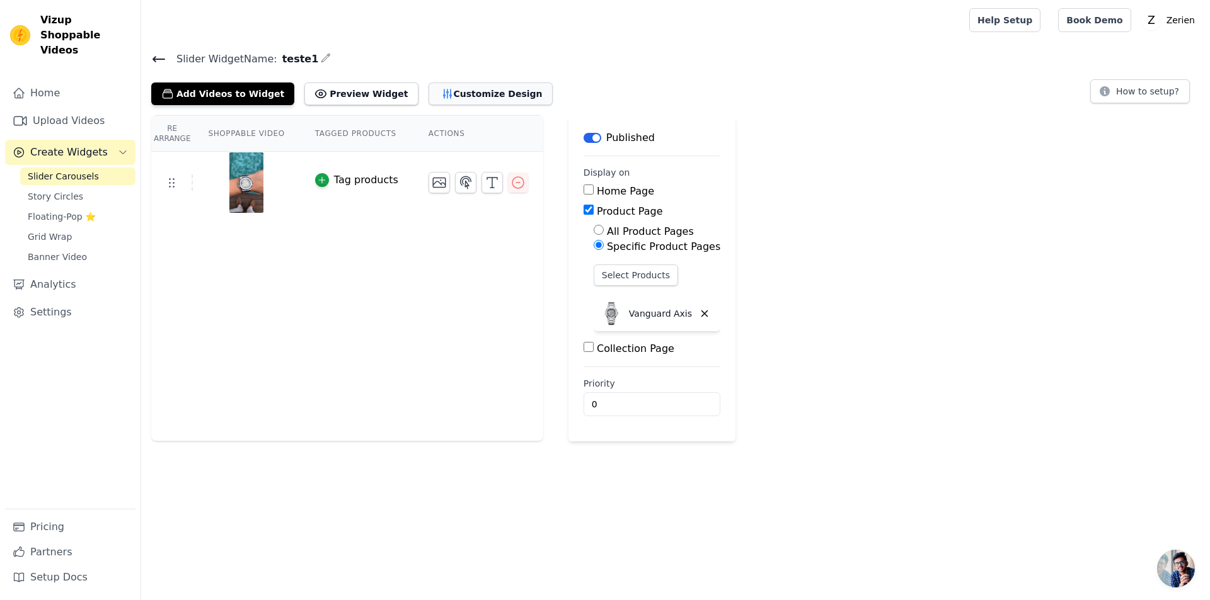
click at [463, 94] on button "Customize Design" at bounding box center [490, 94] width 124 height 23
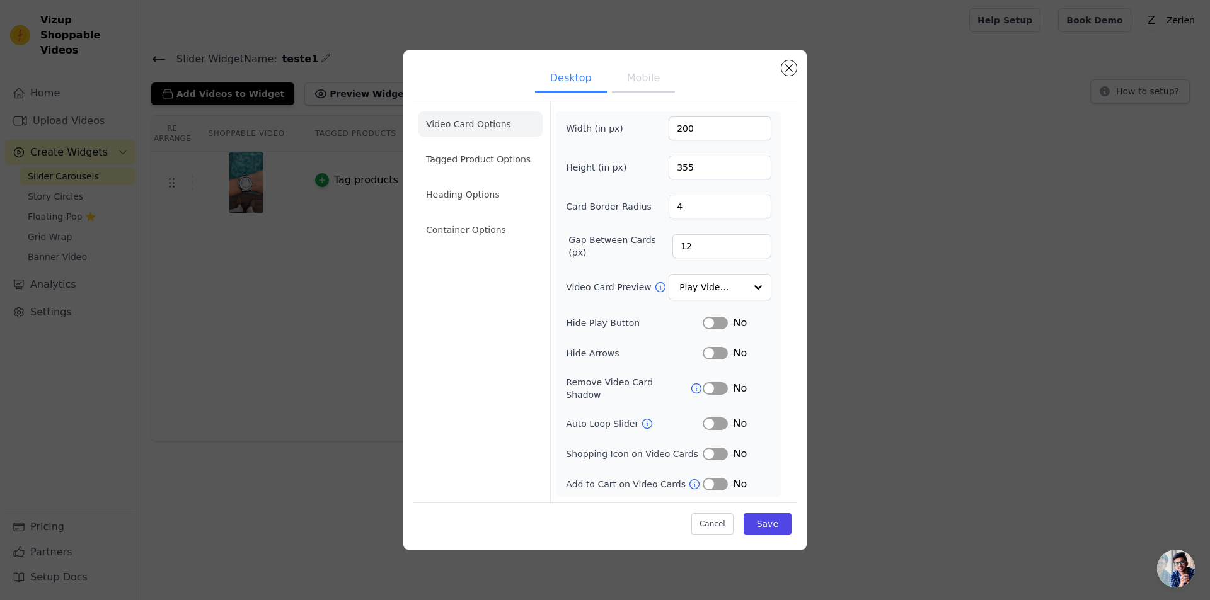
click at [633, 88] on button "Mobile" at bounding box center [643, 80] width 63 height 28
click at [542, 76] on button "Desktop" at bounding box center [571, 79] width 72 height 28
click at [644, 83] on button "Mobile" at bounding box center [643, 80] width 63 height 28
click at [566, 84] on button "Desktop" at bounding box center [571, 79] width 72 height 28
click at [464, 207] on li "Heading Options" at bounding box center [480, 194] width 124 height 25
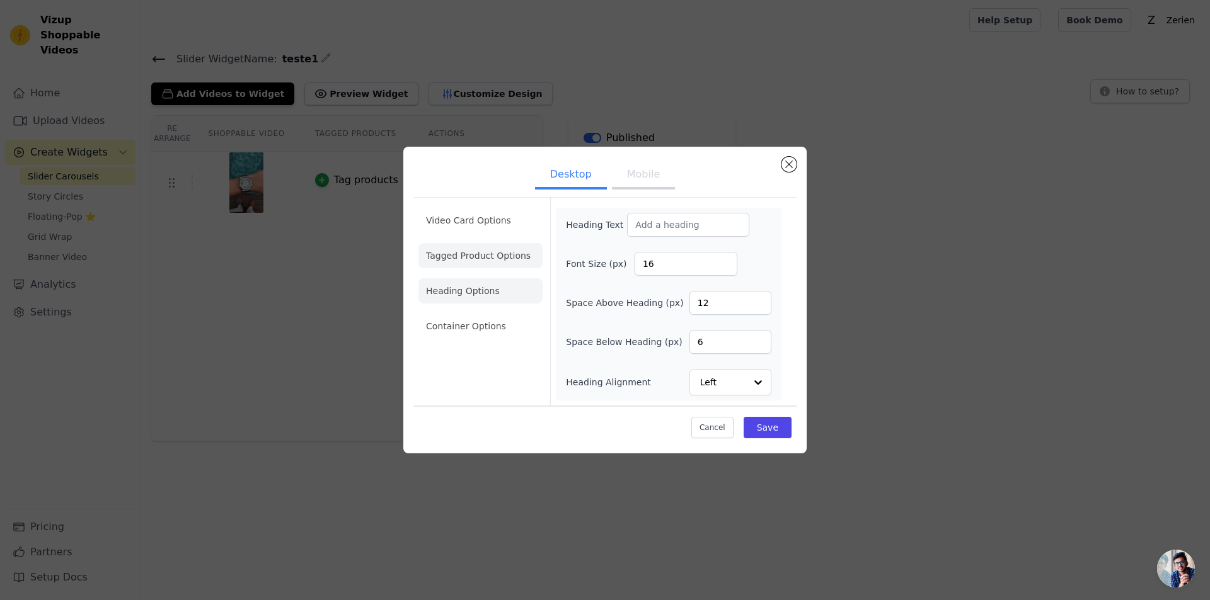
click at [487, 252] on li "Tagged Product Options" at bounding box center [480, 255] width 124 height 25
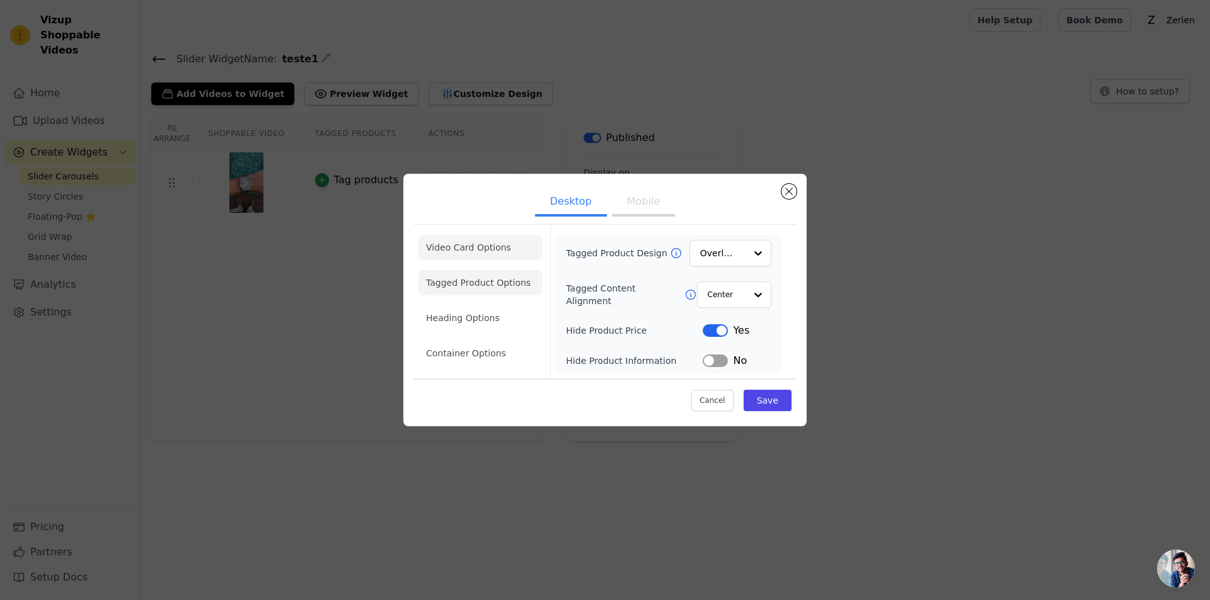
click at [466, 244] on li "Video Card Options" at bounding box center [480, 247] width 124 height 25
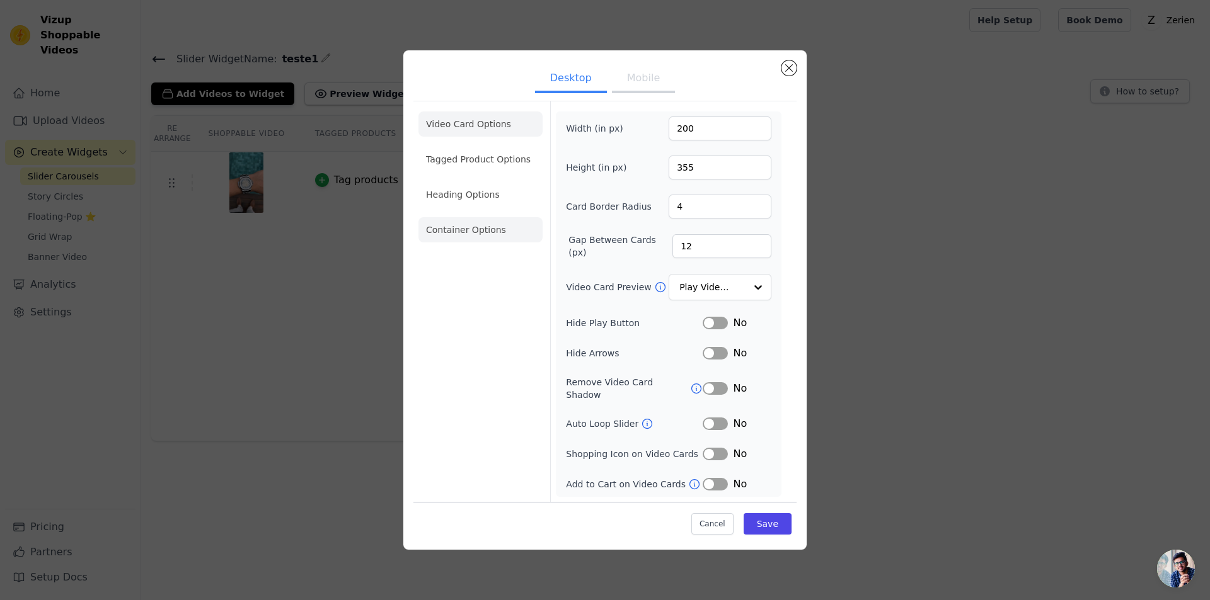
click at [464, 234] on li "Container Options" at bounding box center [480, 229] width 124 height 25
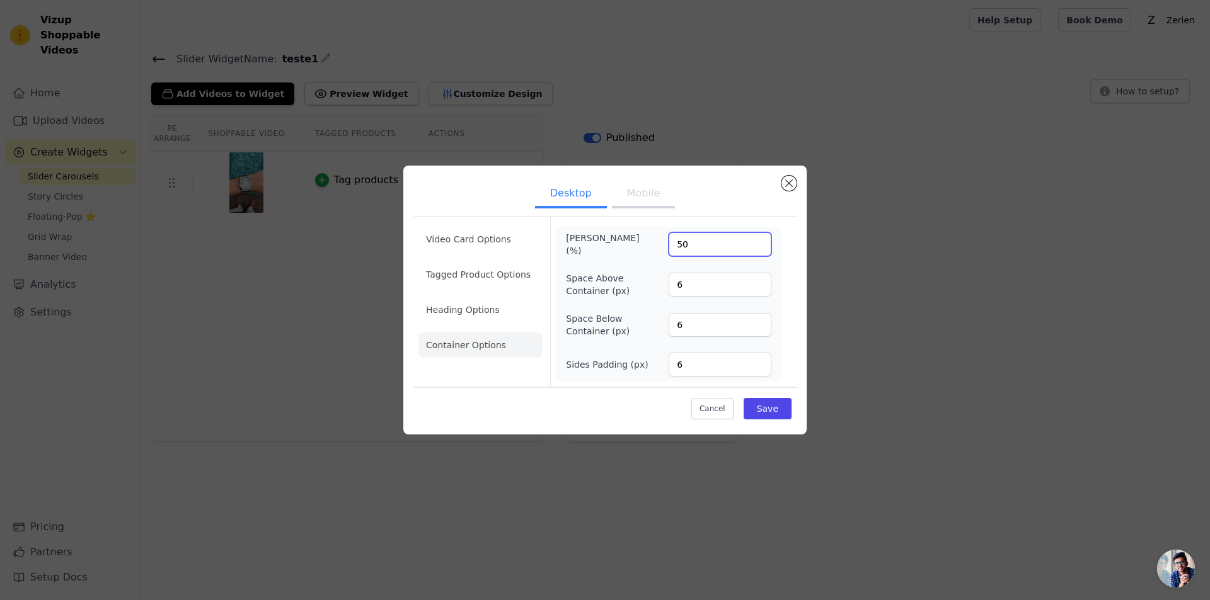
drag, startPoint x: 723, startPoint y: 242, endPoint x: 624, endPoint y: 236, distance: 99.7
click at [624, 236] on div "Max Width (%) 50" at bounding box center [668, 244] width 205 height 25
type input "100"
click at [763, 413] on button "Save" at bounding box center [767, 408] width 48 height 21
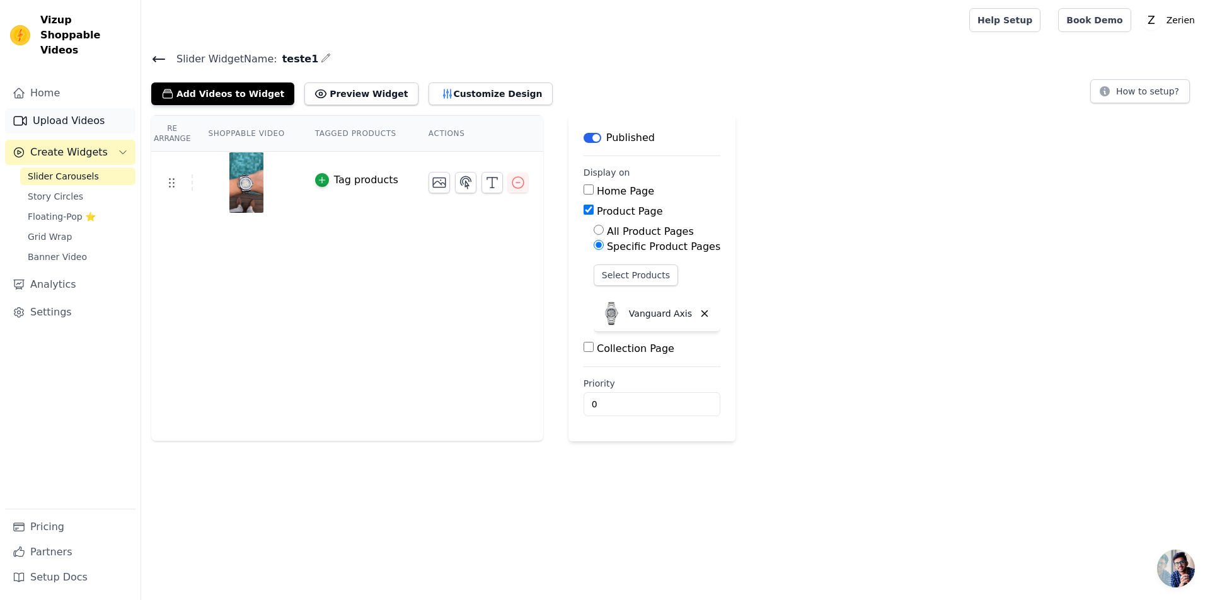
click at [64, 108] on link "Upload Videos" at bounding box center [70, 120] width 130 height 25
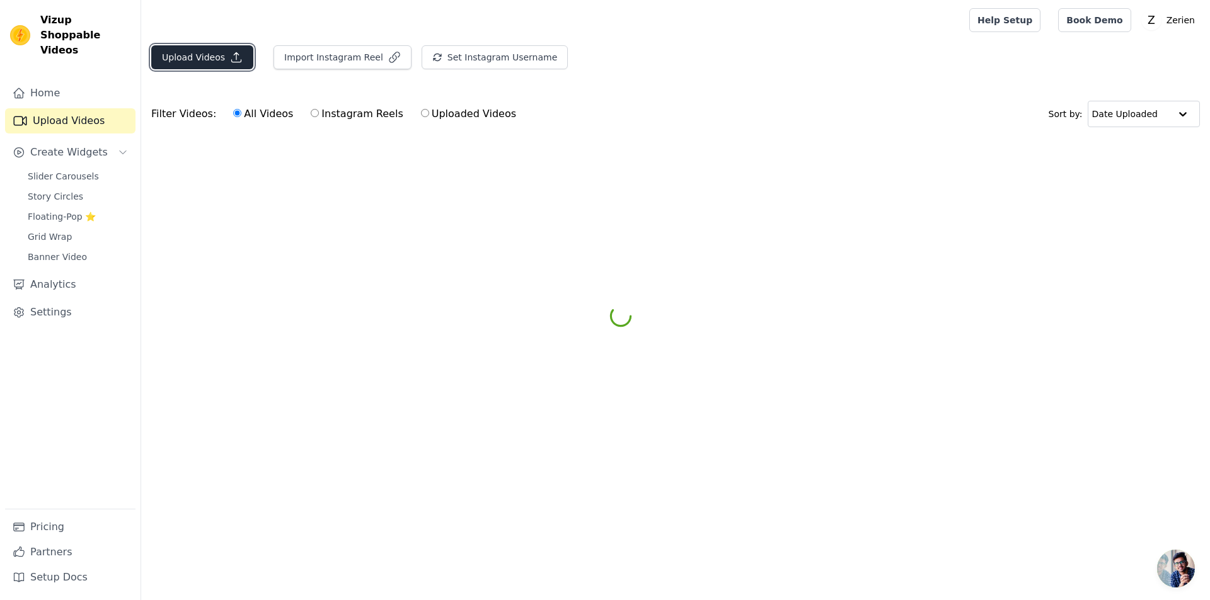
click at [196, 53] on button "Upload Videos" at bounding box center [202, 57] width 102 height 24
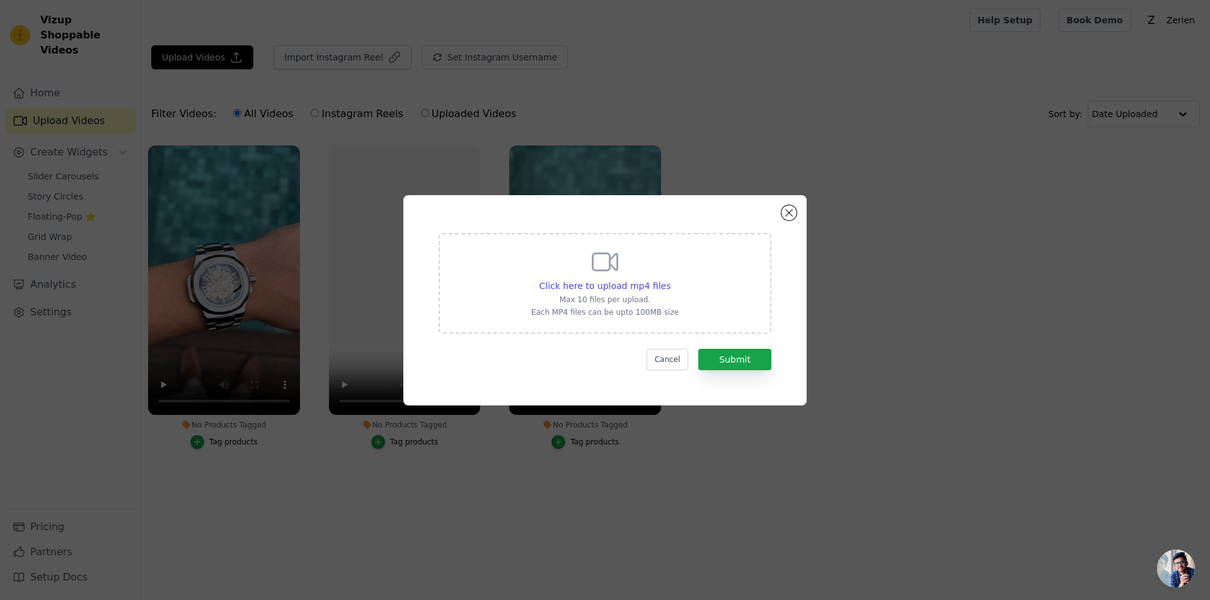
click at [601, 263] on icon at bounding box center [605, 262] width 30 height 30
click at [670, 279] on input "Click here to upload mp4 files Max 10 files per upload. Each MP4 files can be u…" at bounding box center [670, 279] width 1 height 1
click at [600, 283] on span "Click here to upload mp4 files" at bounding box center [605, 286] width 132 height 10
click at [670, 280] on input "Click here to upload mp4 files Max 10 files per upload. Each MP4 files can be u…" at bounding box center [670, 279] width 1 height 1
type input "C:\fakepath\vd02.mp4"
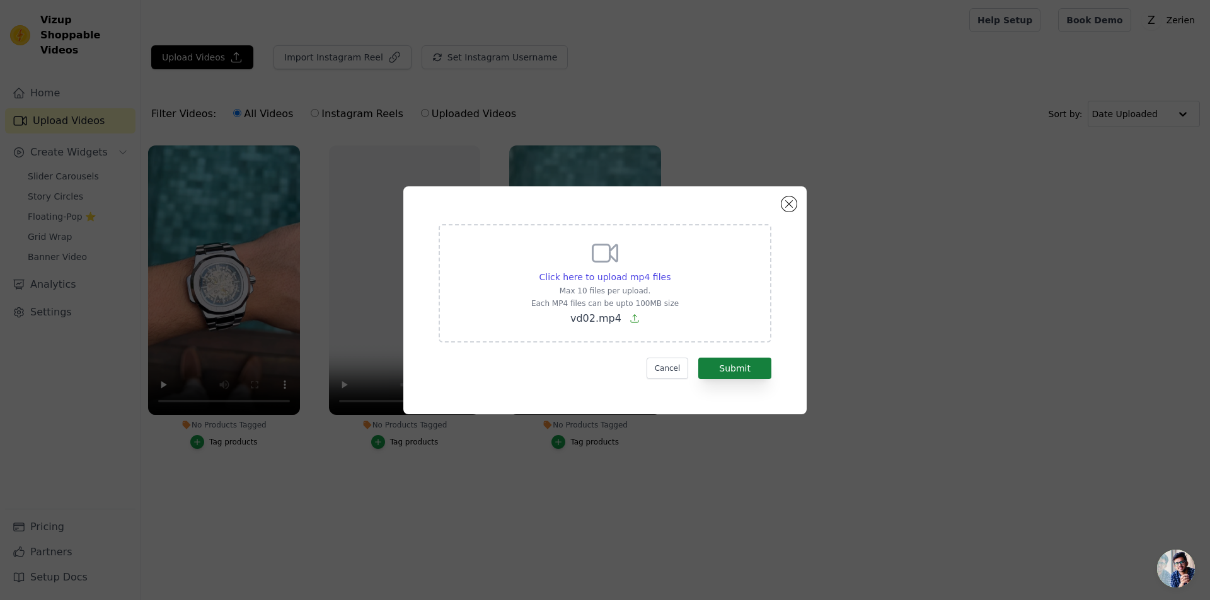
click at [745, 379] on div "Click here to upload mp4 files Max 10 files per upload. Each MP4 files can be u…" at bounding box center [605, 300] width 358 height 183
click at [738, 366] on button "Submit" at bounding box center [734, 368] width 73 height 21
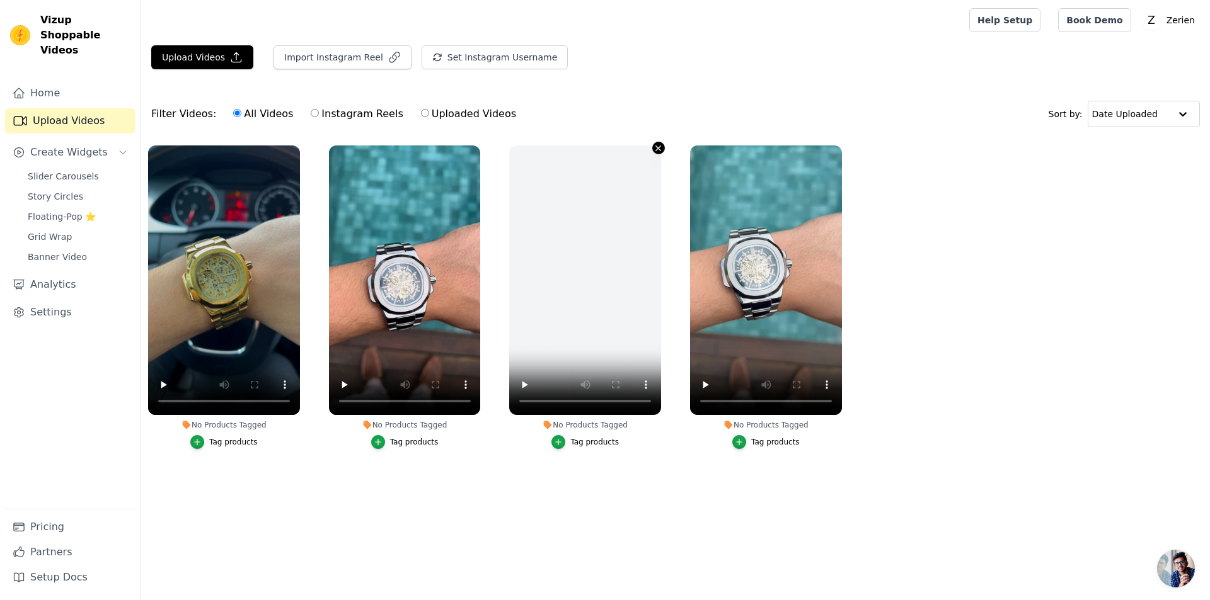
click at [656, 147] on icon "button" at bounding box center [657, 148] width 9 height 9
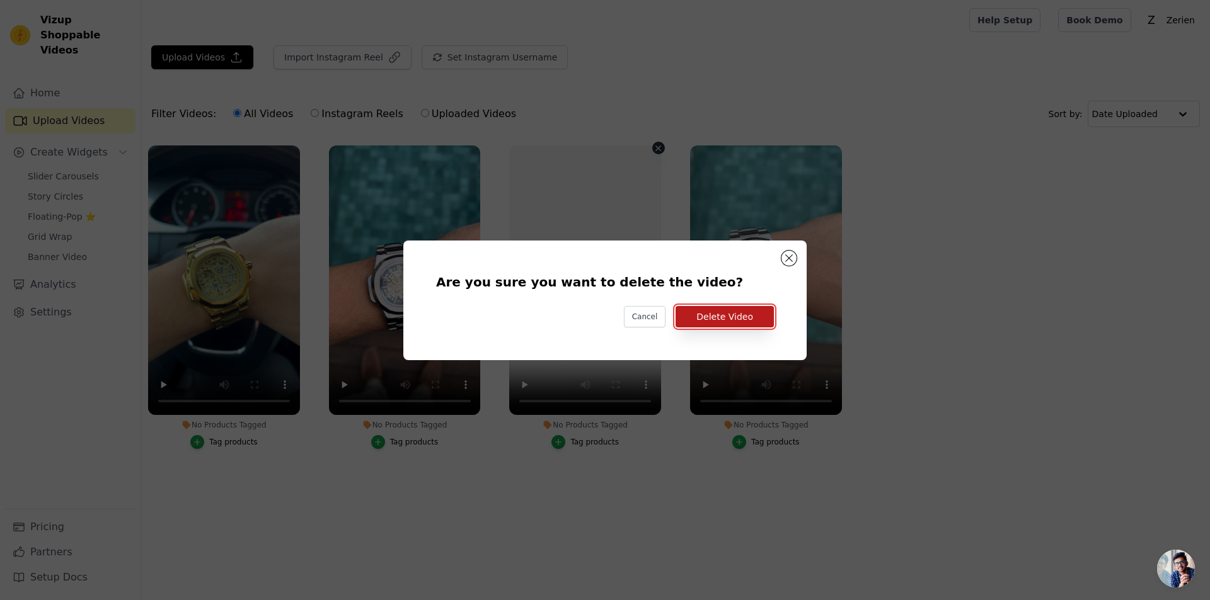
click at [714, 318] on button "Delete Video" at bounding box center [724, 316] width 98 height 21
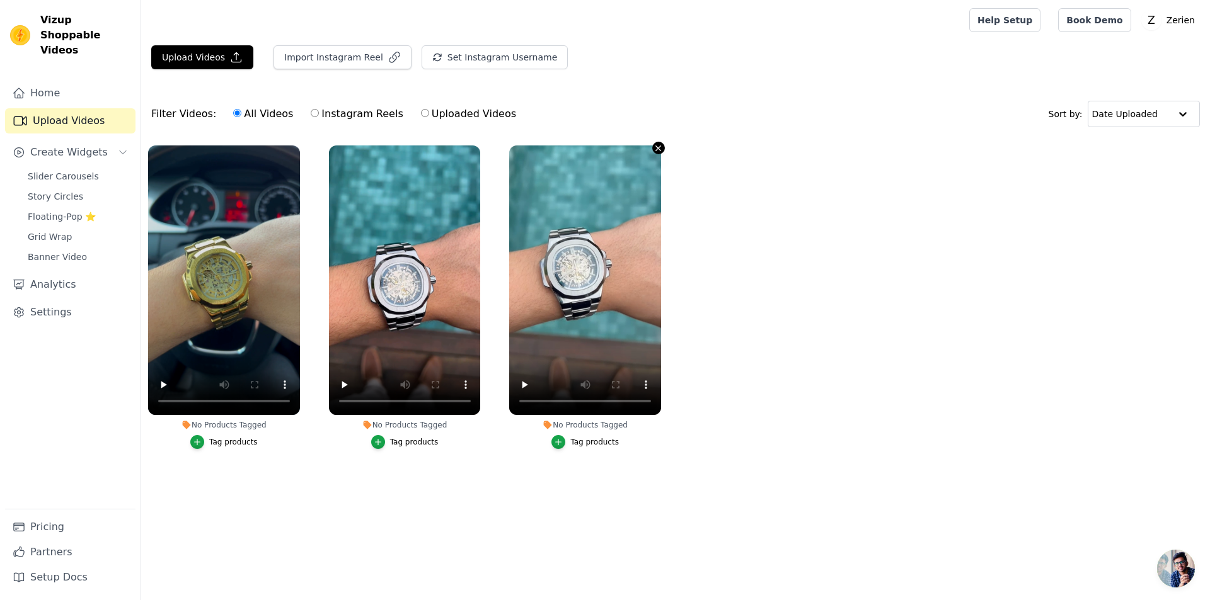
click at [657, 149] on icon "button" at bounding box center [657, 148] width 9 height 9
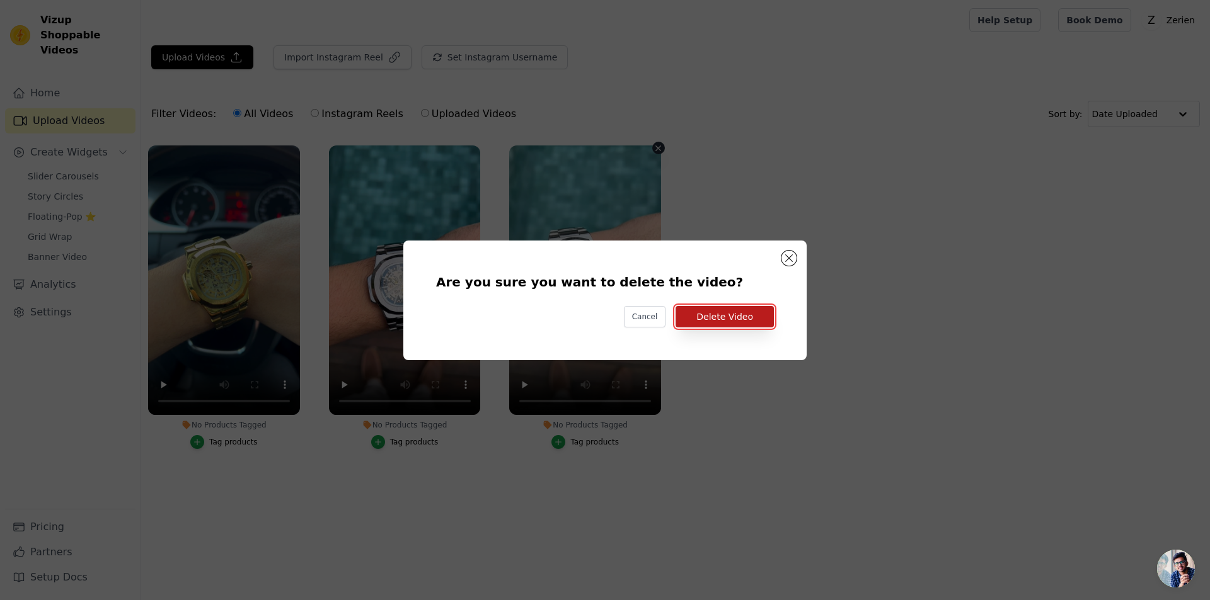
click at [726, 321] on button "Delete Video" at bounding box center [724, 316] width 98 height 21
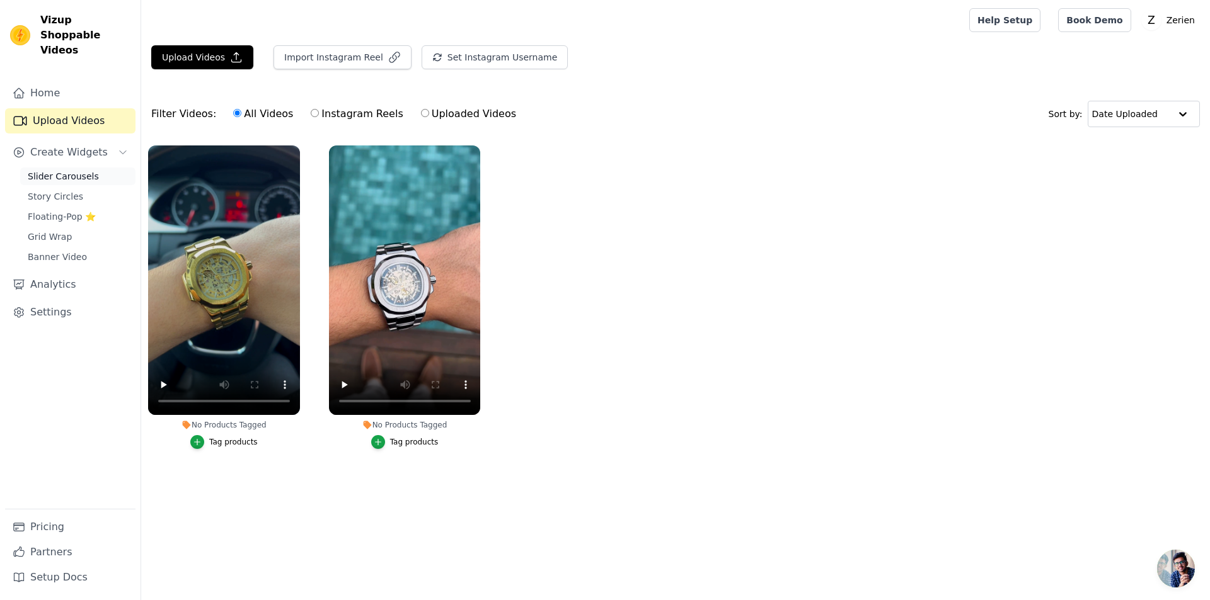
click at [52, 170] on span "Slider Carousels" at bounding box center [63, 176] width 71 height 13
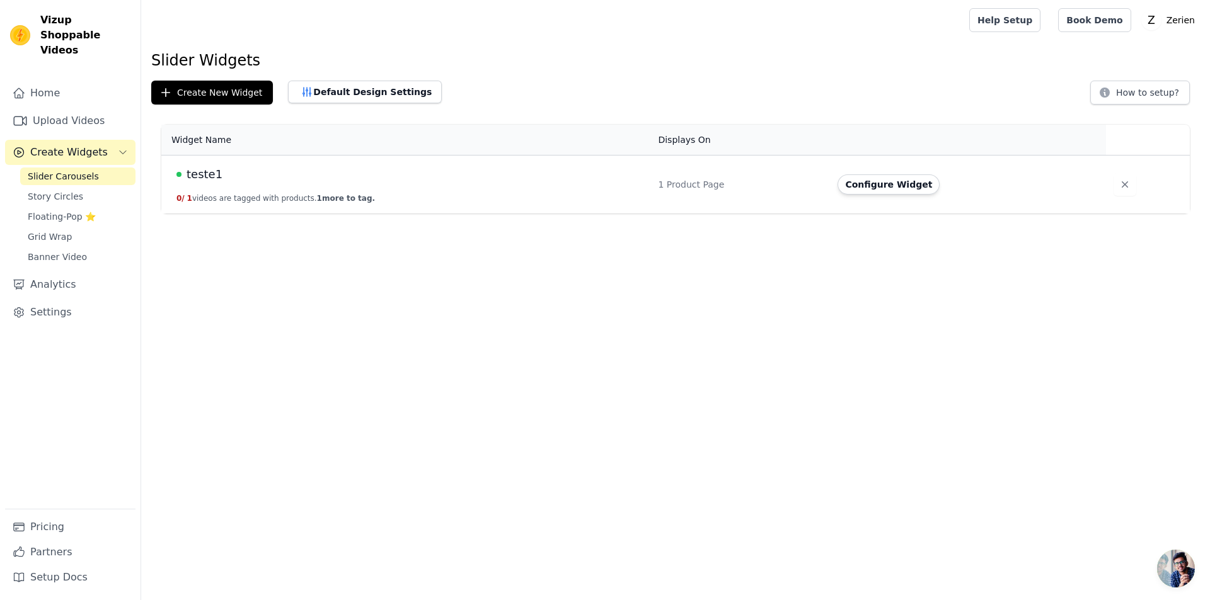
click at [197, 175] on span "teste1" at bounding box center [204, 175] width 36 height 18
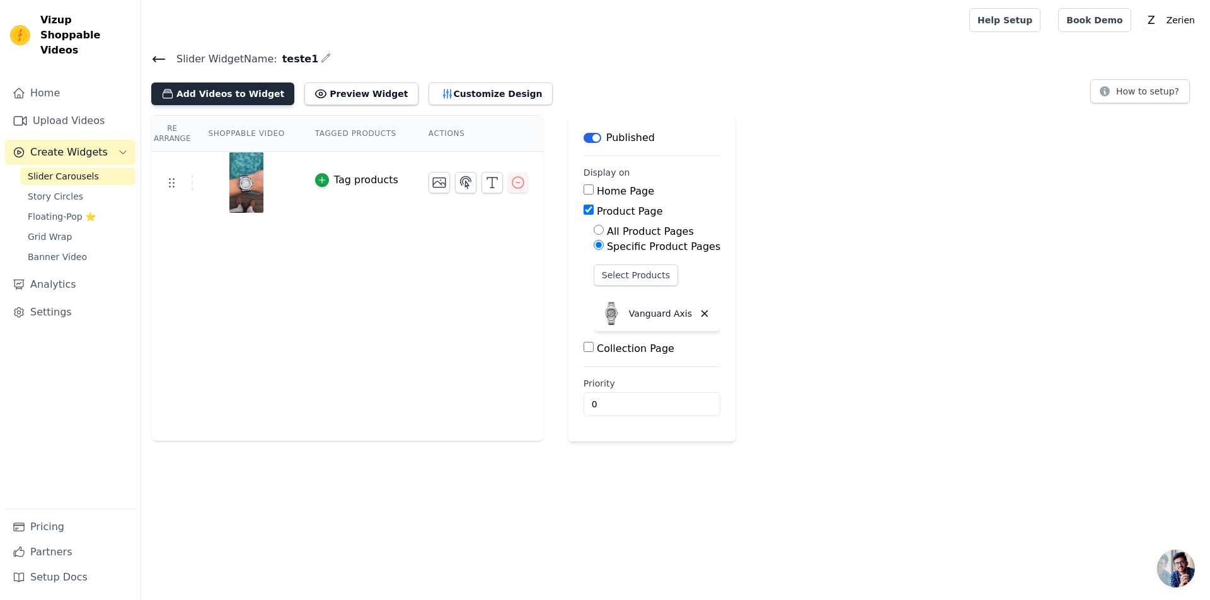
click at [202, 89] on button "Add Videos to Widget" at bounding box center [222, 94] width 143 height 23
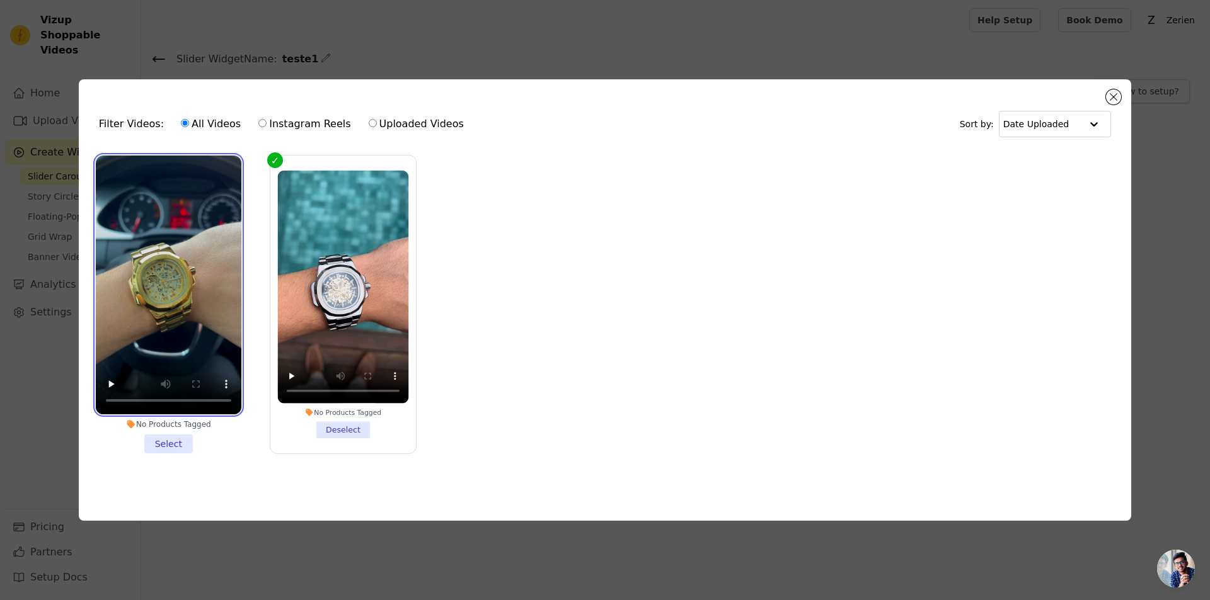
click at [176, 211] on video at bounding box center [169, 285] width 146 height 259
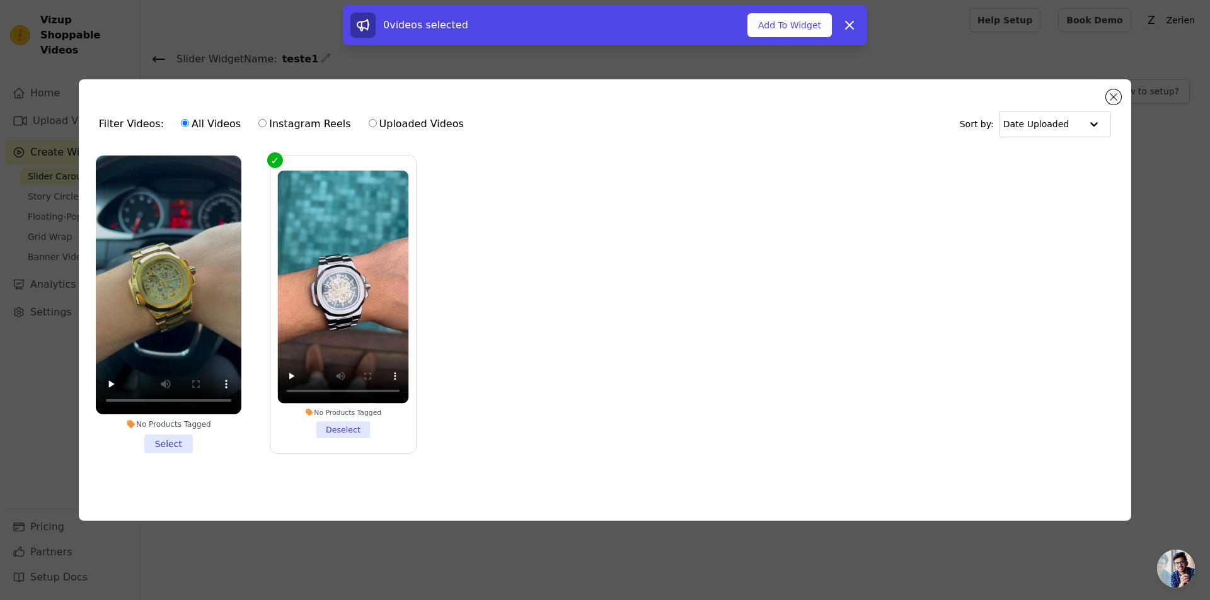
click at [169, 447] on li "No Products Tagged Select" at bounding box center [169, 305] width 146 height 298
click at [0, 0] on input "No Products Tagged Select" at bounding box center [0, 0] width 0 height 0
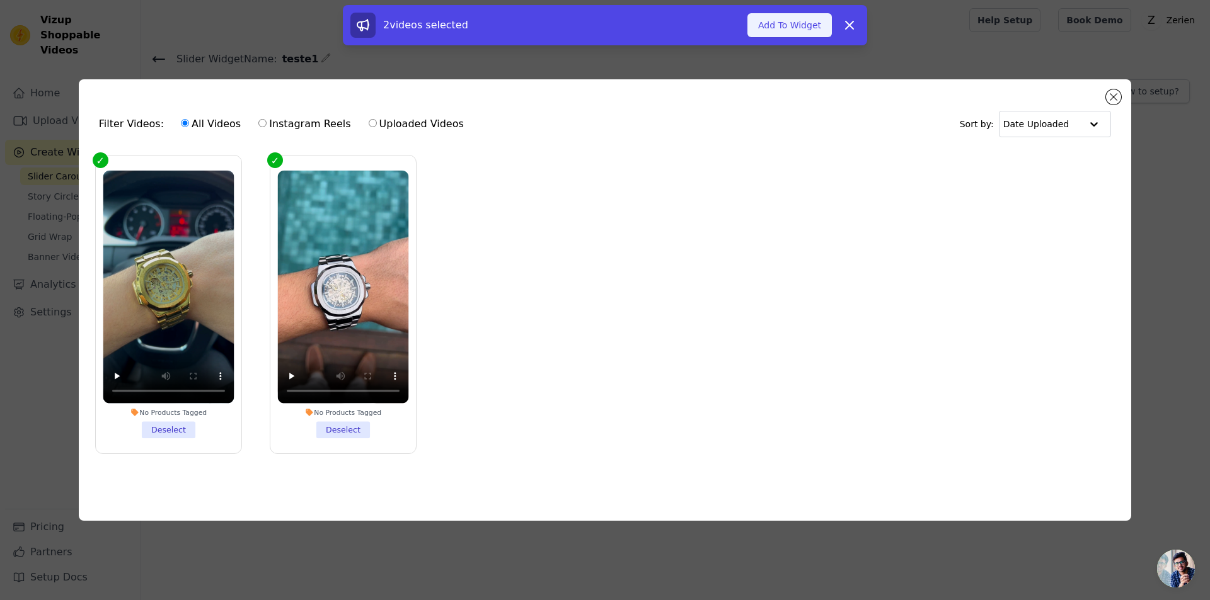
click at [782, 23] on button "Add To Widget" at bounding box center [789, 25] width 84 height 24
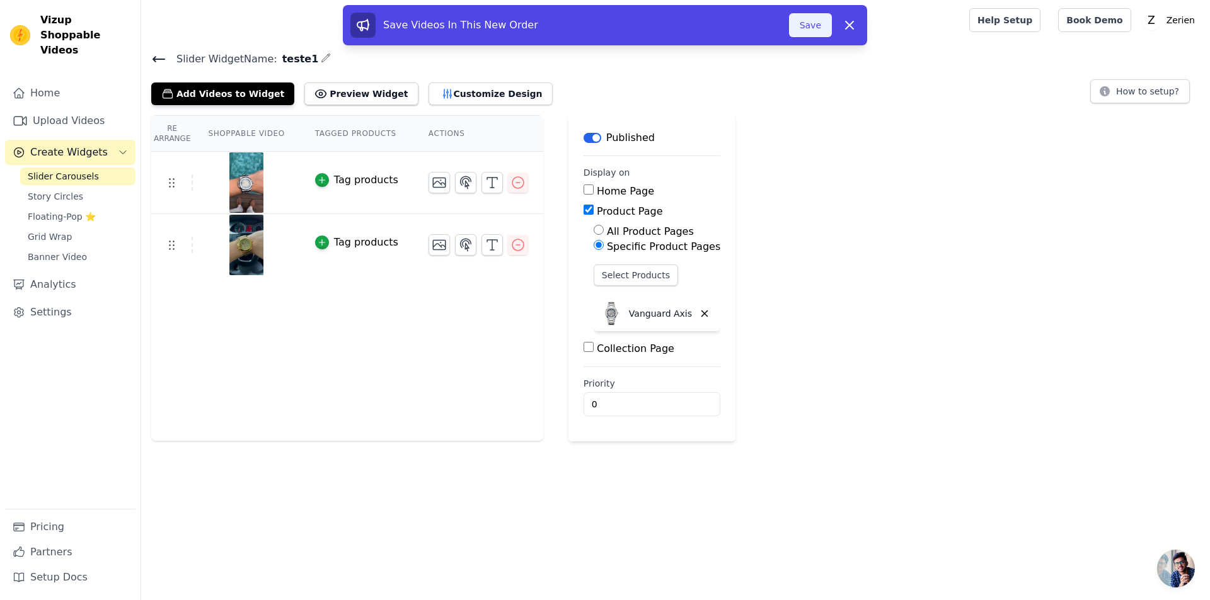
click at [804, 23] on button "Save" at bounding box center [810, 25] width 43 height 24
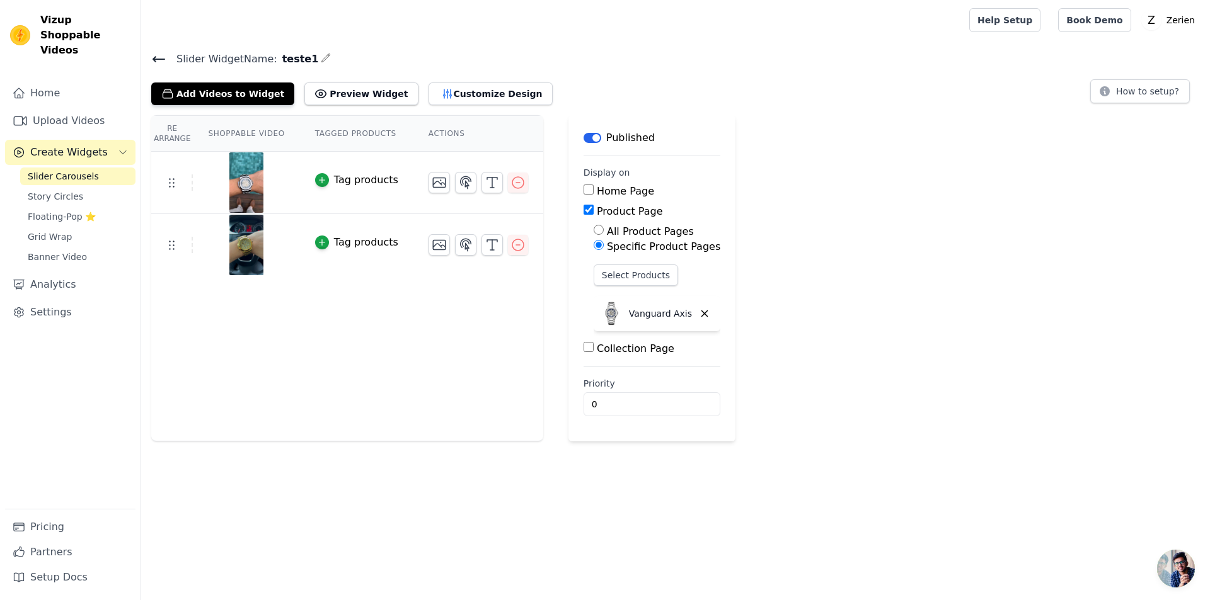
click at [36, 170] on span "Slider Carousels" at bounding box center [63, 176] width 71 height 13
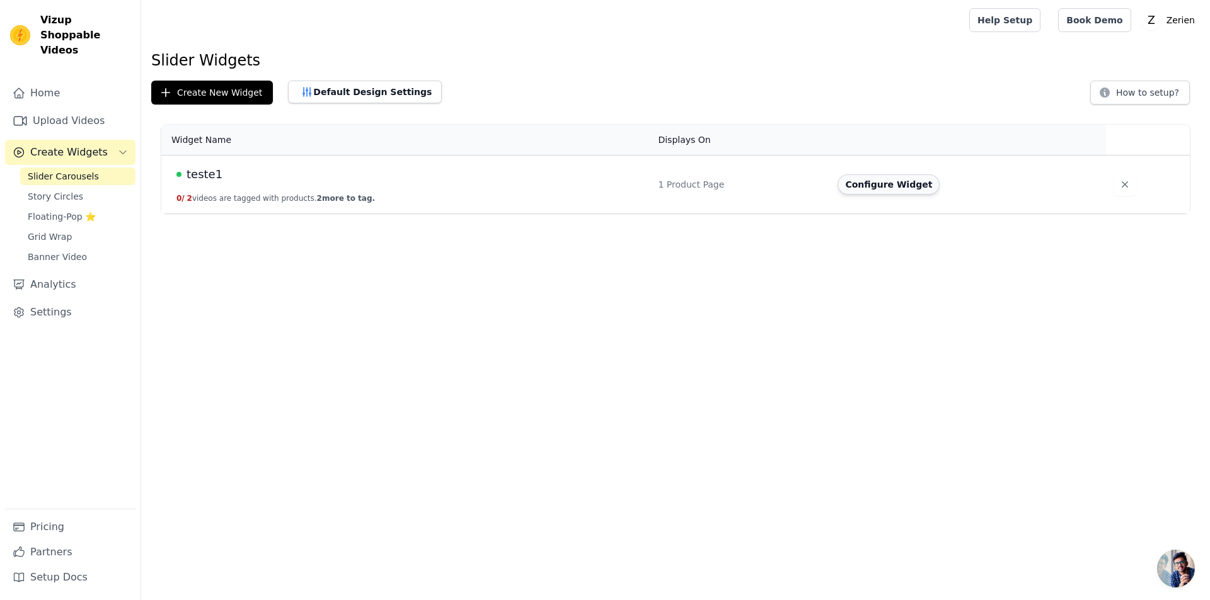
click at [882, 186] on button "Configure Widget" at bounding box center [888, 185] width 102 height 20
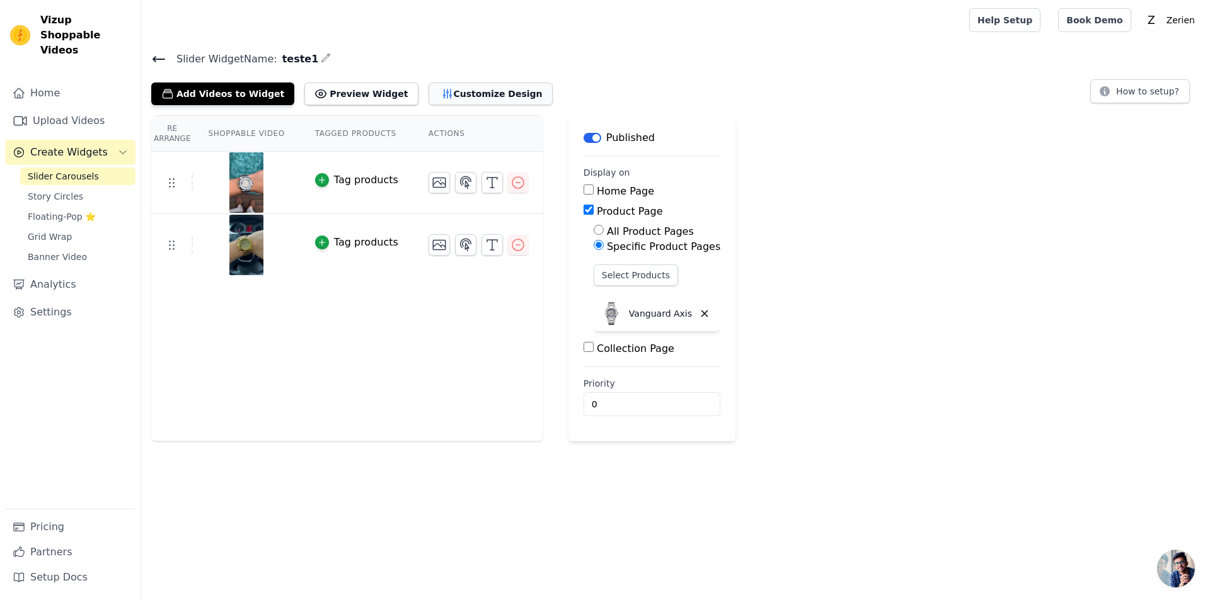
click at [442, 88] on button "Customize Design" at bounding box center [490, 94] width 124 height 23
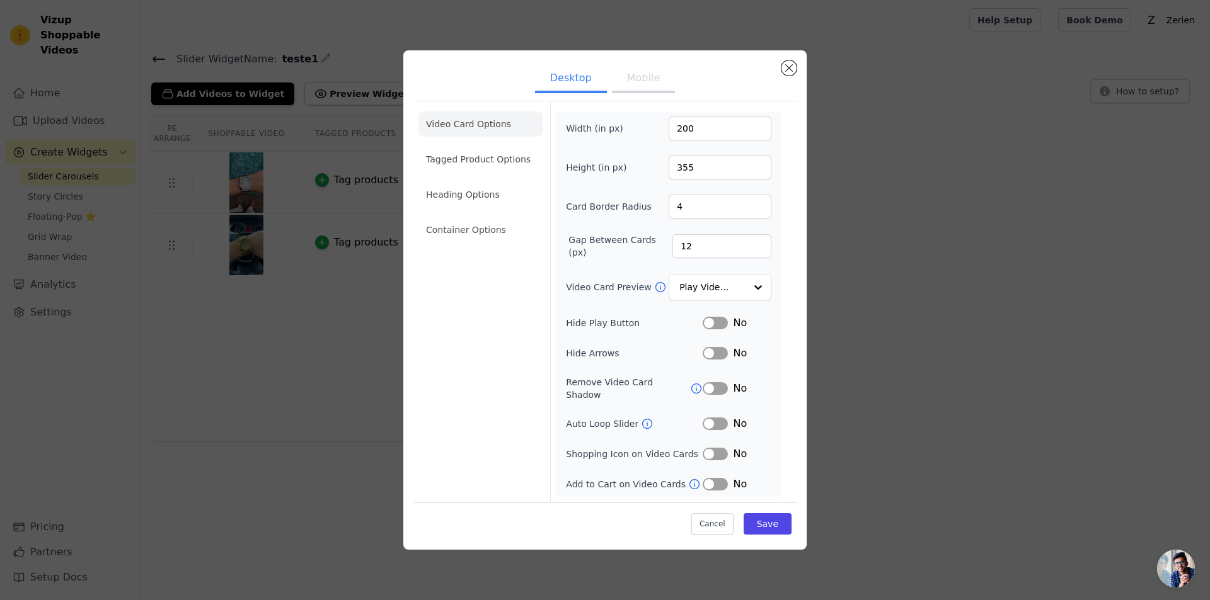
click at [627, 88] on button "Mobile" at bounding box center [643, 80] width 63 height 28
click at [697, 280] on input "Video Card Preview" at bounding box center [712, 287] width 65 height 25
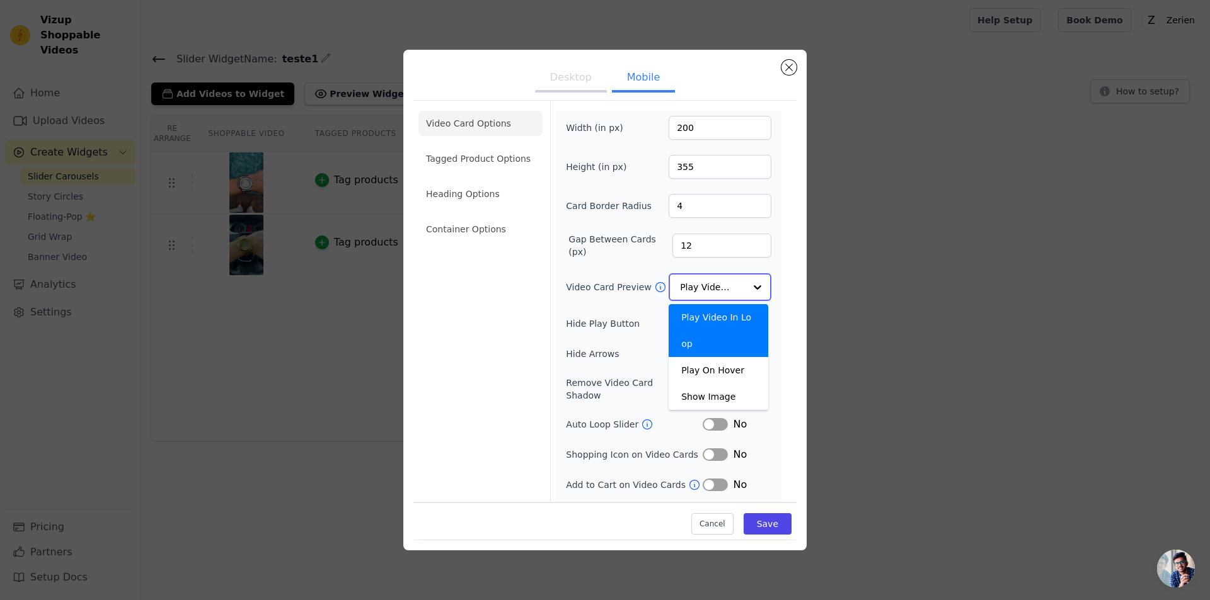
click at [697, 280] on input "Video Card Preview" at bounding box center [712, 287] width 65 height 25
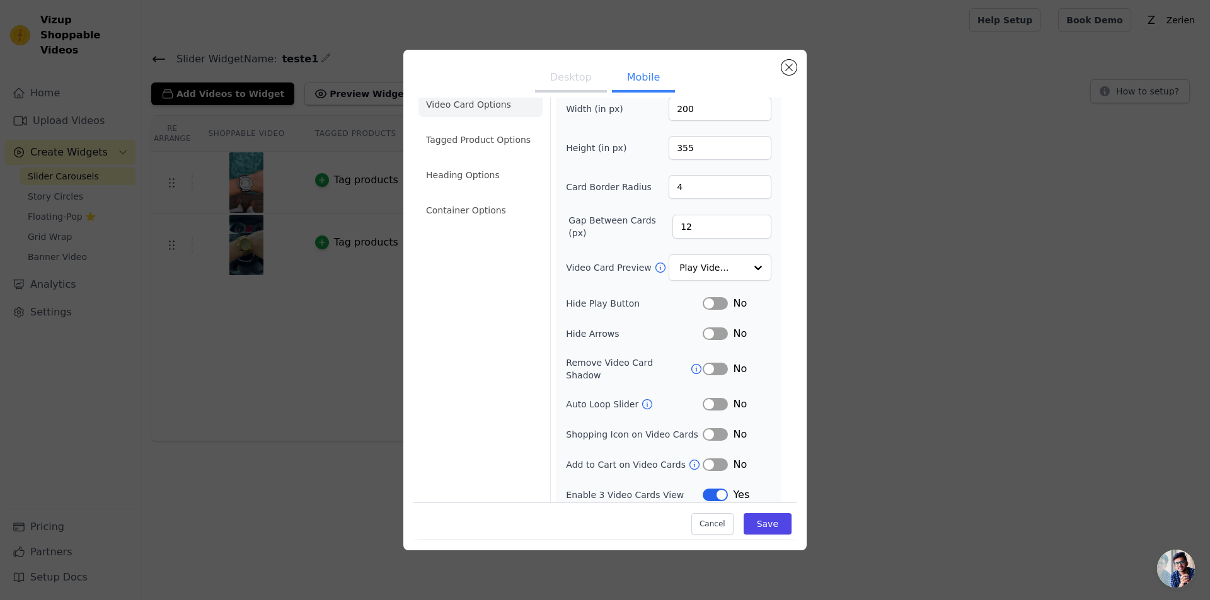
scroll to position [18, 0]
click at [708, 490] on button "Label" at bounding box center [714, 496] width 25 height 13
click at [747, 525] on button "Save" at bounding box center [767, 524] width 48 height 21
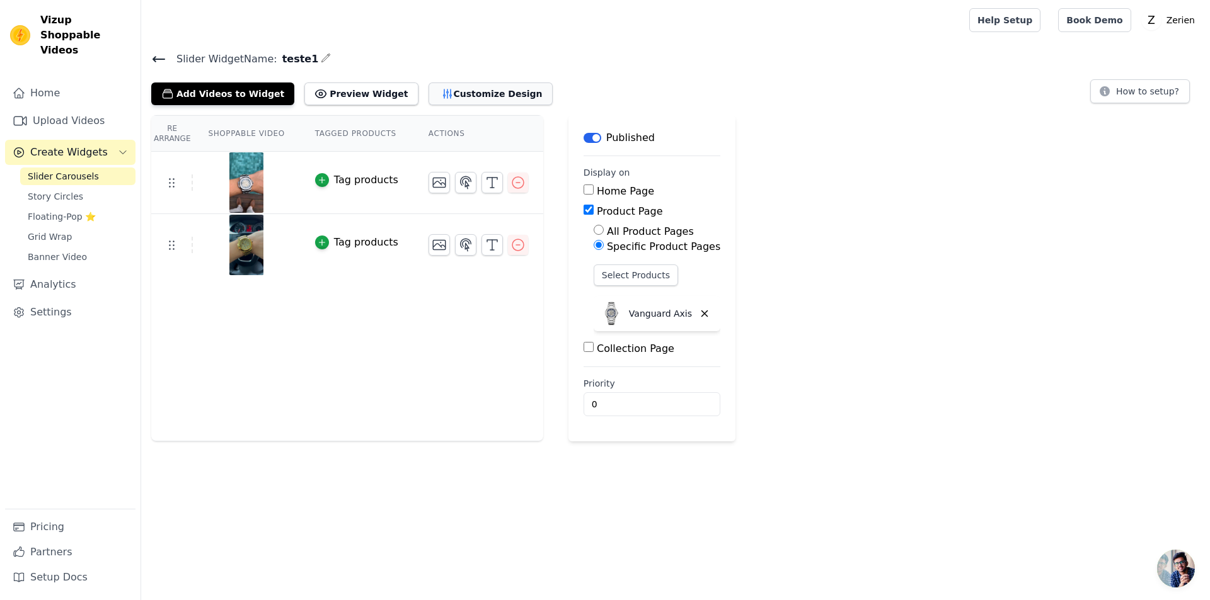
click at [434, 88] on button "Customize Design" at bounding box center [490, 94] width 124 height 23
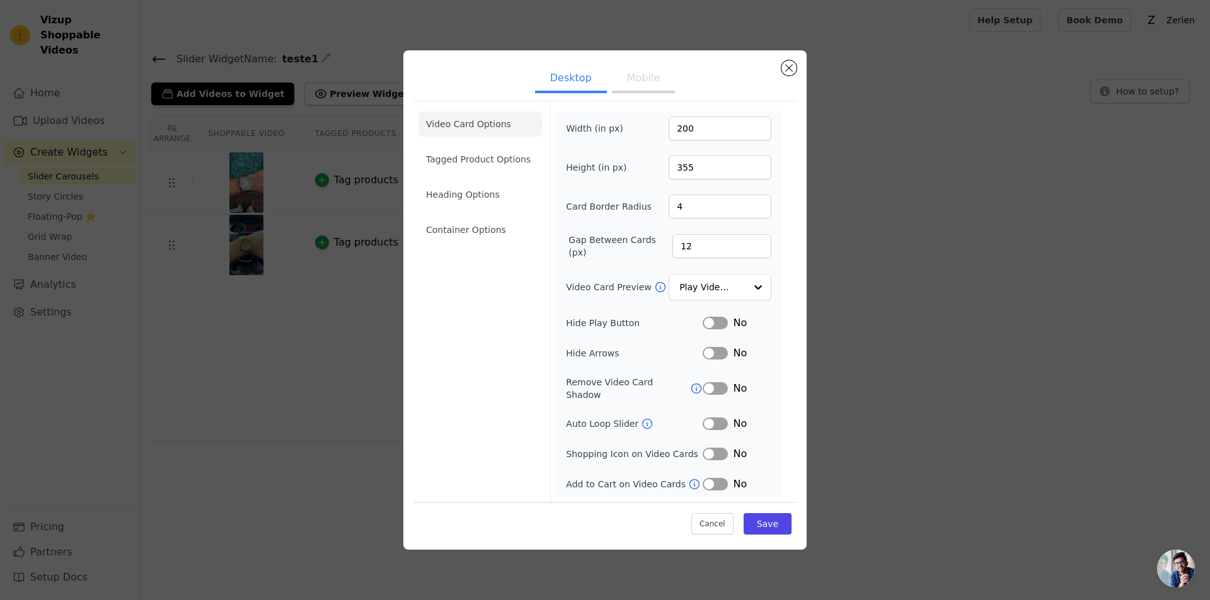
click at [627, 83] on button "Mobile" at bounding box center [643, 80] width 63 height 28
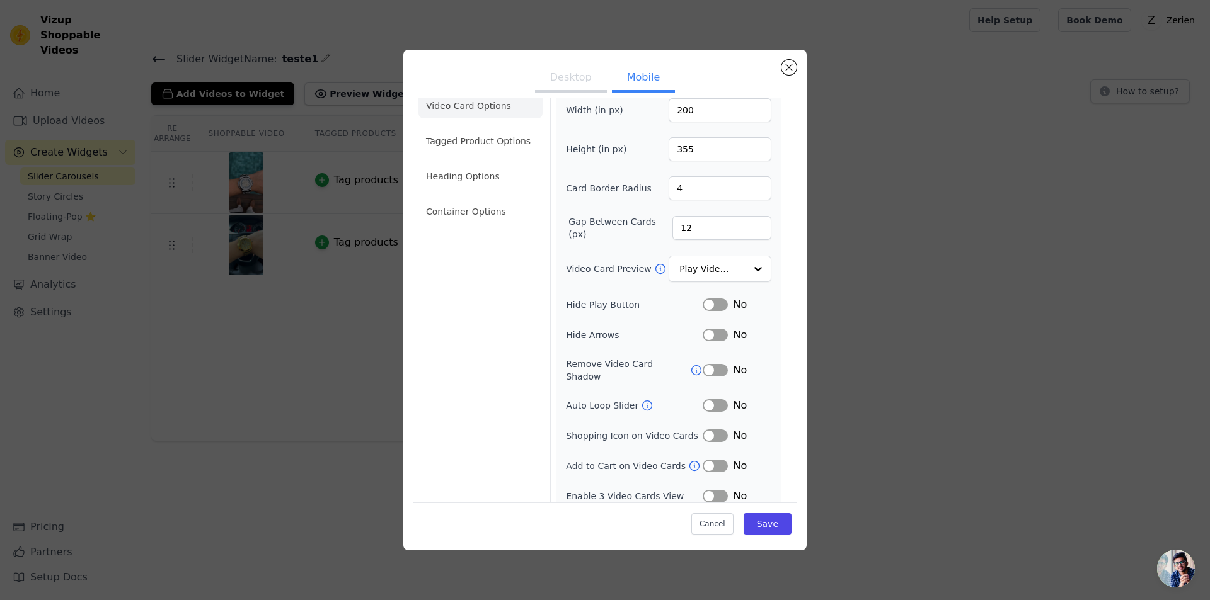
click at [641, 399] on icon at bounding box center [647, 405] width 13 height 13
drag, startPoint x: 713, startPoint y: 486, endPoint x: 706, endPoint y: 486, distance: 6.9
click at [713, 490] on button "Label" at bounding box center [714, 496] width 25 height 13
click at [760, 531] on button "Save" at bounding box center [767, 524] width 48 height 21
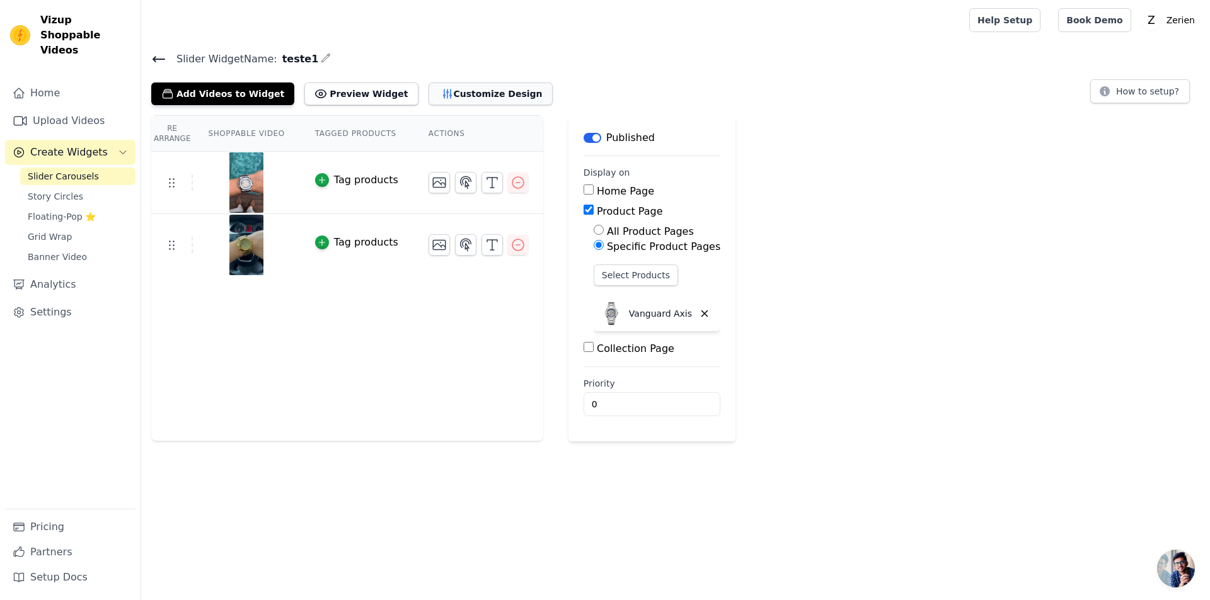
click at [457, 98] on button "Customize Design" at bounding box center [490, 94] width 124 height 23
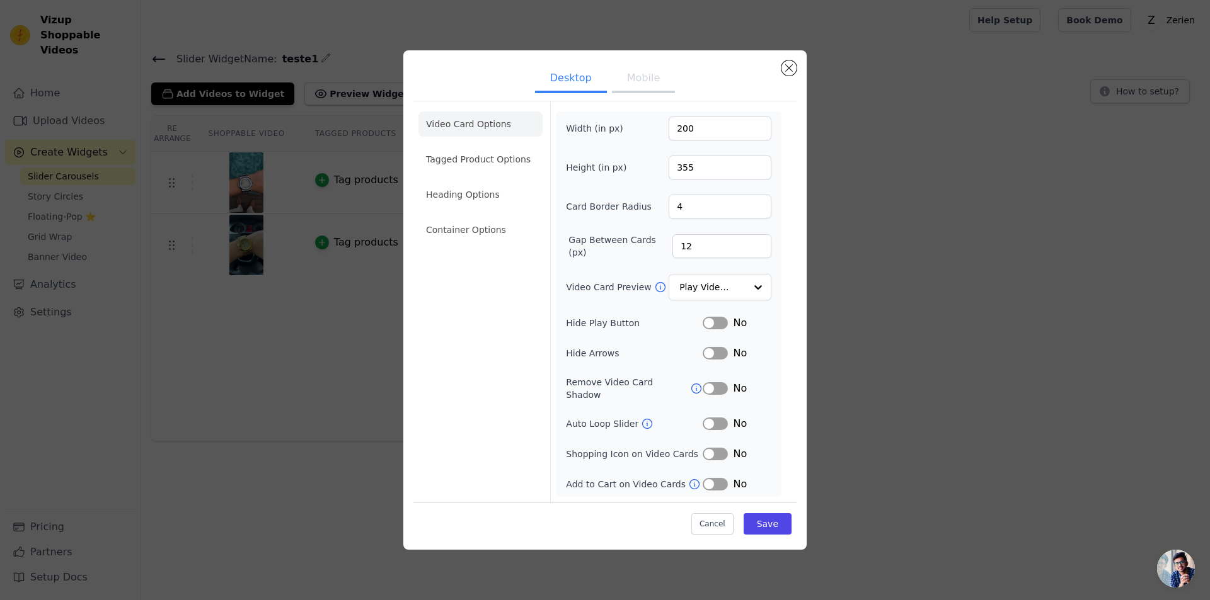
click at [645, 76] on button "Mobile" at bounding box center [643, 80] width 63 height 28
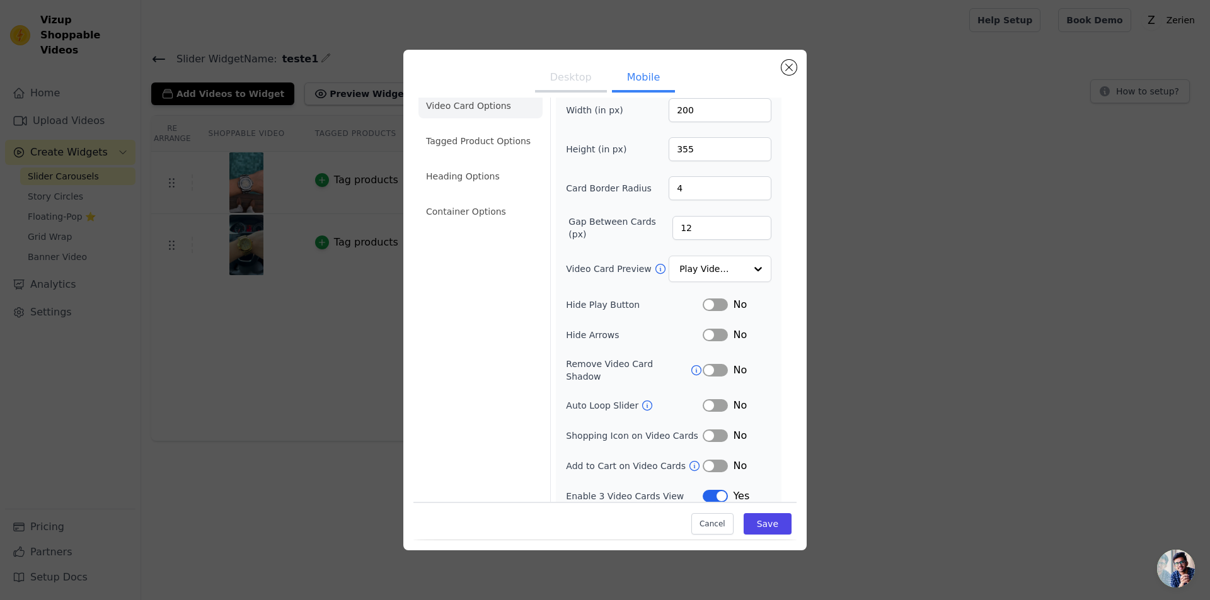
click at [714, 490] on button "Label" at bounding box center [714, 496] width 25 height 13
click at [765, 526] on button "Save" at bounding box center [767, 524] width 48 height 21
